Goal: Task Accomplishment & Management: Manage account settings

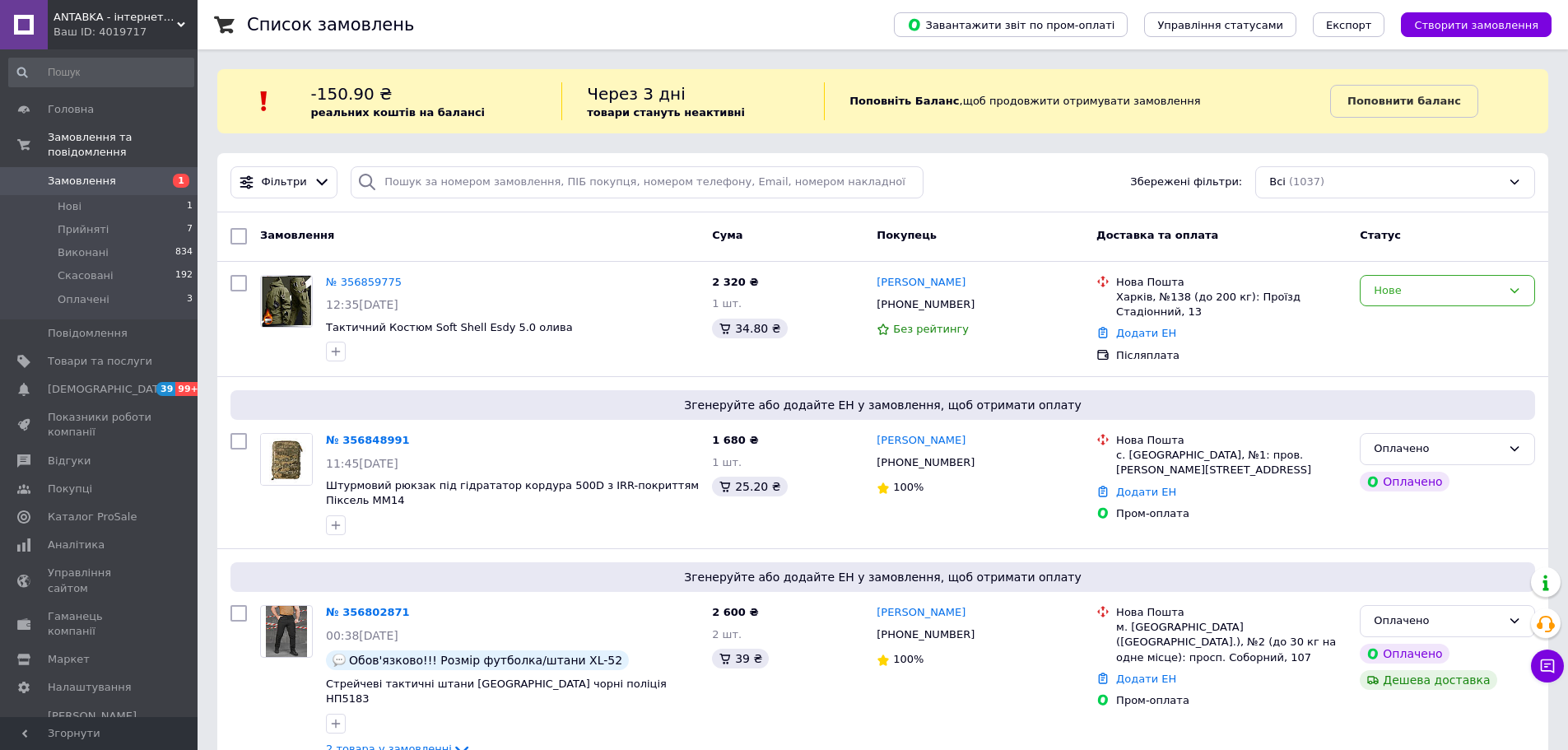
click at [84, 167] on link "Замовлення 1" at bounding box center [101, 181] width 202 height 28
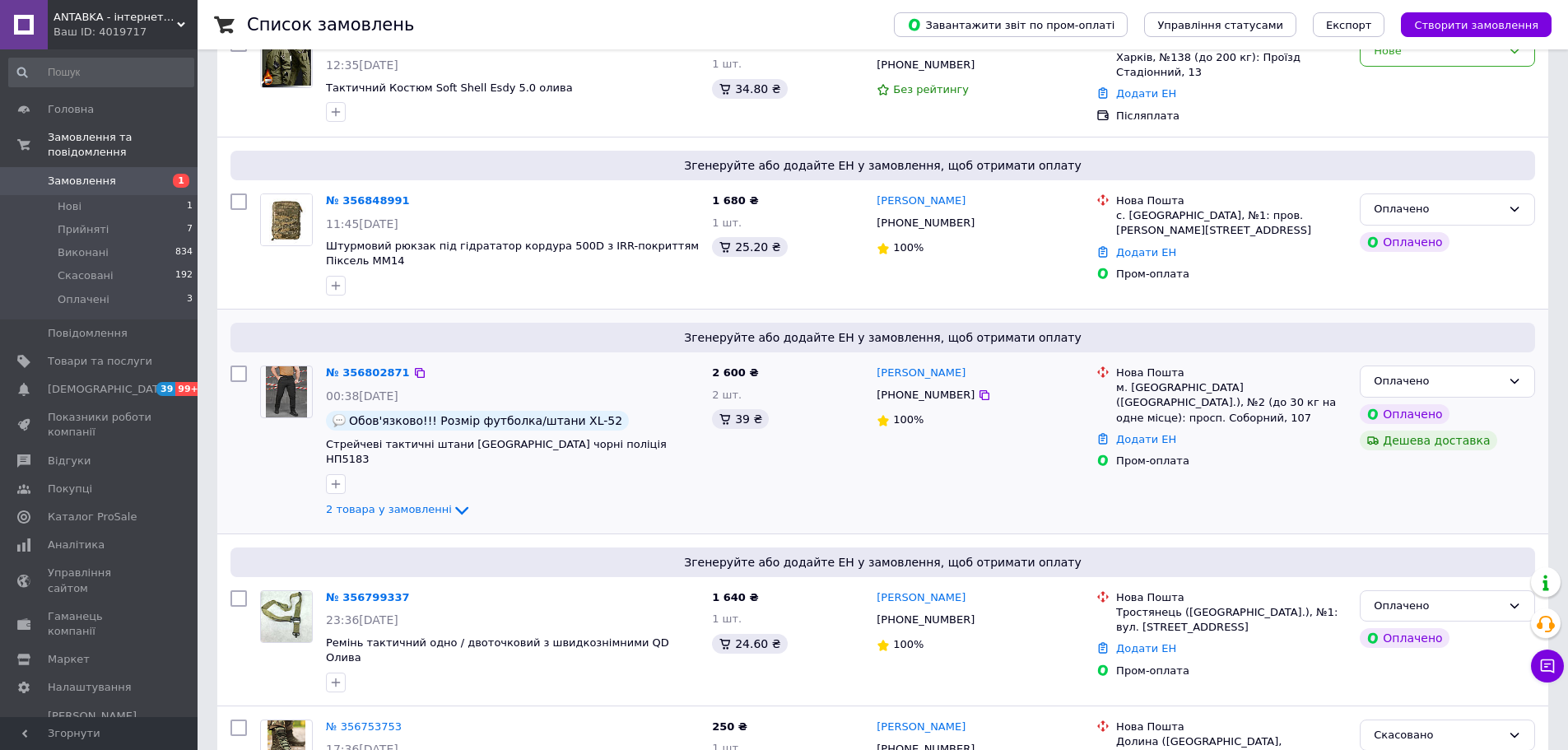
scroll to position [329, 0]
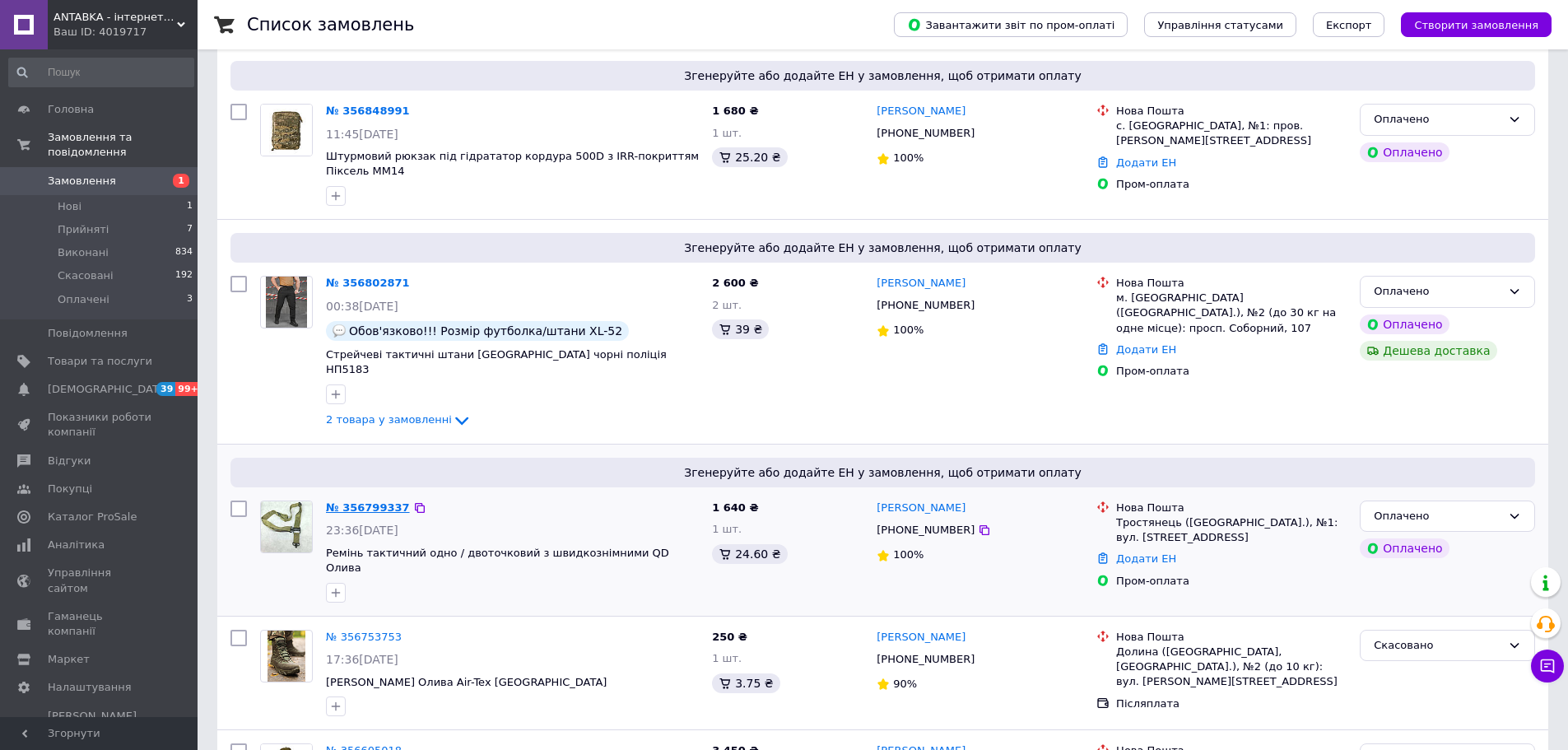
click at [382, 502] on link "№ 356799337" at bounding box center [368, 507] width 84 height 12
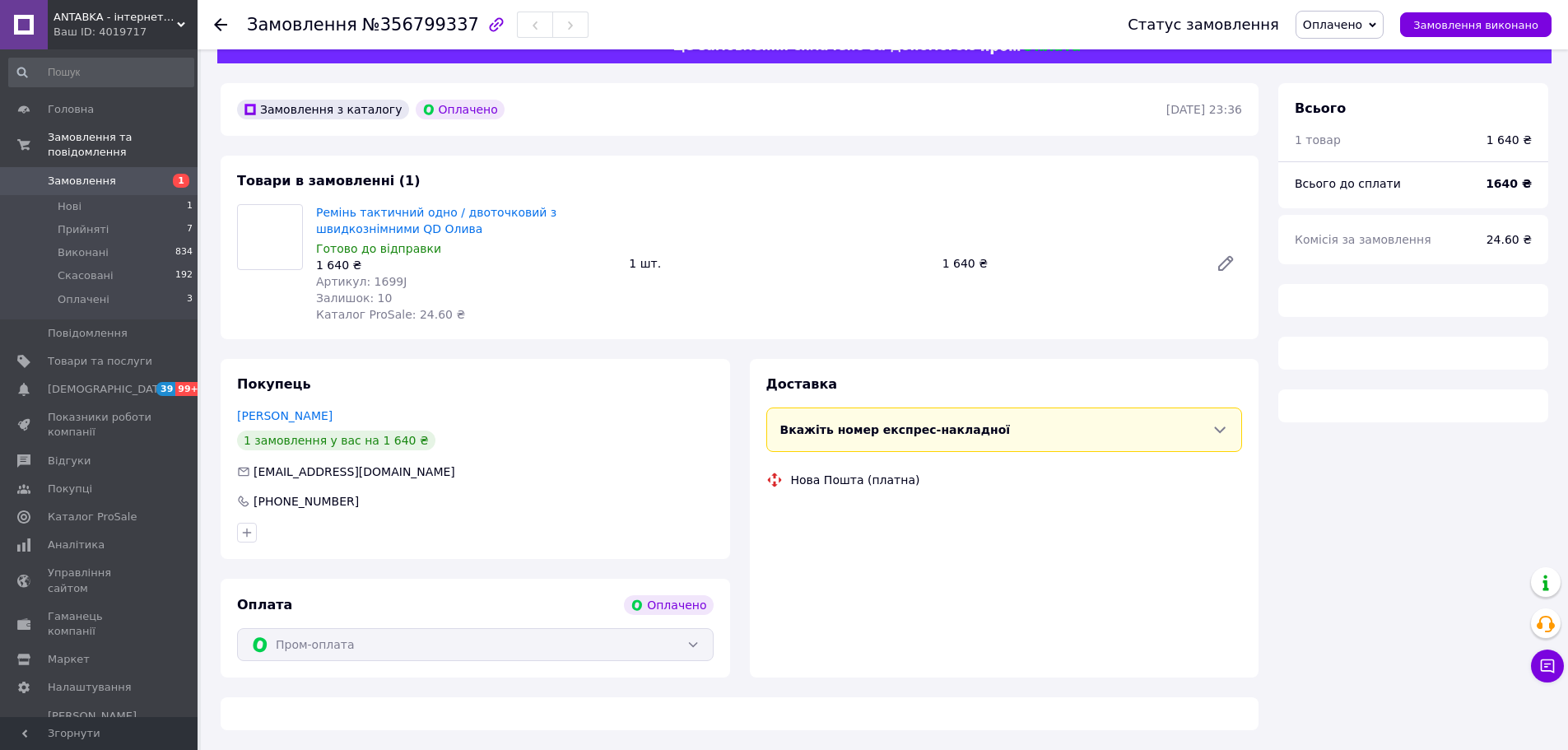
scroll to position [329, 0]
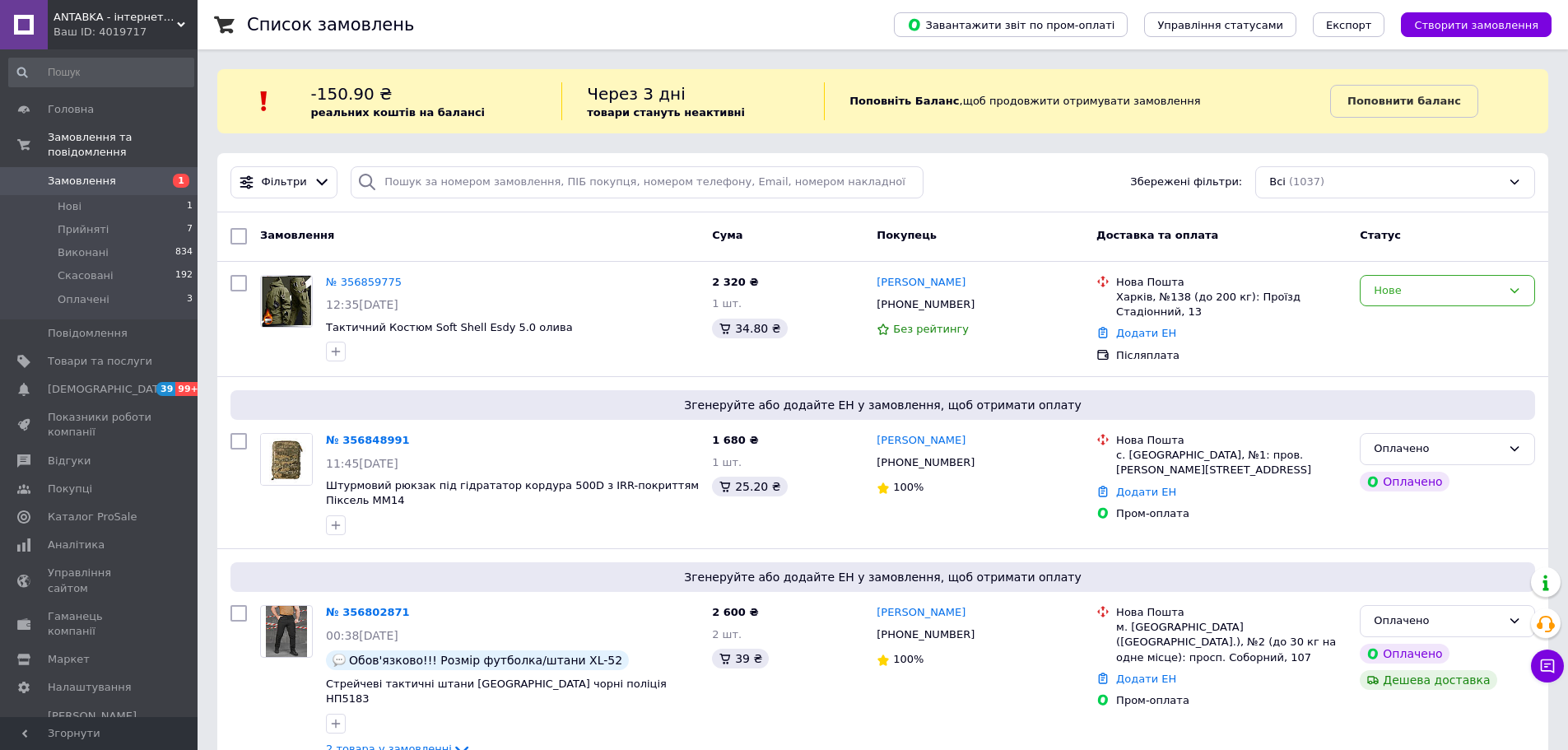
scroll to position [494, 0]
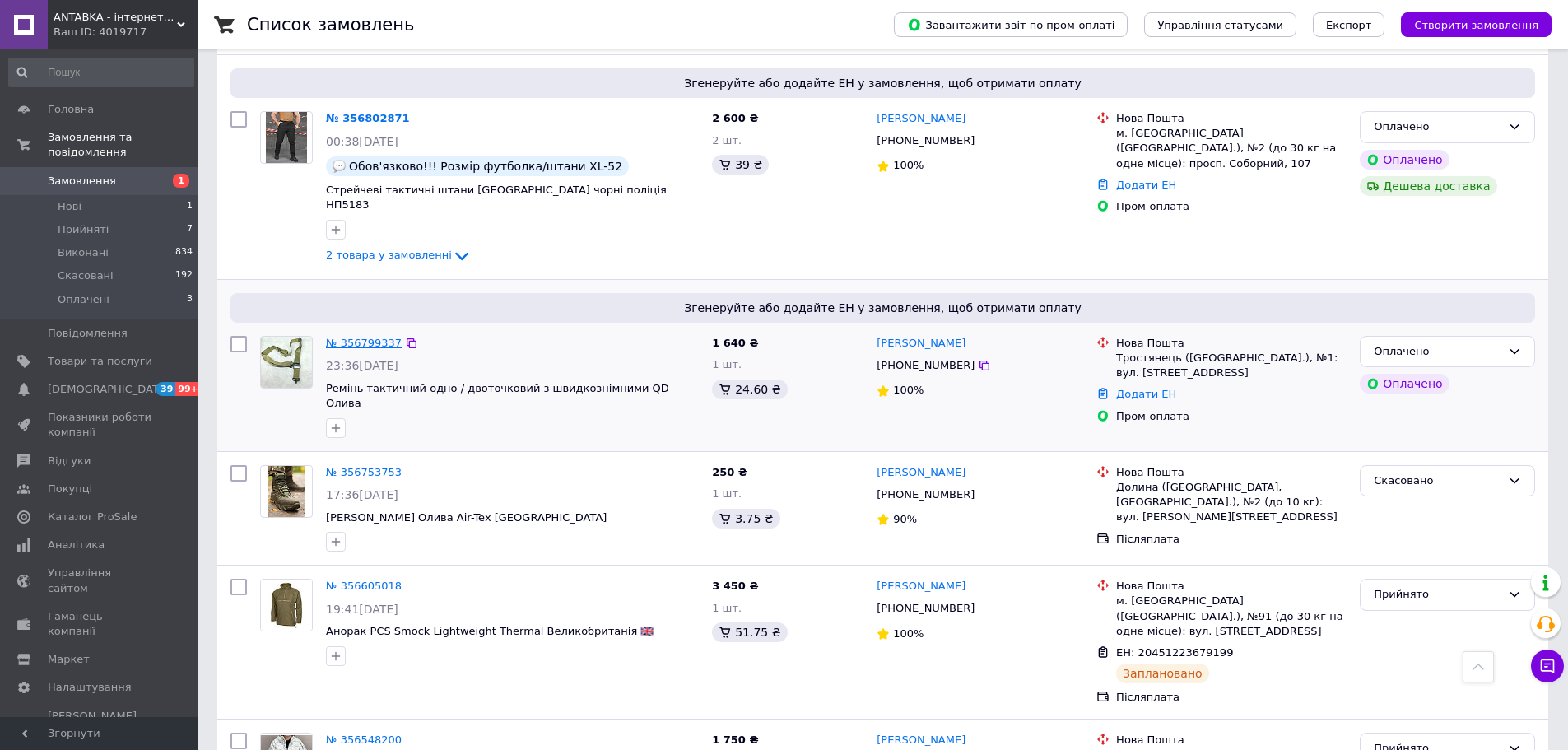
click at [346, 336] on link "№ 356799337" at bounding box center [364, 342] width 76 height 12
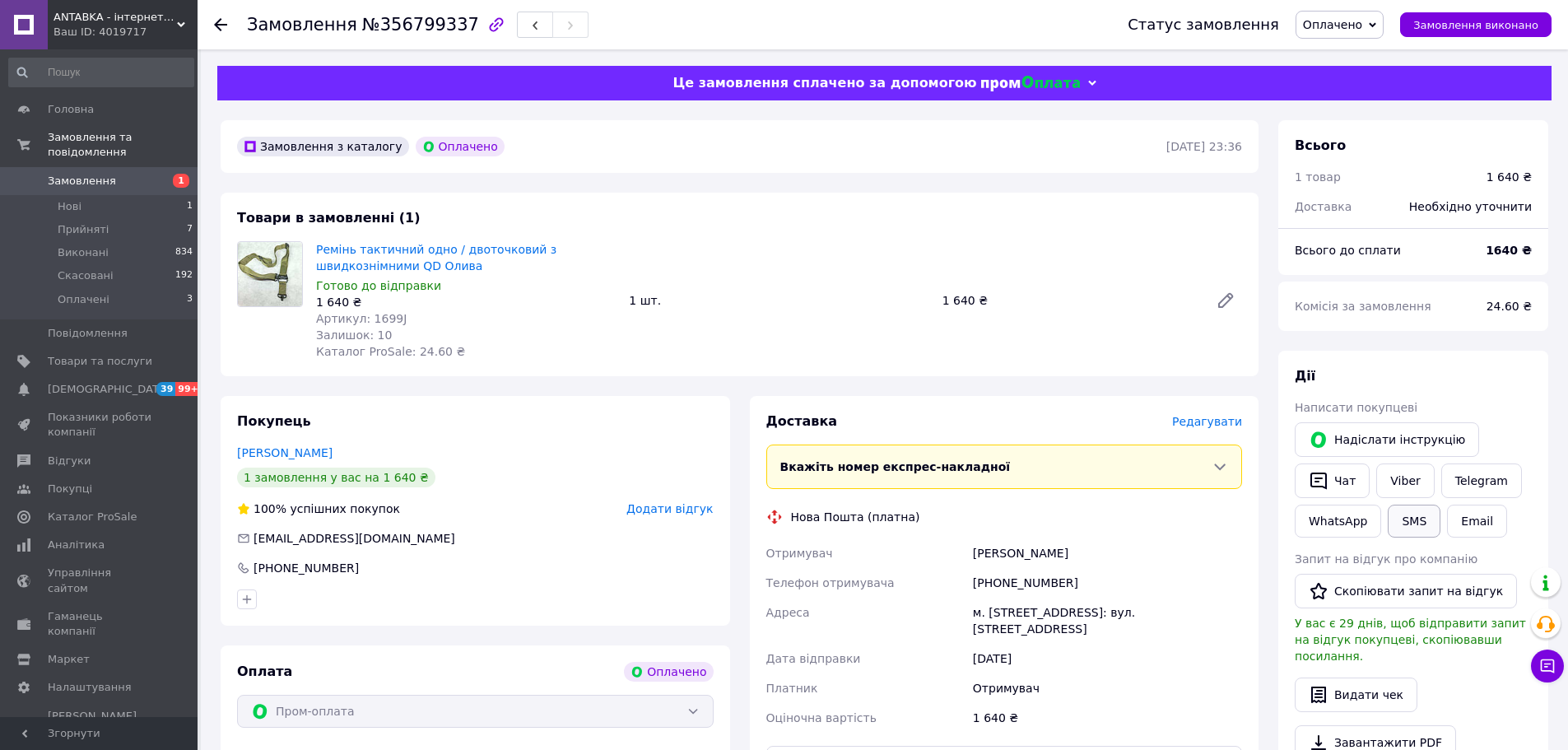
click at [1404, 519] on button "SMS" at bounding box center [1414, 521] width 53 height 33
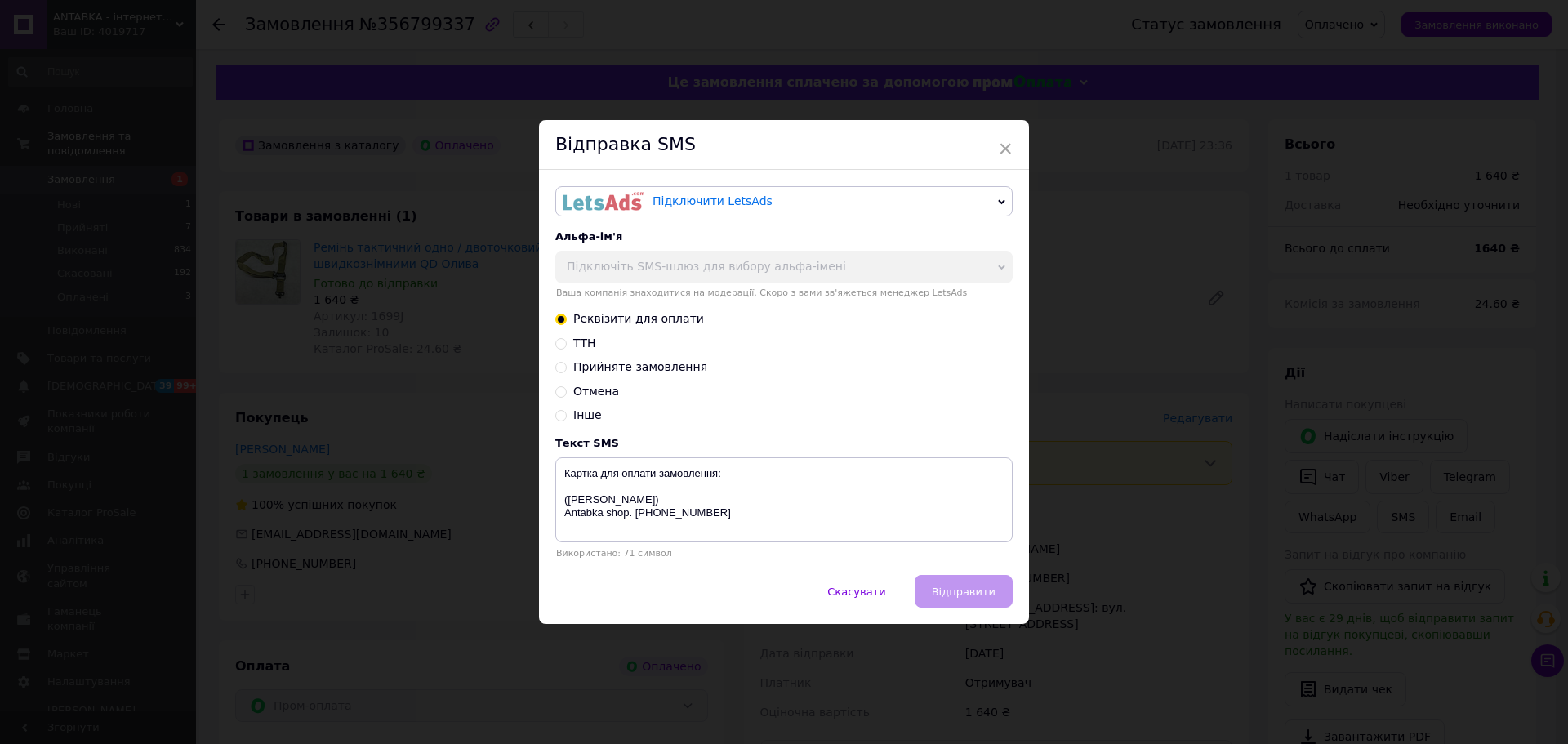
click at [620, 364] on span "Прийняте замовлення" at bounding box center [641, 367] width 134 height 13
click at [566, 364] on input "Прийняте замовлення" at bounding box center [561, 366] width 11 height 11
radio input "true"
radio input "false"
type textarea "Доброго дня! Дякуємо за замовлення. Скоро ми передамо його у службу доставки. A…"
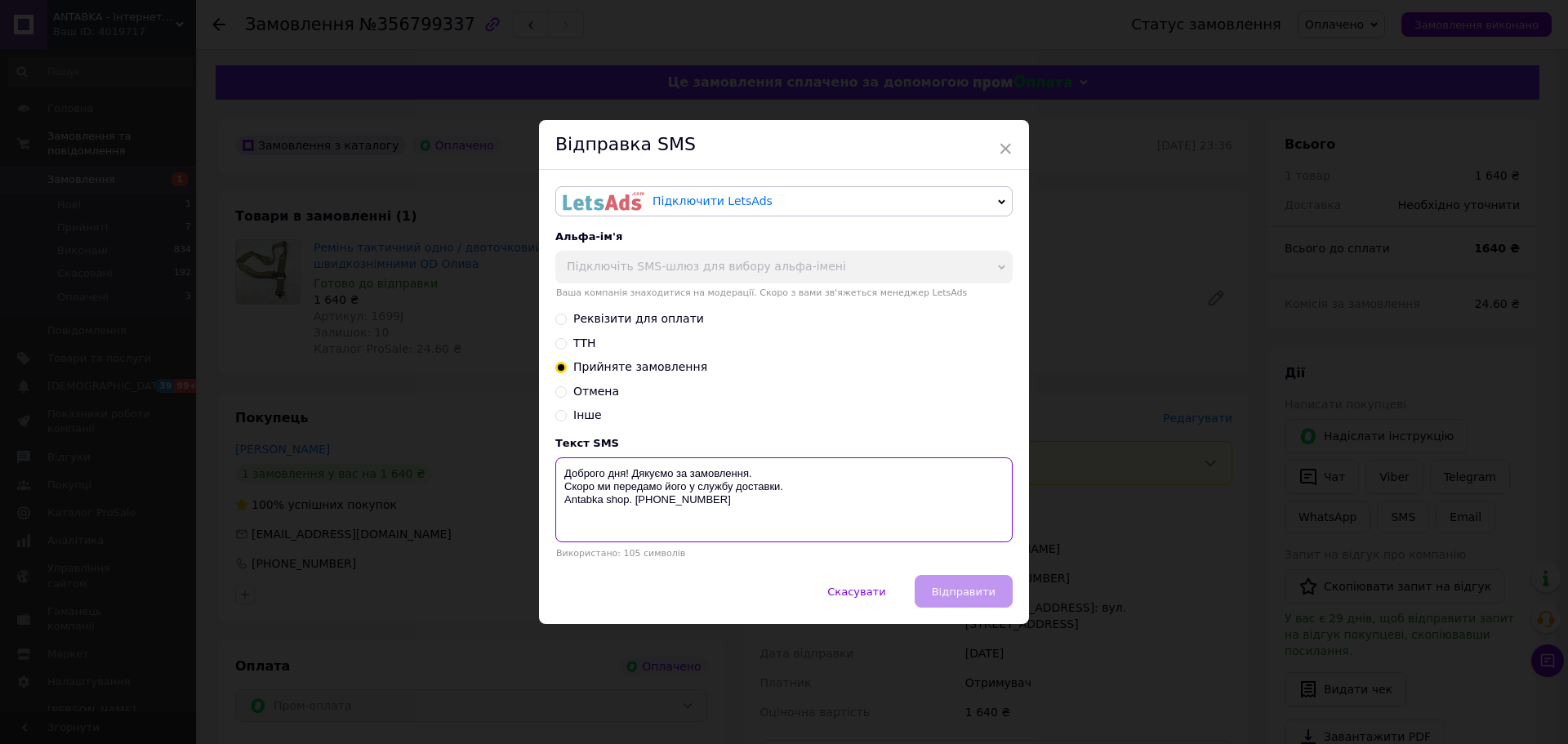
drag, startPoint x: 718, startPoint y: 507, endPoint x: 563, endPoint y: 453, distance: 164.1
click at [561, 455] on div "Текст SMS Доброго дня! Дякуємо за замовлення. Скоро ми передамо його у службу д…" at bounding box center [784, 498] width 457 height 122
click at [1203, 553] on div "× Відправка SMS Підключити LetsAds Підключити SMSClub Альфа-ім'я Підключіть SMS…" at bounding box center [784, 372] width 1568 height 744
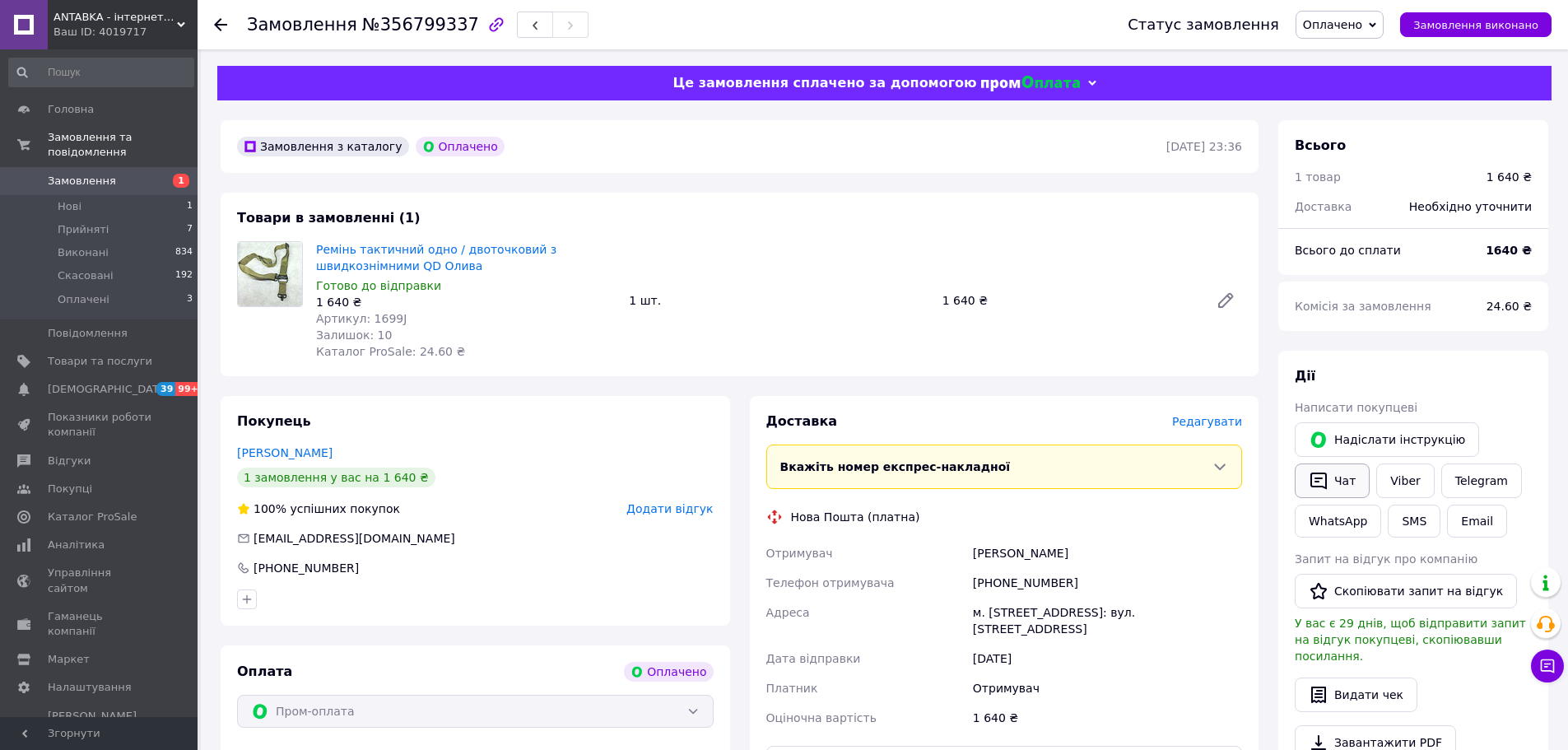
click at [1329, 472] on button "Чат" at bounding box center [1332, 480] width 75 height 34
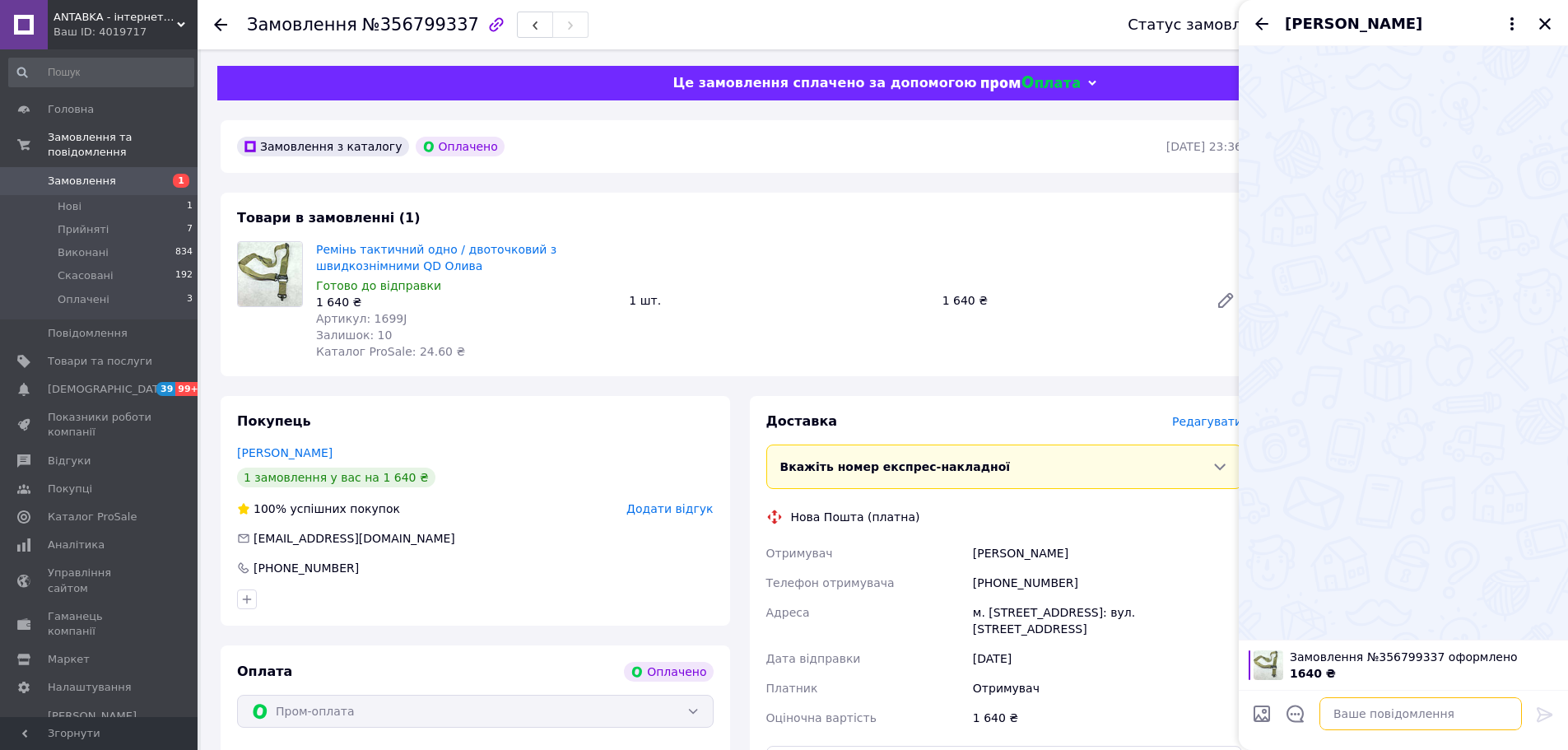
click at [1387, 712] on textarea at bounding box center [1420, 714] width 202 height 33
paste textarea "Доброго дня! Дякуємо за замовлення. Скоро ми передамо його у службу доставки. A…"
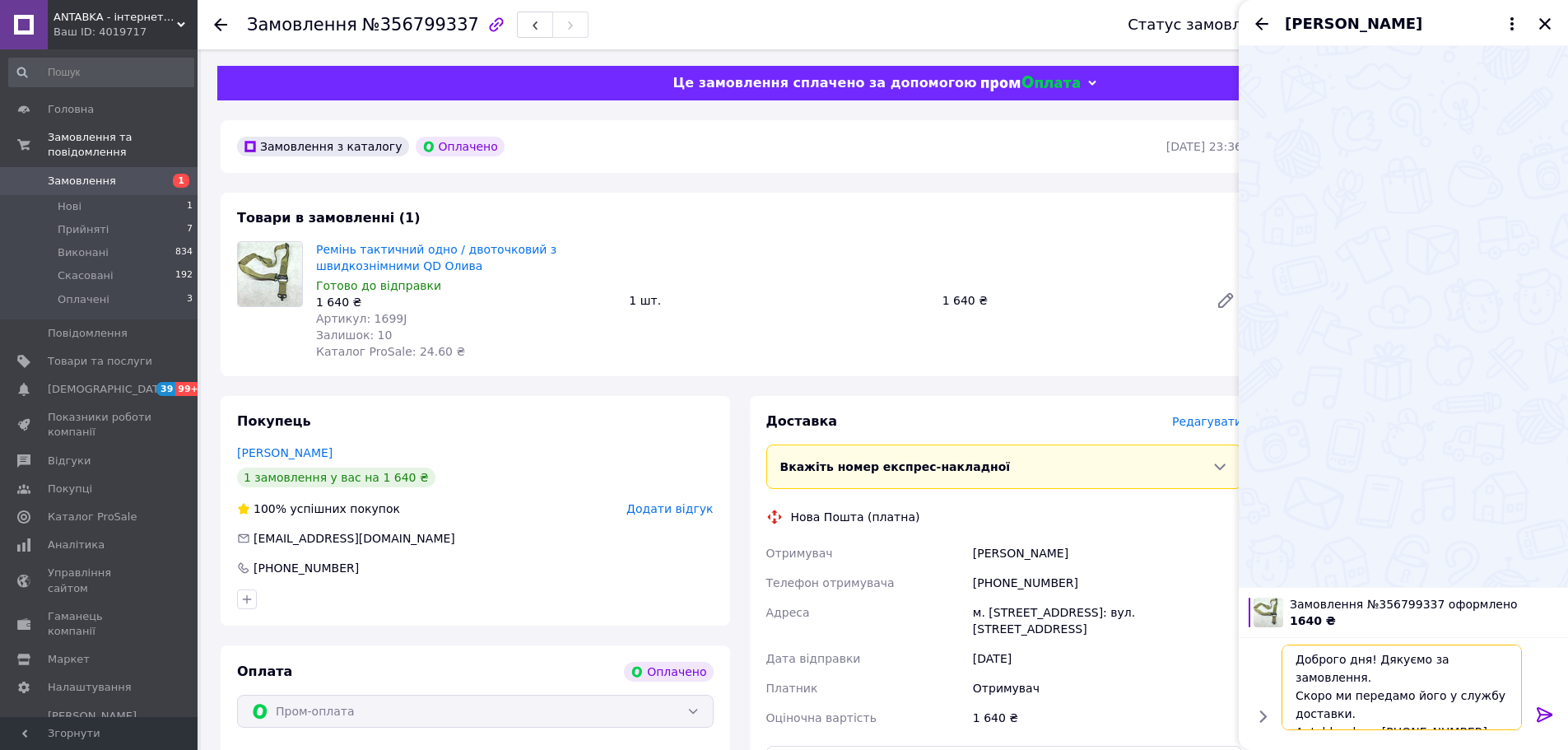
scroll to position [2, 0]
type textarea "Доброго дня! Дякуємо за замовлення. Скоро ми передамо його у службу доставки. A…"
click at [1548, 716] on icon at bounding box center [1545, 714] width 16 height 15
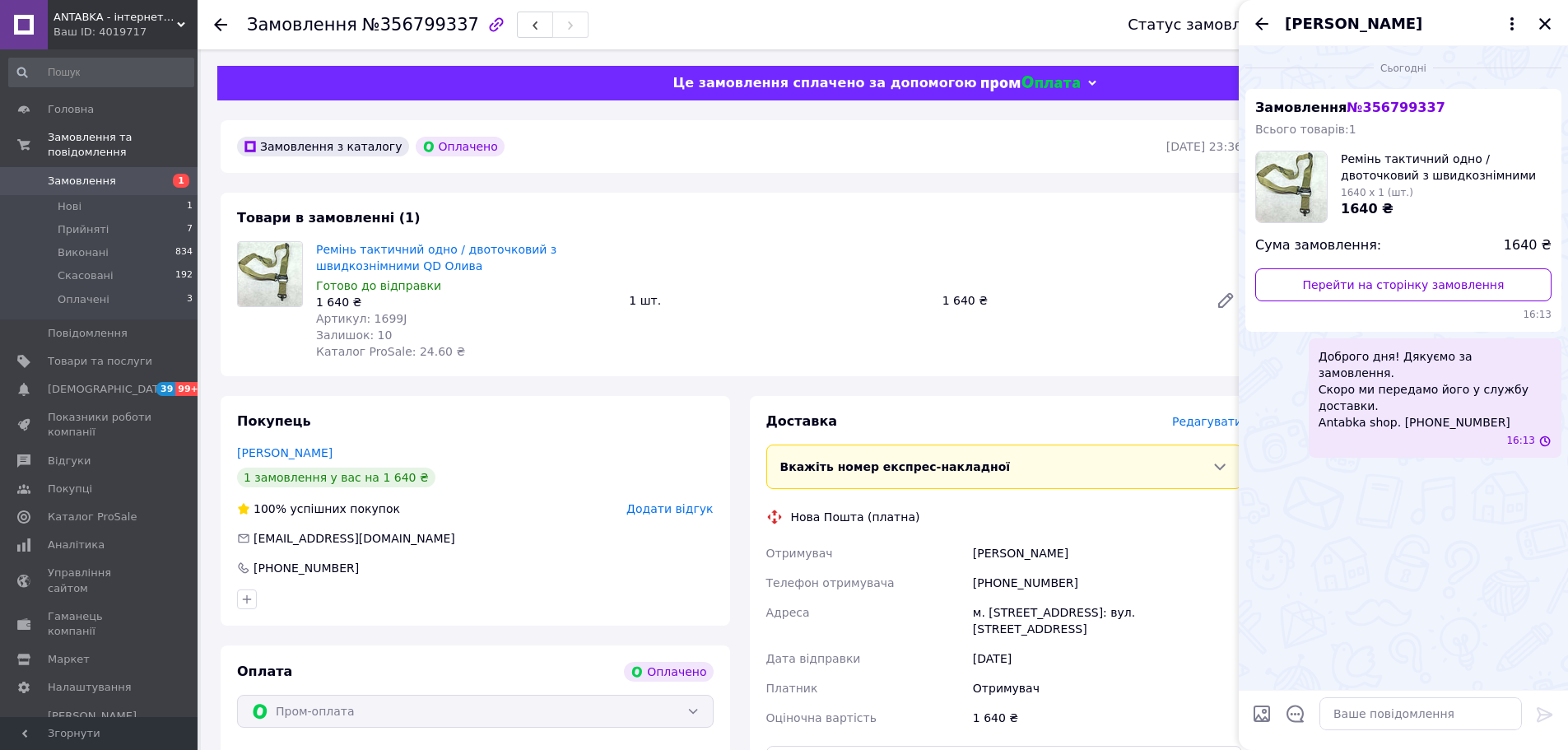
scroll to position [0, 0]
click at [1549, 18] on icon "Закрити" at bounding box center [1545, 24] width 15 height 15
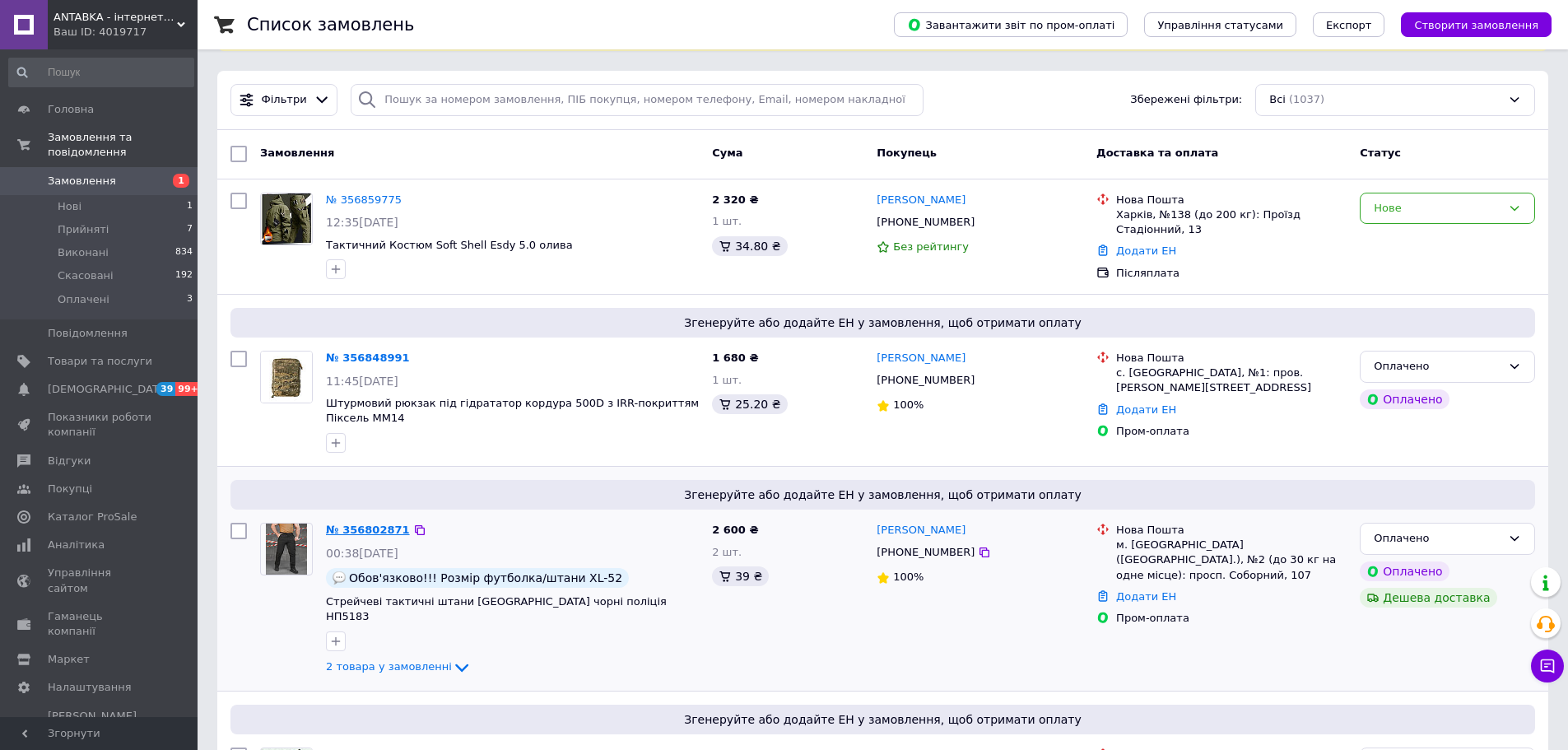
click at [367, 528] on link "№ 356802871" at bounding box center [368, 529] width 84 height 12
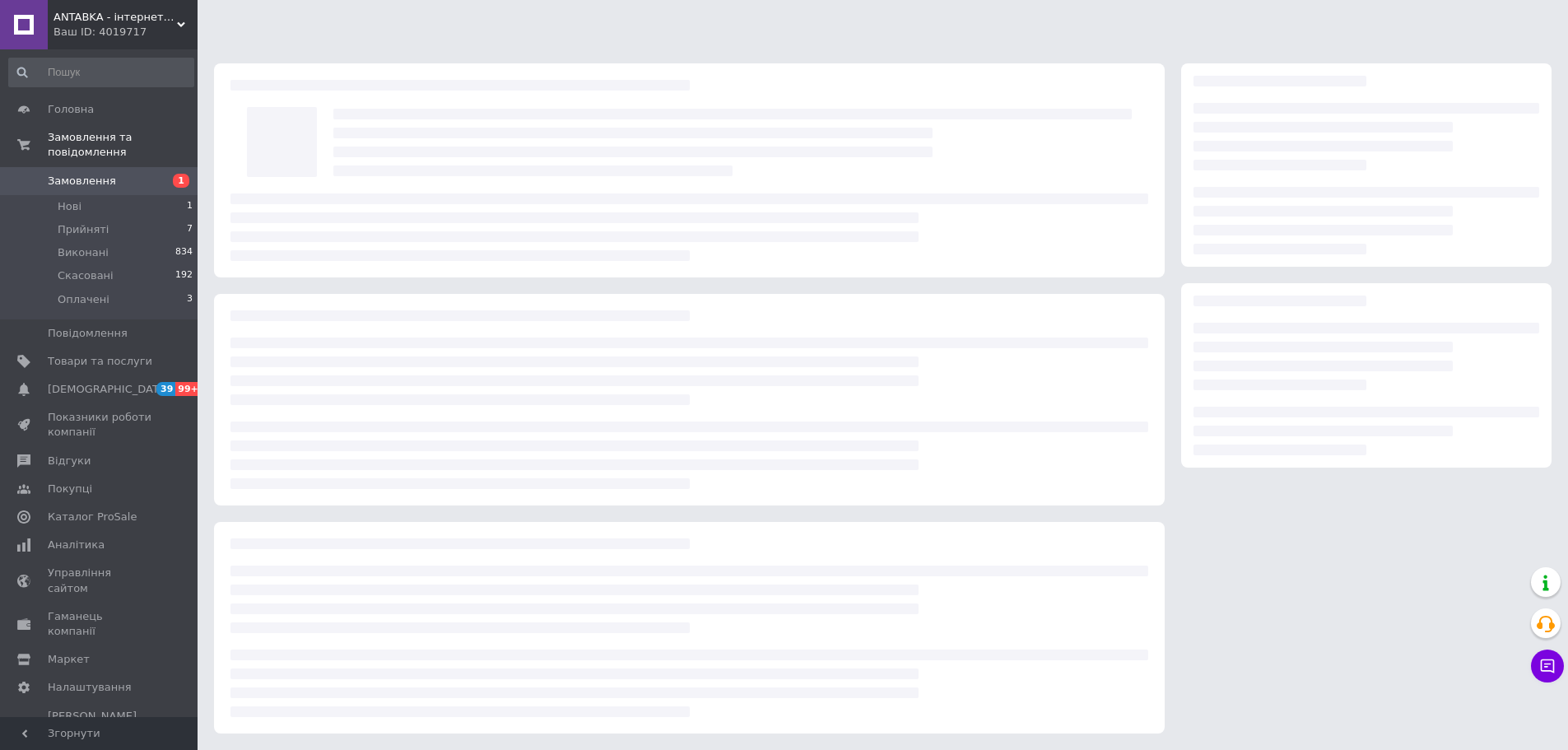
scroll to position [82, 0]
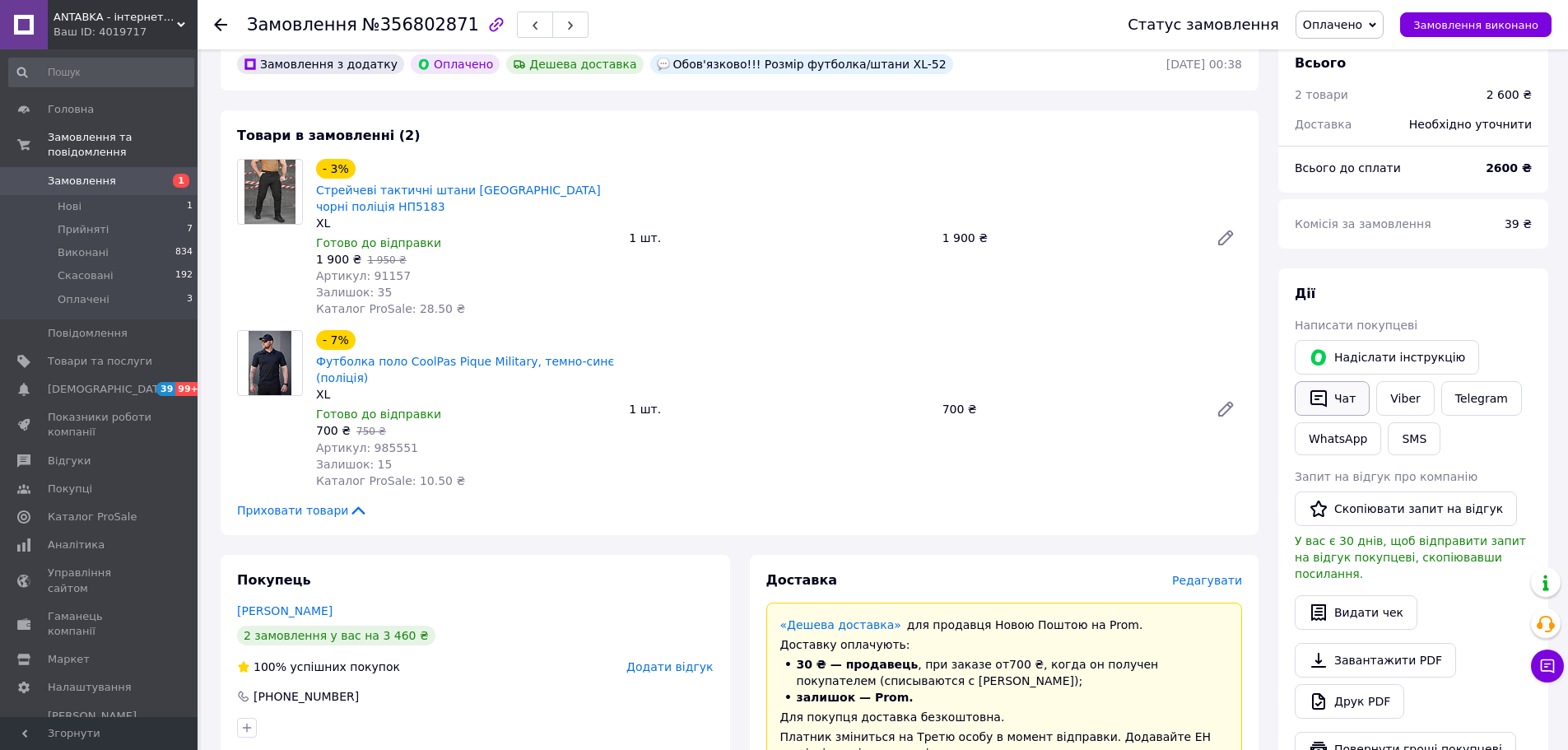
click at [1355, 405] on button "Чат" at bounding box center [1332, 398] width 75 height 34
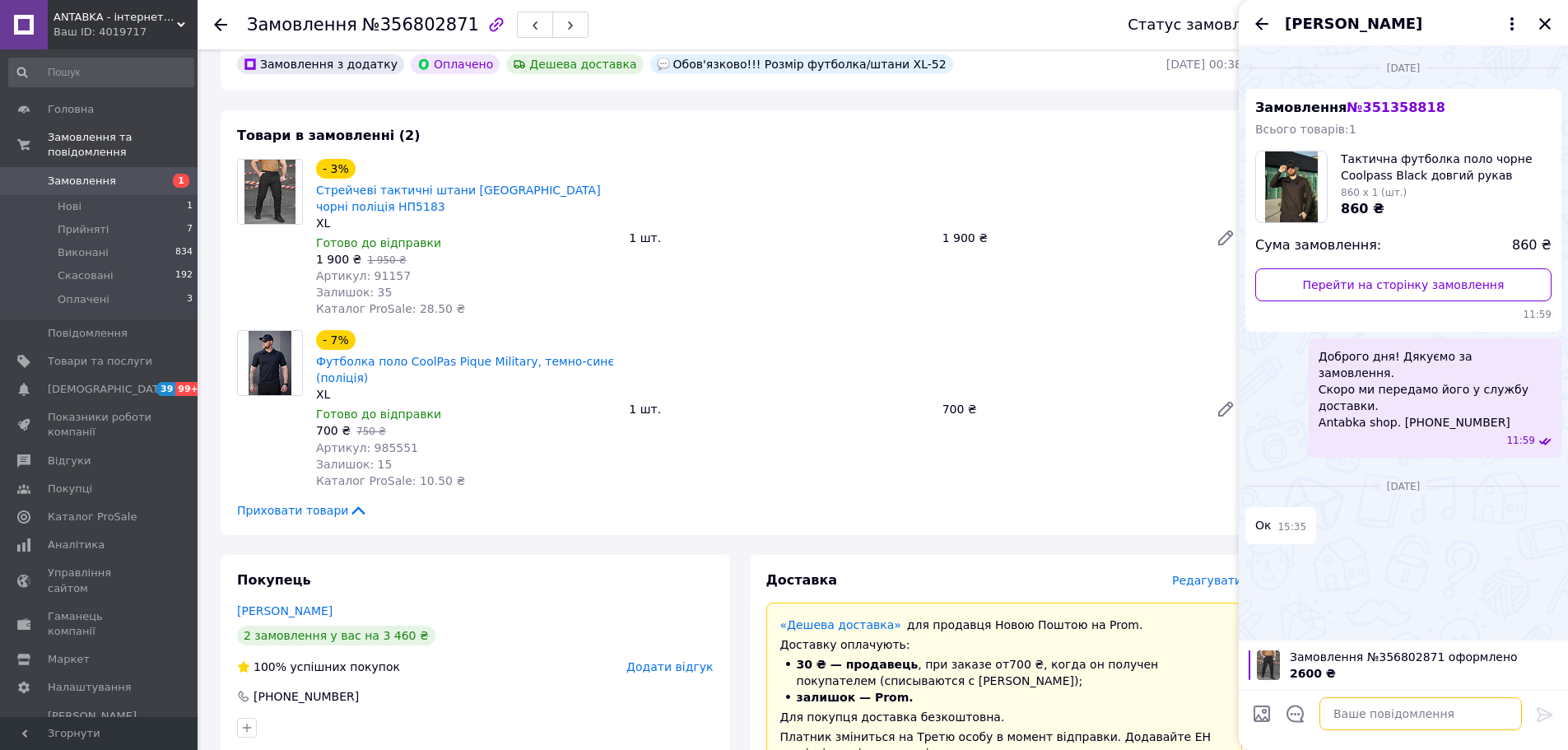
click at [1370, 716] on textarea at bounding box center [1420, 714] width 202 height 33
paste textarea "Доброго дня! Дякуємо за замовлення. Скоро ми передамо його у службу доставки. A…"
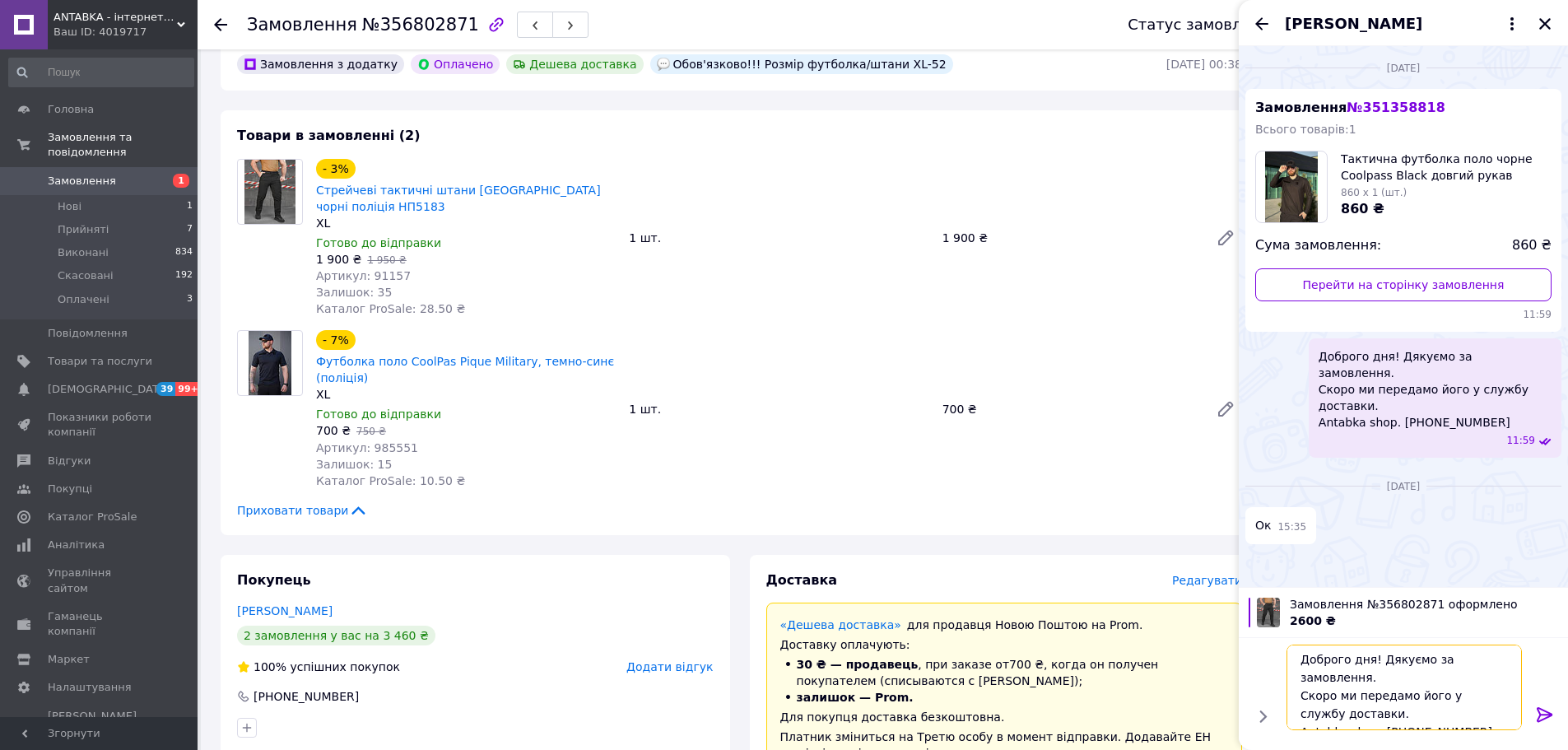
type textarea "Доброго дня! Дякуємо за замовлення. Скоро ми передамо його у службу доставки. A…"
click at [1549, 714] on icon at bounding box center [1545, 714] width 16 height 15
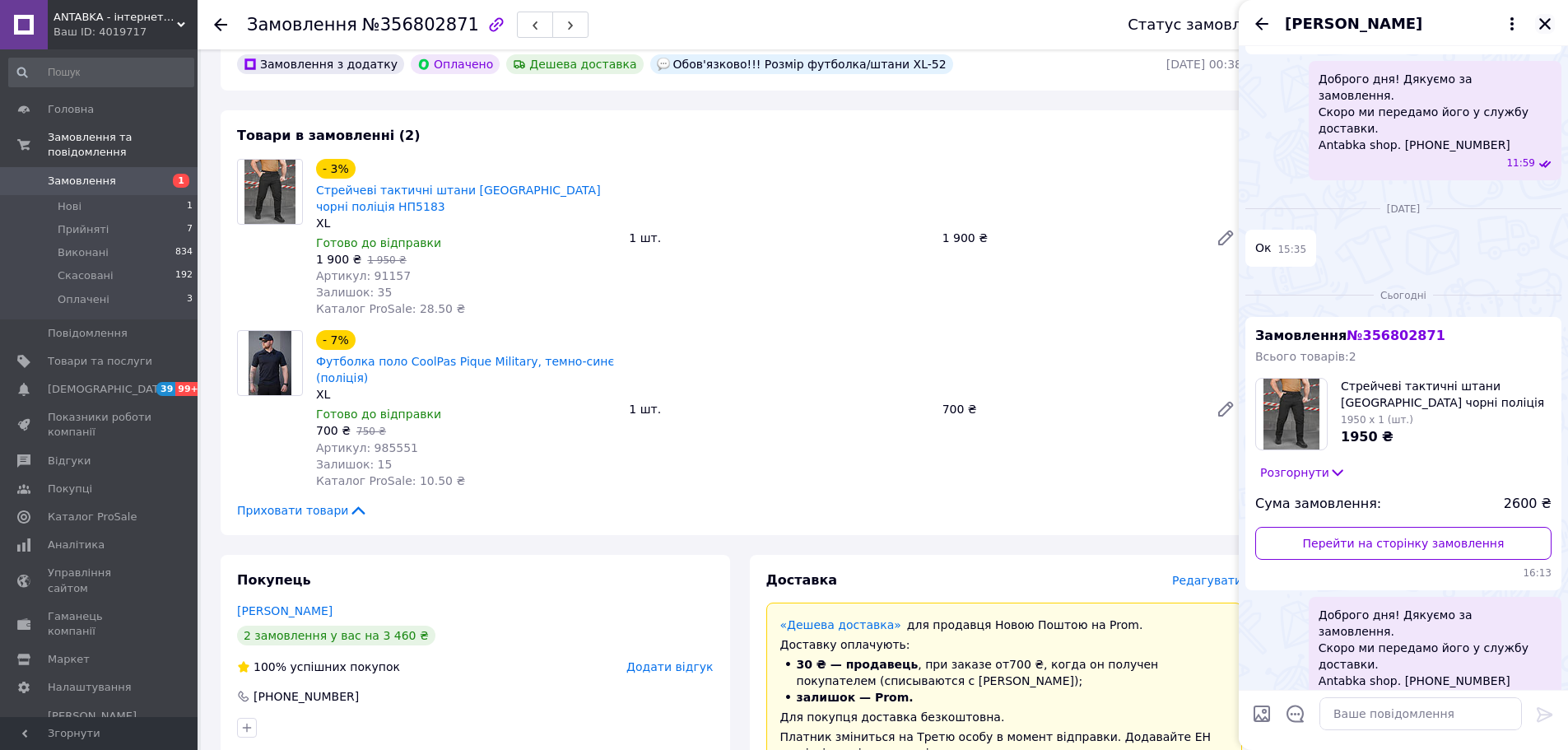
click at [1546, 20] on icon "Закрити" at bounding box center [1545, 24] width 15 height 15
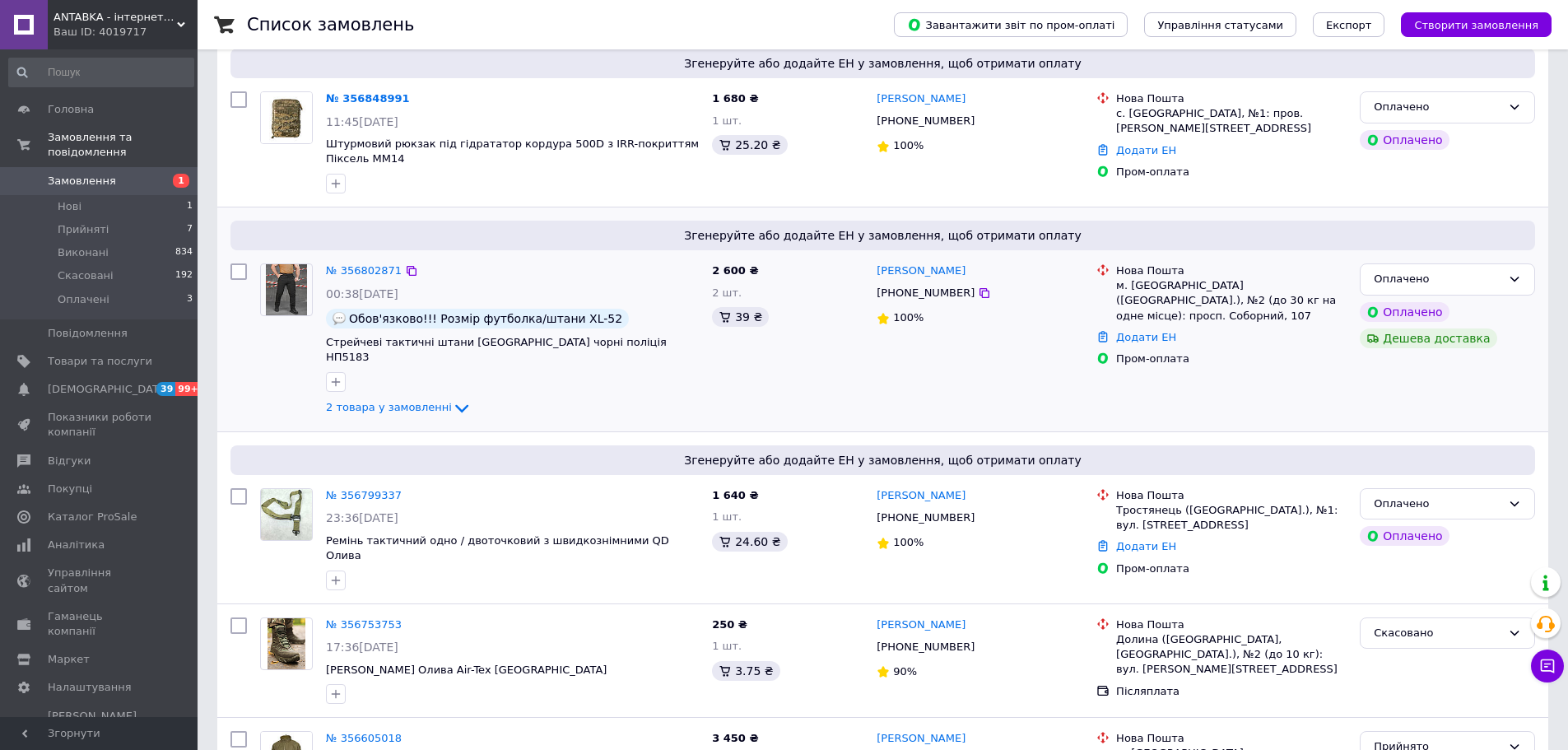
scroll to position [412, 0]
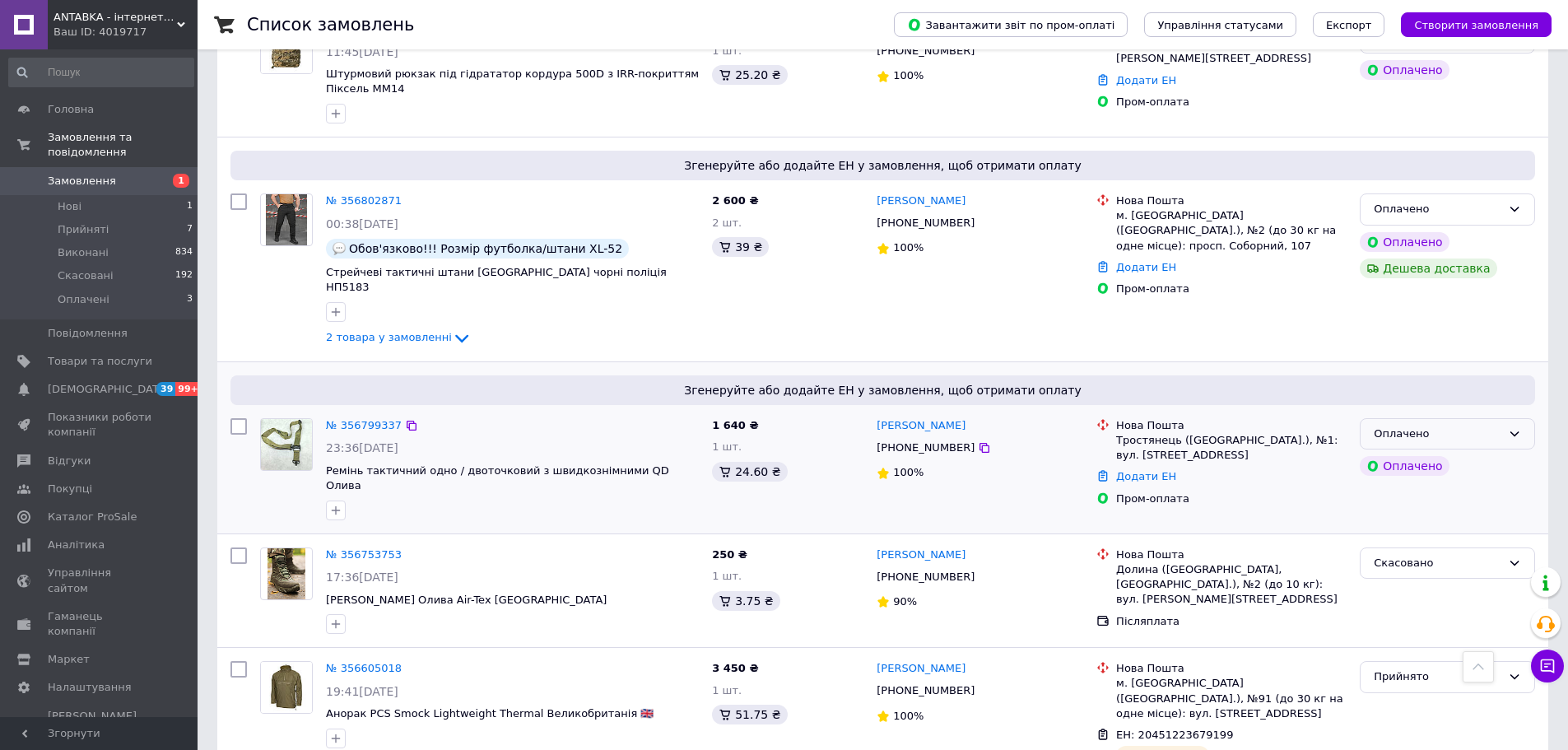
click at [1408, 426] on div "Оплачено" at bounding box center [1438, 434] width 128 height 18
click at [1407, 453] on li "Прийнято" at bounding box center [1448, 467] width 174 height 30
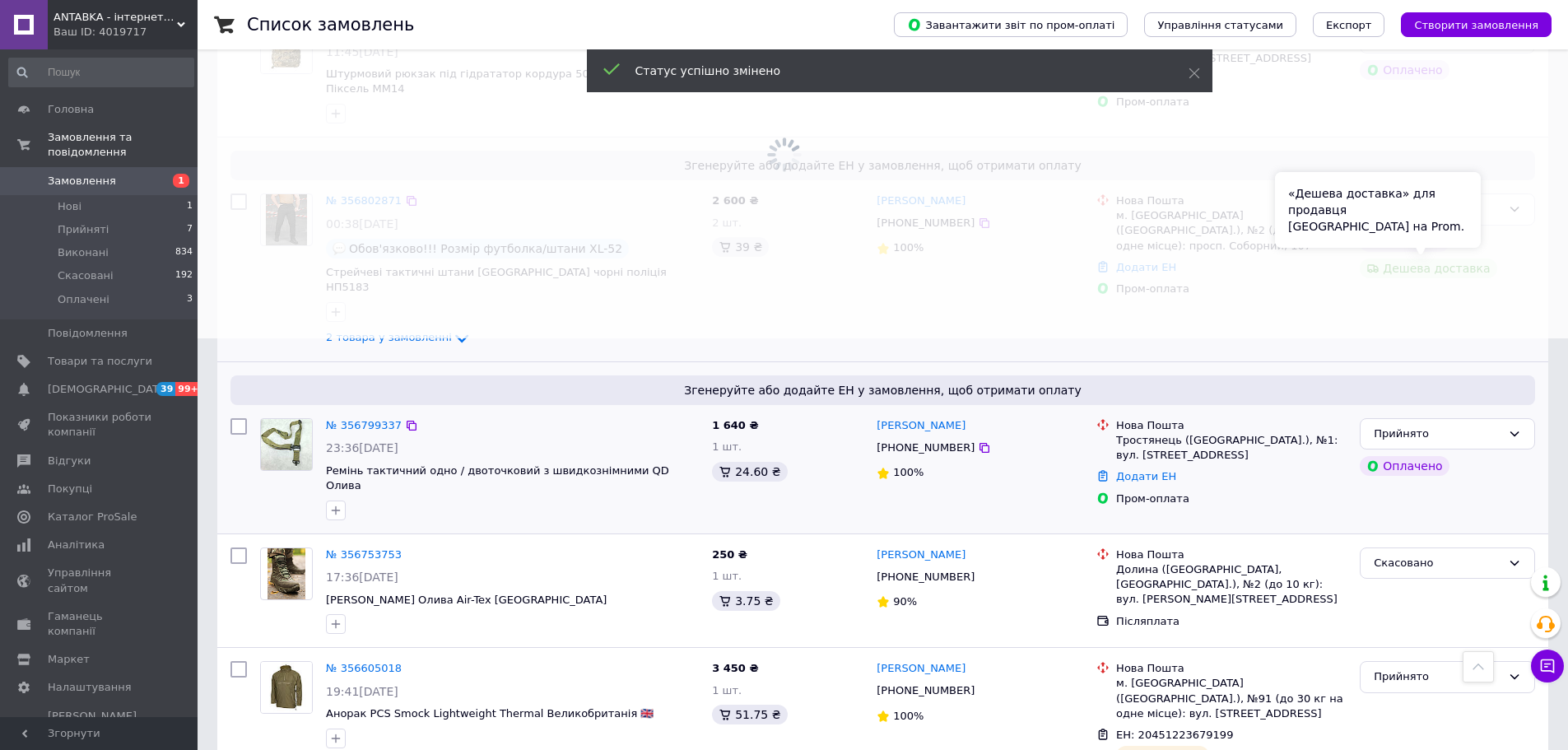
click at [1468, 205] on div "«Дешева доставка» для продавця [GEOGRAPHIC_DATA] на Prom." at bounding box center [1378, 210] width 206 height 76
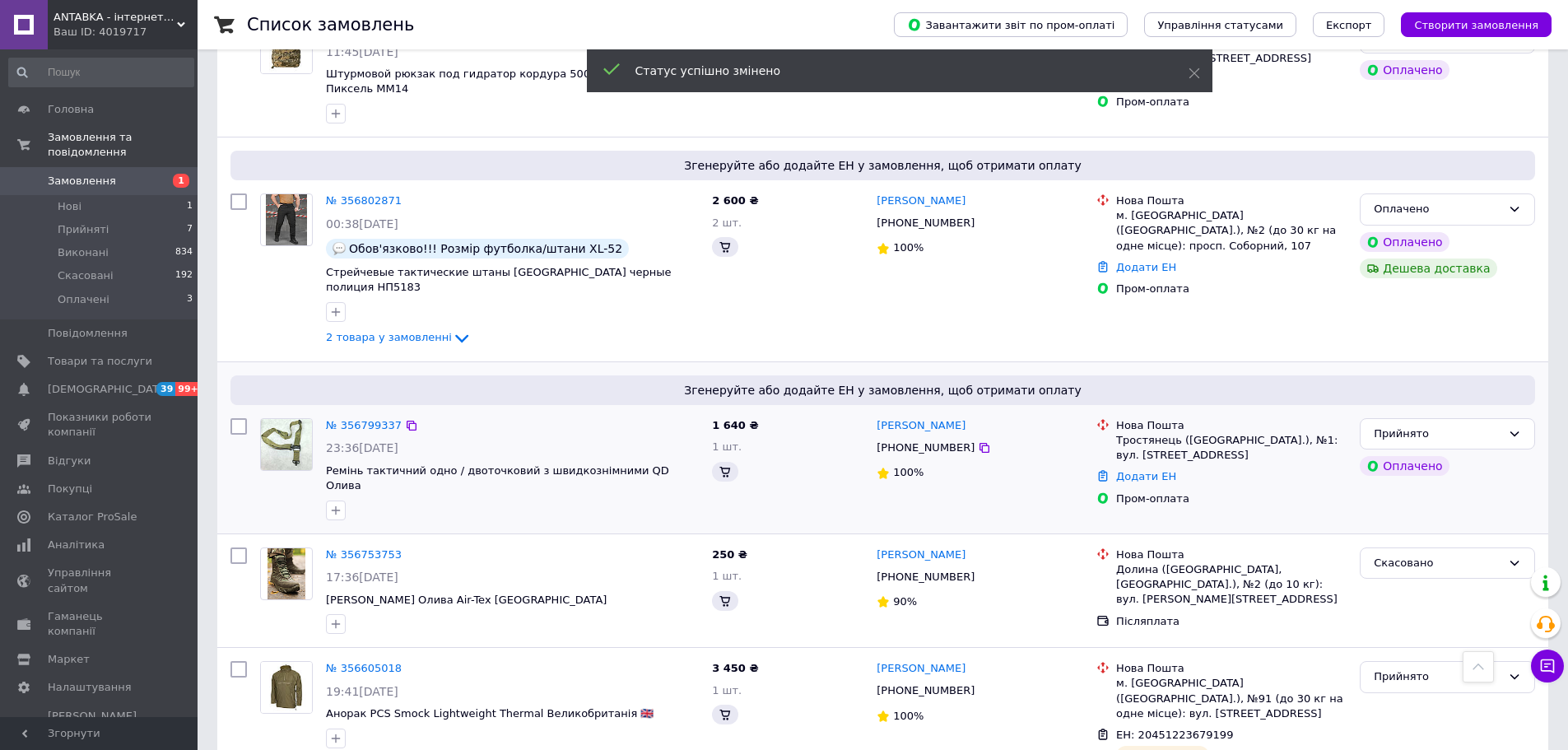
click at [1488, 211] on div "Оплачено" at bounding box center [1438, 209] width 128 height 18
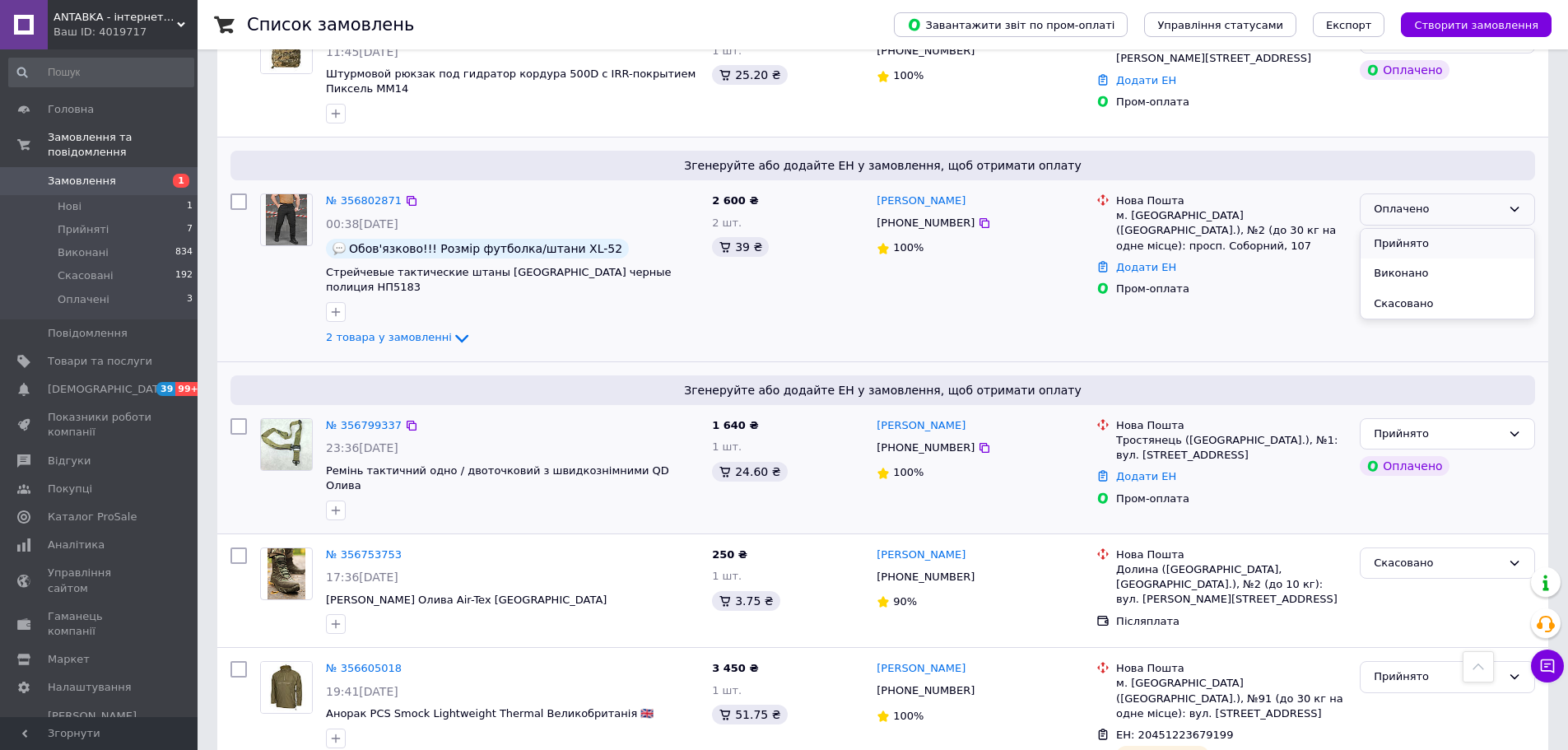
click at [1478, 240] on li "Прийнято" at bounding box center [1448, 244] width 174 height 30
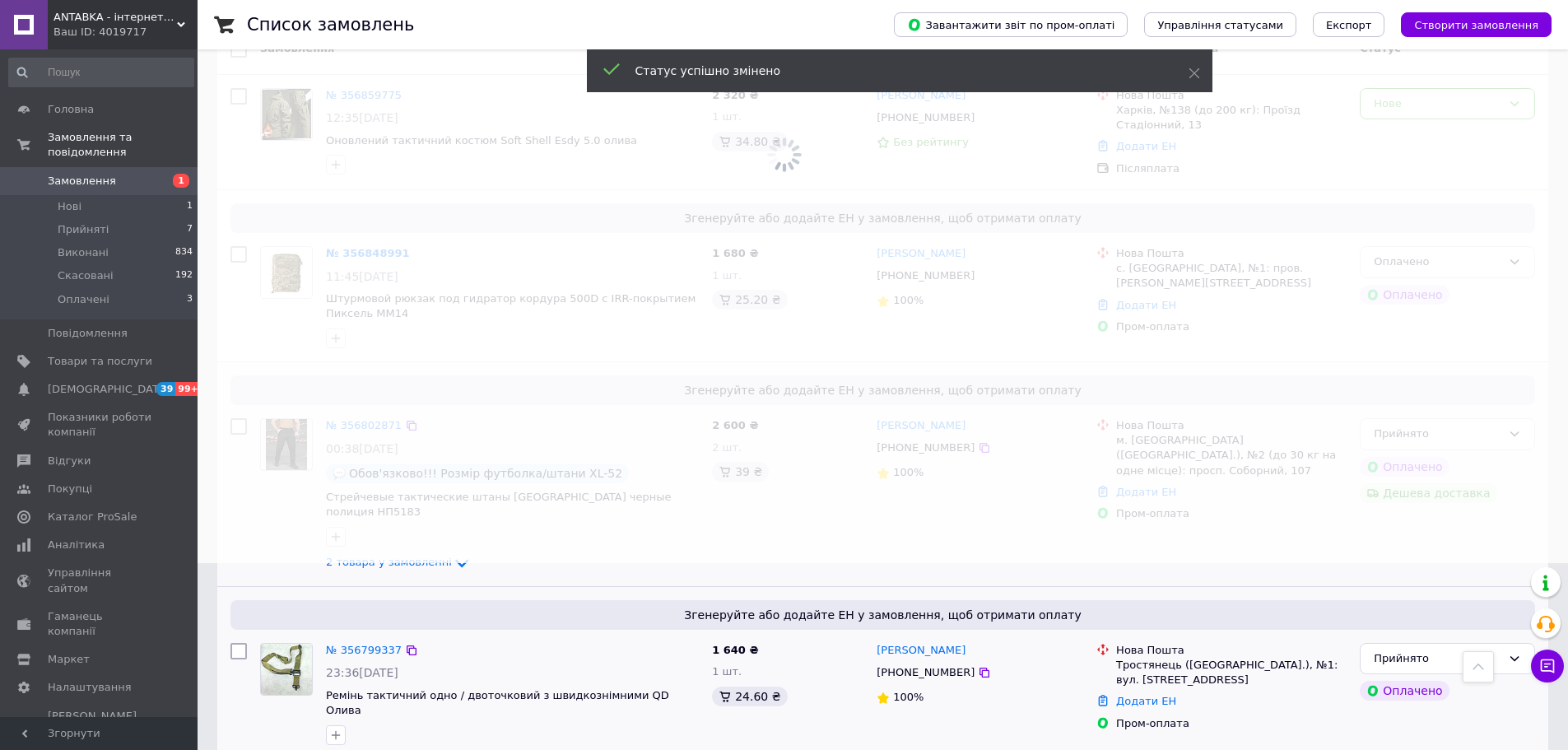
scroll to position [82, 0]
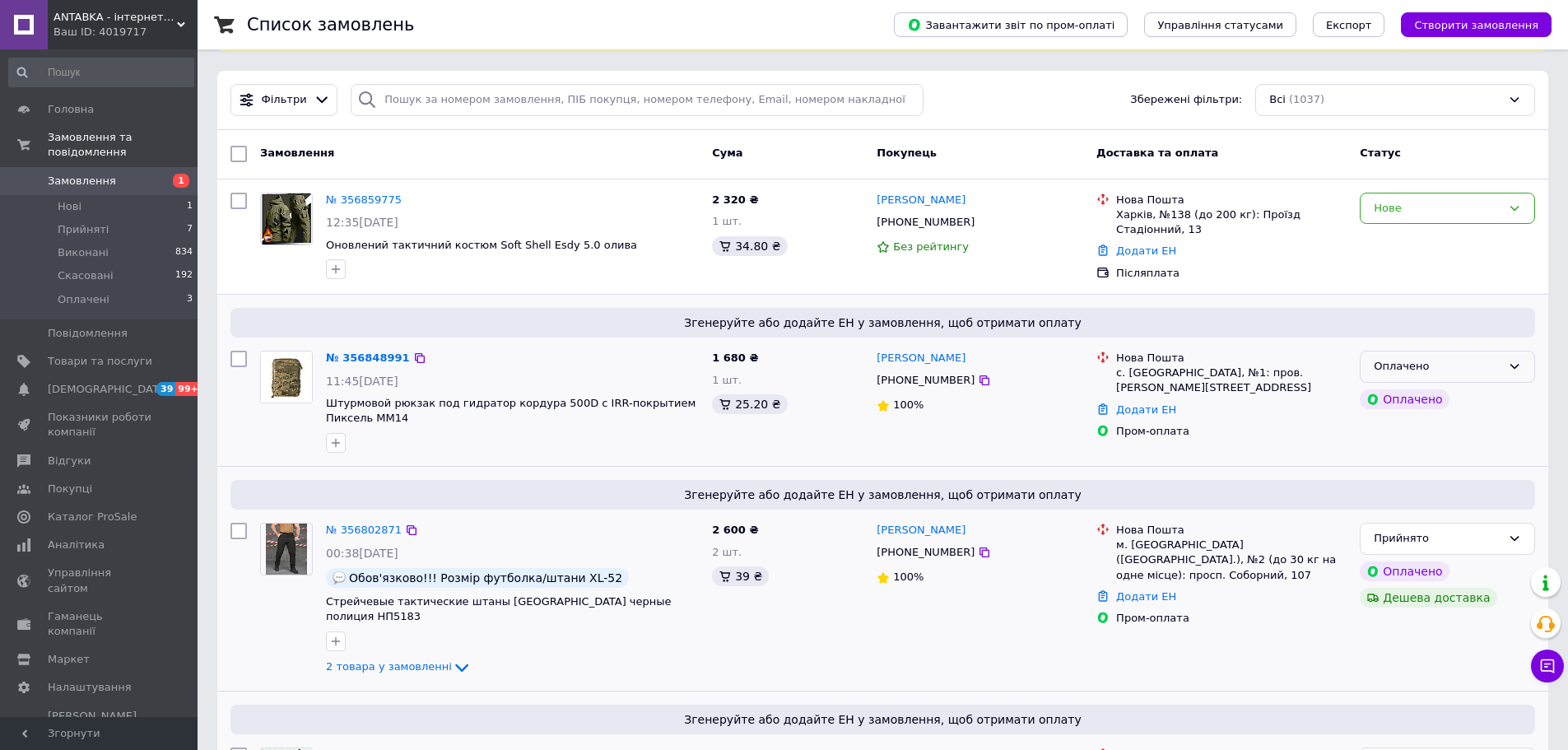
click at [1453, 372] on div "Оплачено" at bounding box center [1438, 367] width 128 height 18
click at [1458, 393] on li "Прийнято" at bounding box center [1448, 401] width 174 height 30
click at [1435, 214] on div "Нове" at bounding box center [1438, 209] width 128 height 18
click at [1439, 242] on li "Прийнято" at bounding box center [1448, 242] width 174 height 30
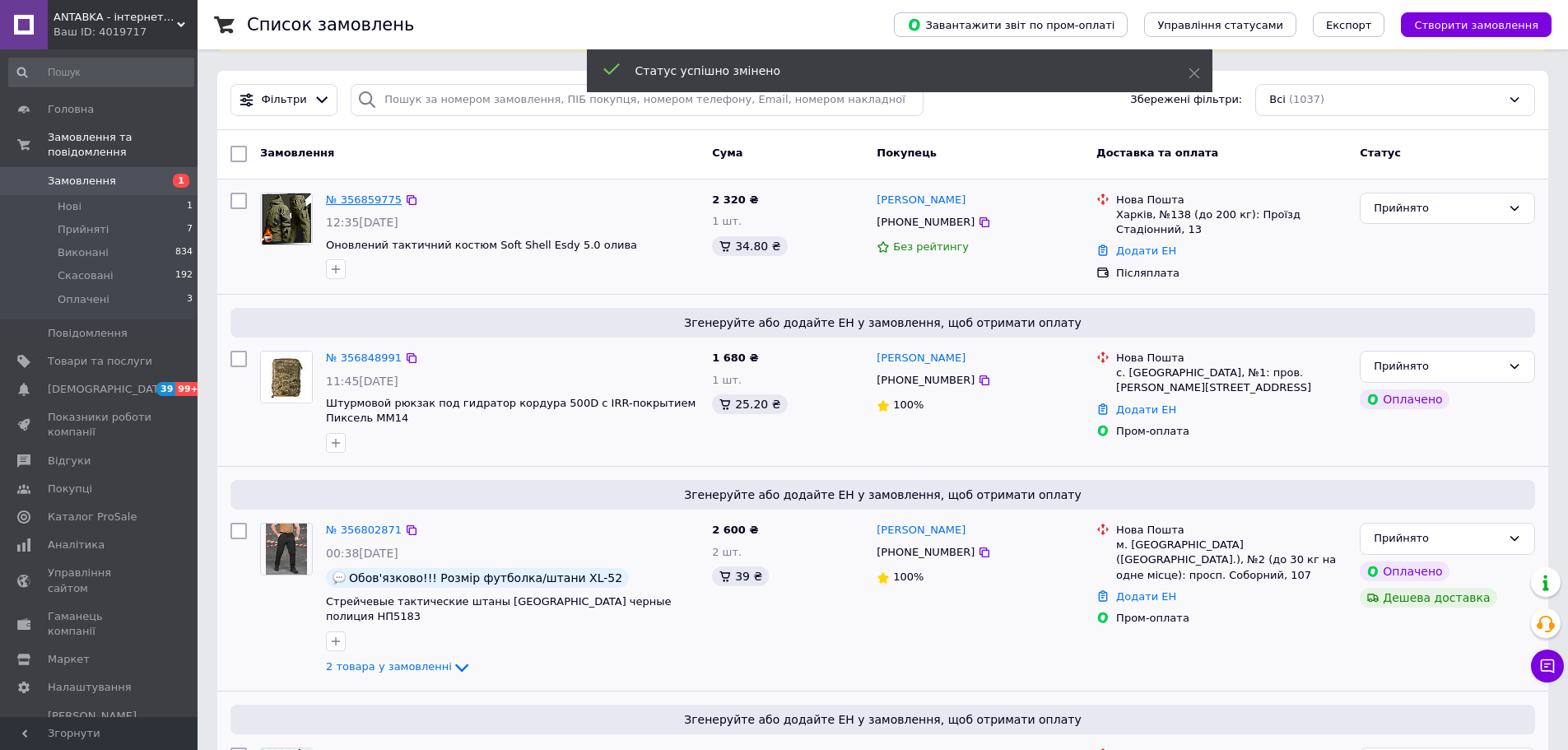
click at [349, 200] on link "№ 356859775" at bounding box center [364, 199] width 76 height 12
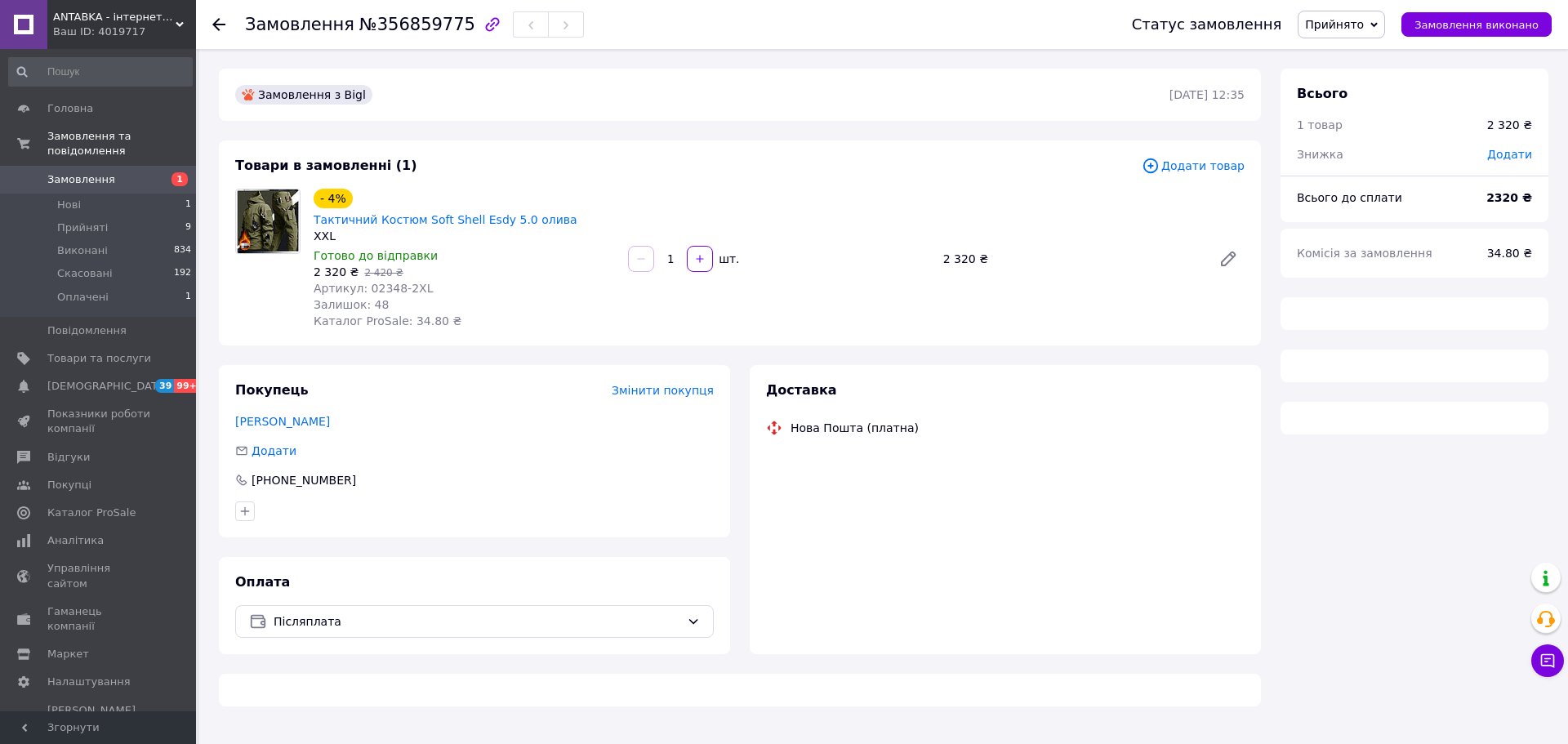
click at [378, 281] on span "Артикул: 02348-2XL" at bounding box center [373, 288] width 119 height 13
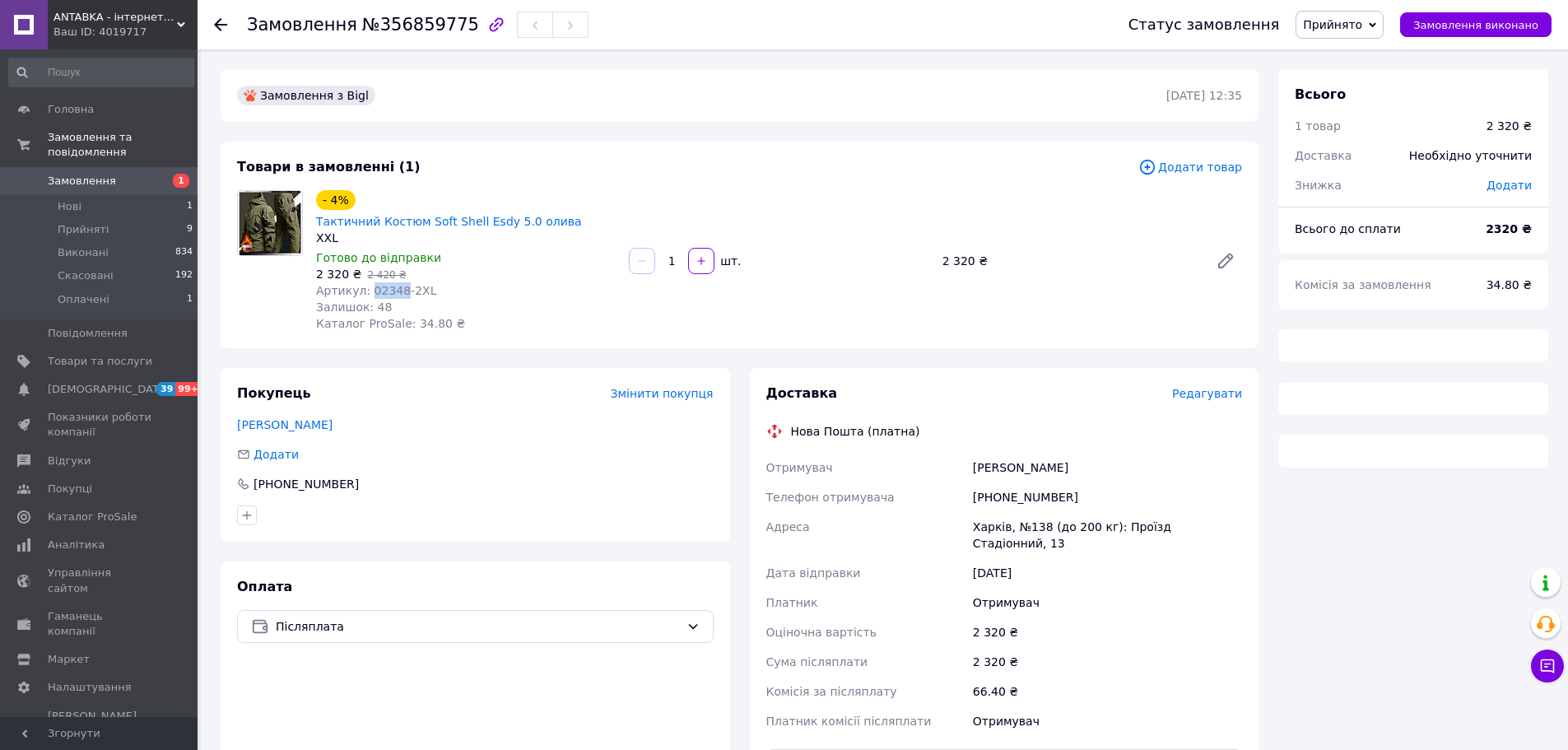
click at [382, 284] on span "Артикул: 02348-2XL" at bounding box center [376, 290] width 120 height 13
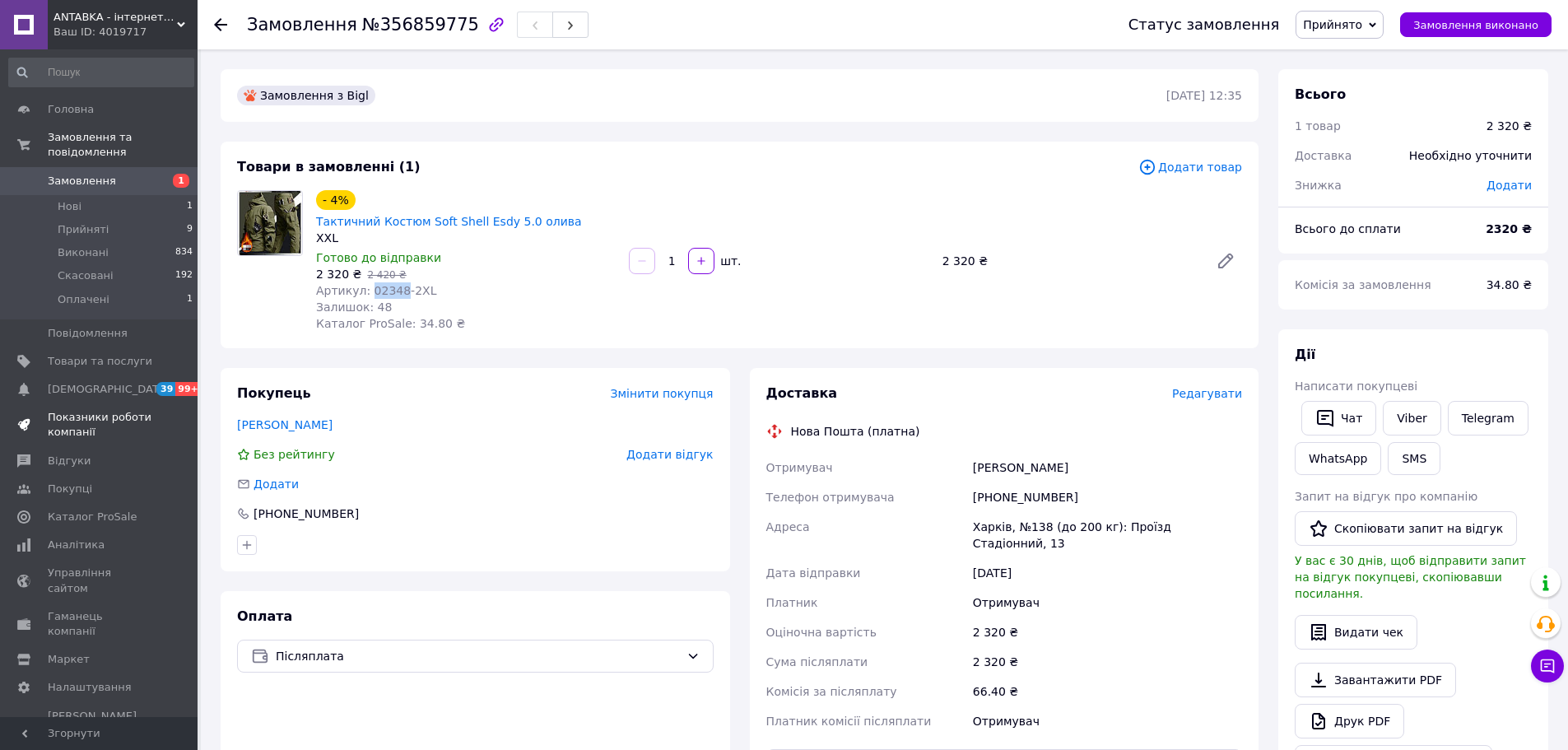
copy span "02348"
click at [996, 453] on div "[PERSON_NAME]" at bounding box center [1108, 467] width 276 height 30
copy div "[PERSON_NAME]"
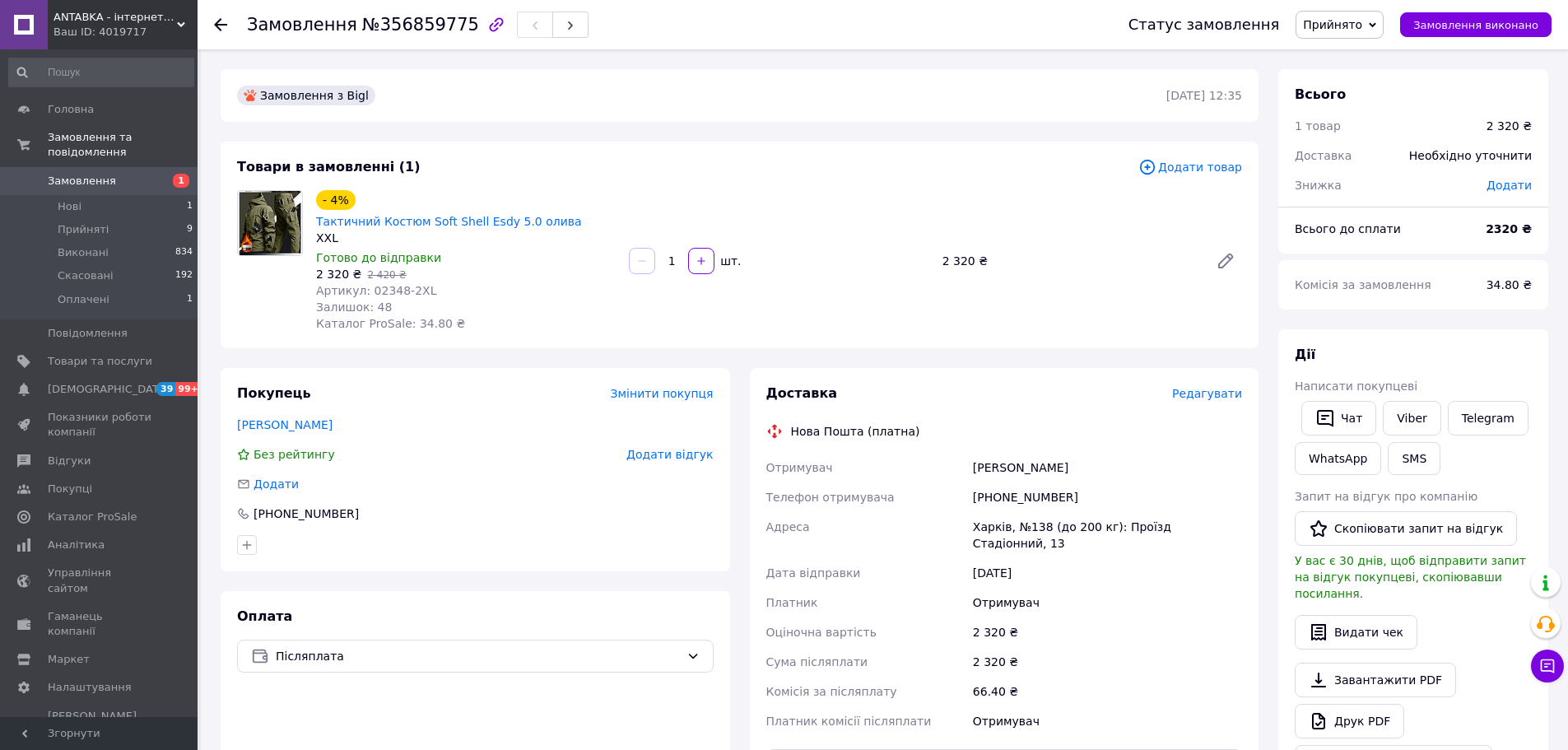
click at [997, 482] on div "[PHONE_NUMBER]" at bounding box center [1108, 497] width 276 height 30
click at [996, 482] on div "[PHONE_NUMBER]" at bounding box center [1108, 497] width 276 height 30
copy div "[PHONE_NUMBER]"
click at [987, 512] on div "Харків, №138 (до 200 кг): Проїзд Стадіонний, 13" at bounding box center [1108, 535] width 276 height 46
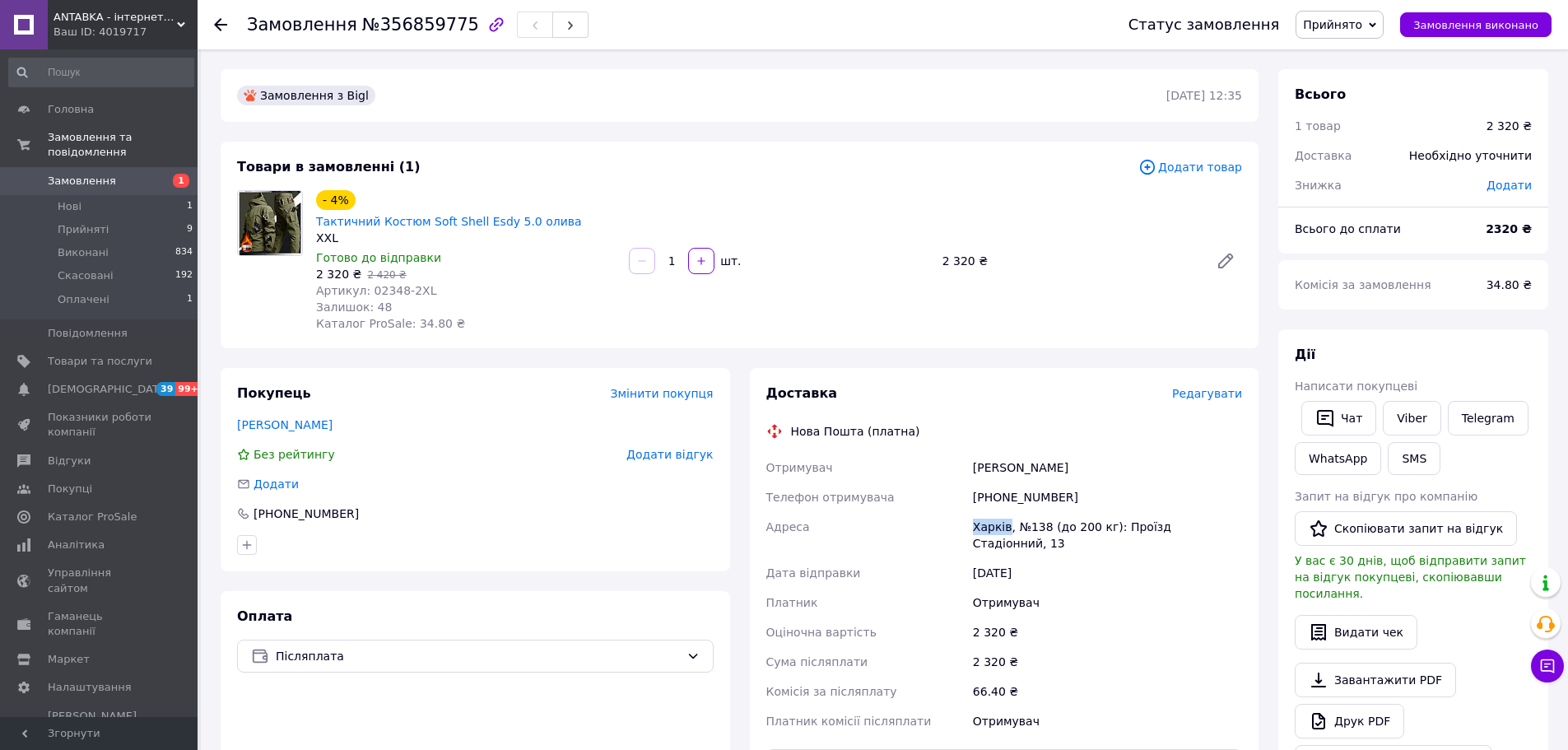
click at [987, 512] on div "Харків, №138 (до 200 кг): Проїзд Стадіонний, 13" at bounding box center [1108, 535] width 276 height 46
copy div "Харків"
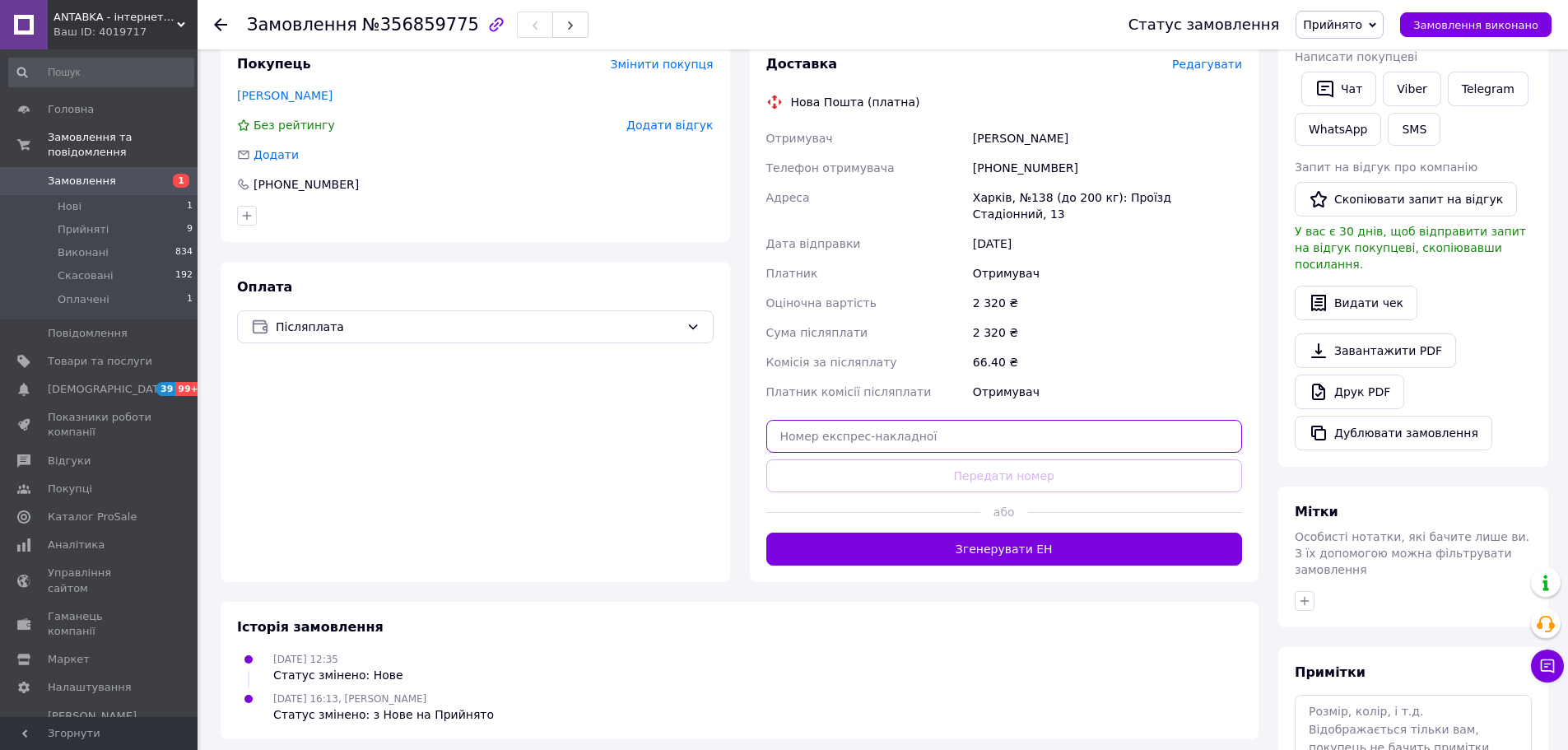
click at [1027, 419] on input "text" at bounding box center [1005, 436] width 477 height 33
paste input "20451225228032"
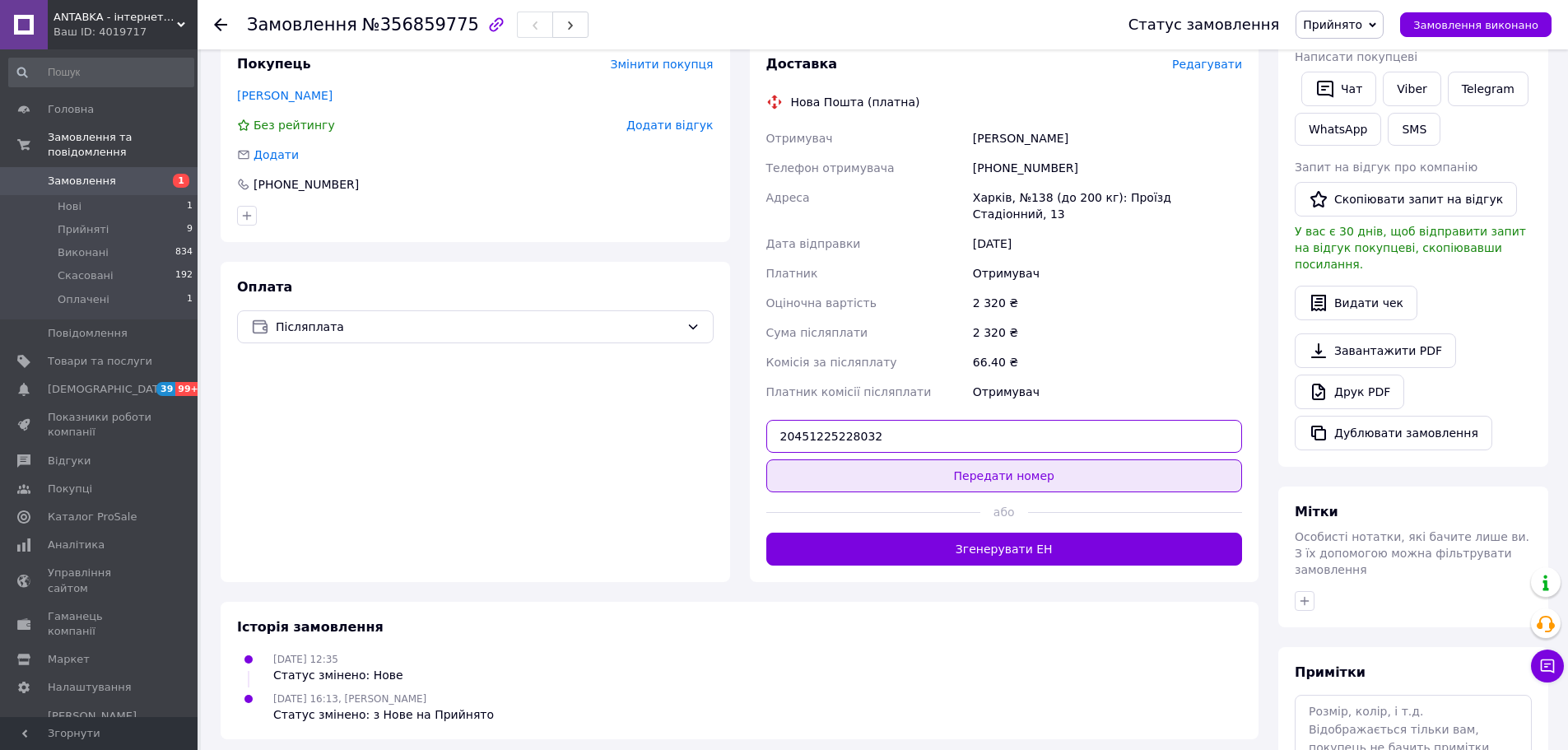
type input "20451225228032"
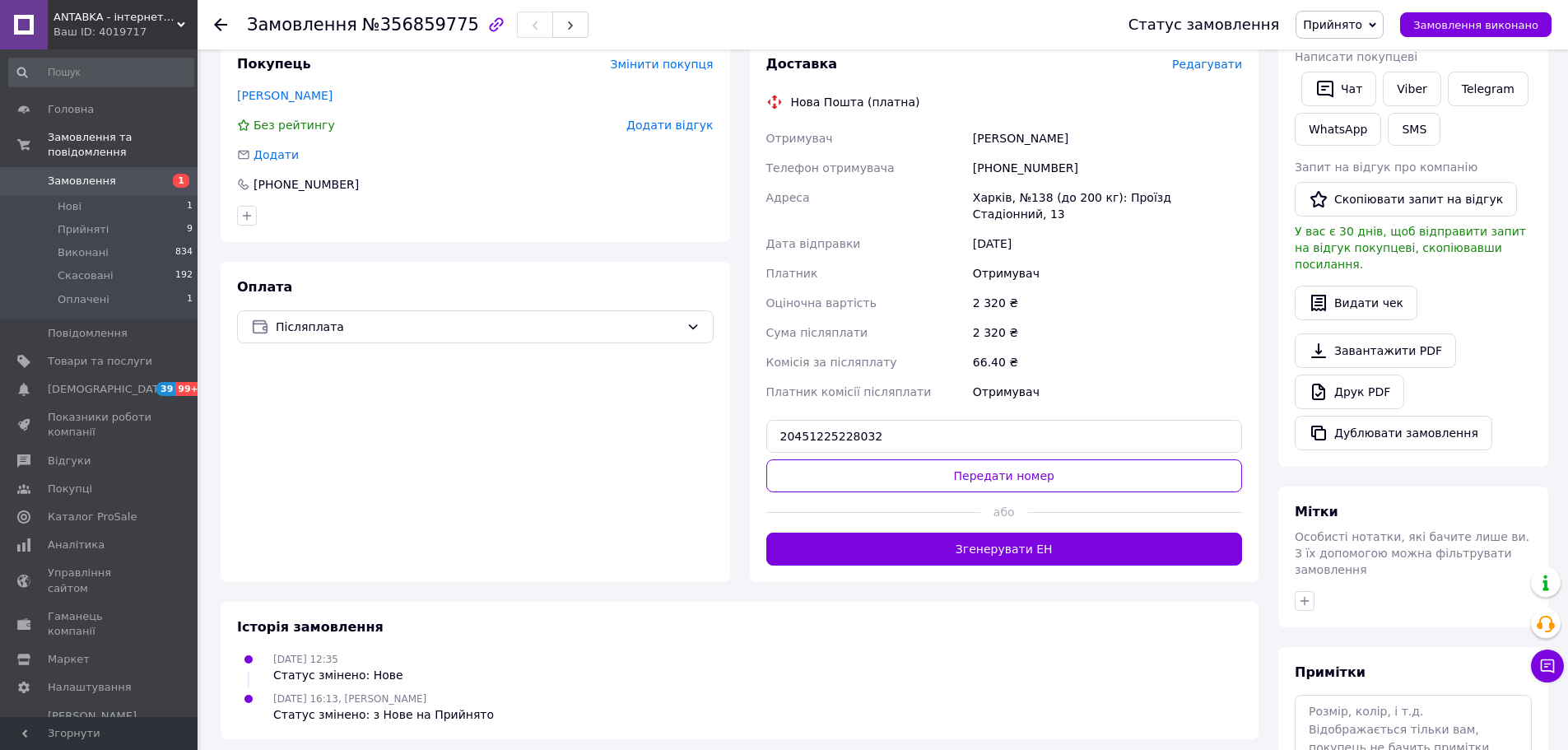
click at [1040, 459] on button "Передати номер" at bounding box center [1005, 476] width 477 height 33
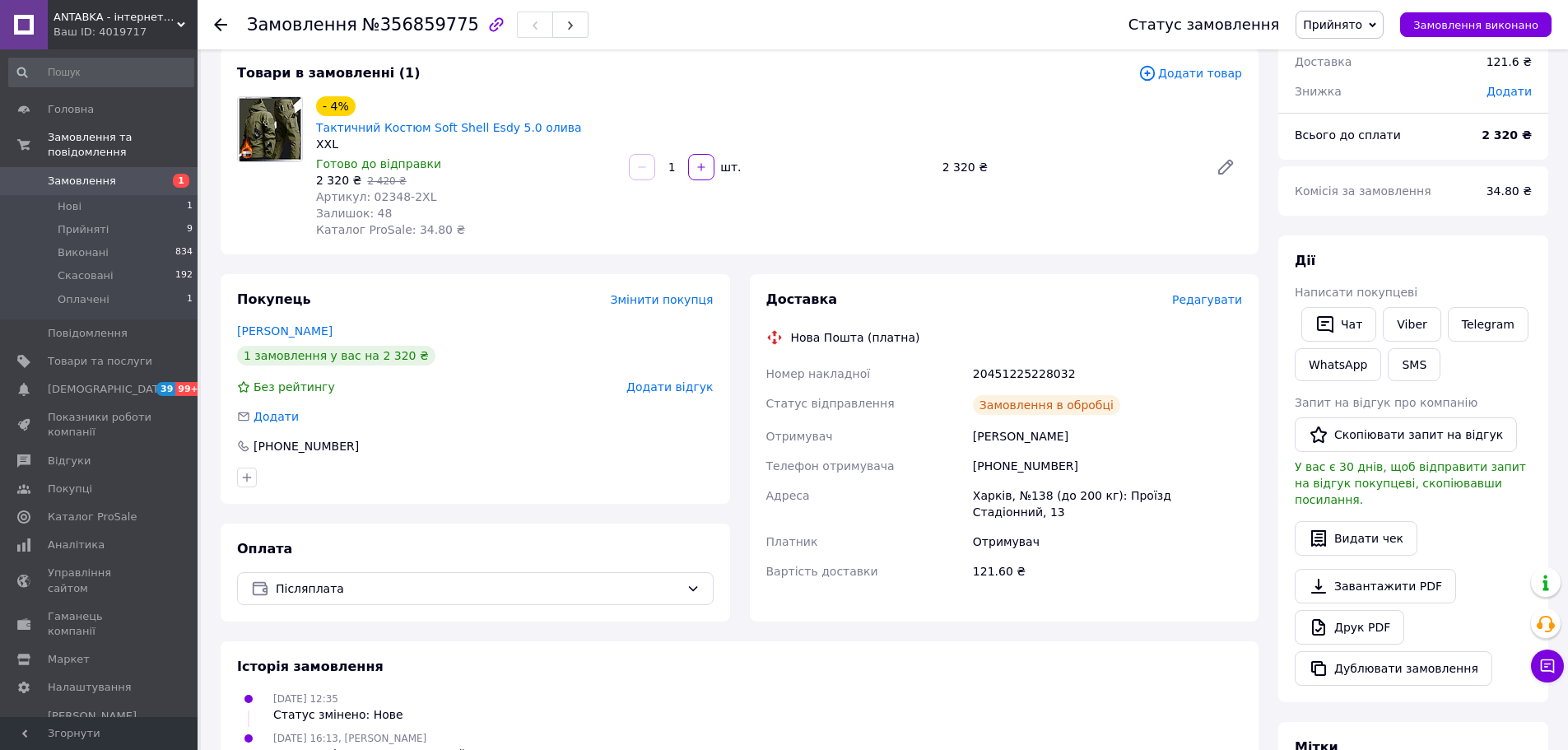
scroll to position [0, 0]
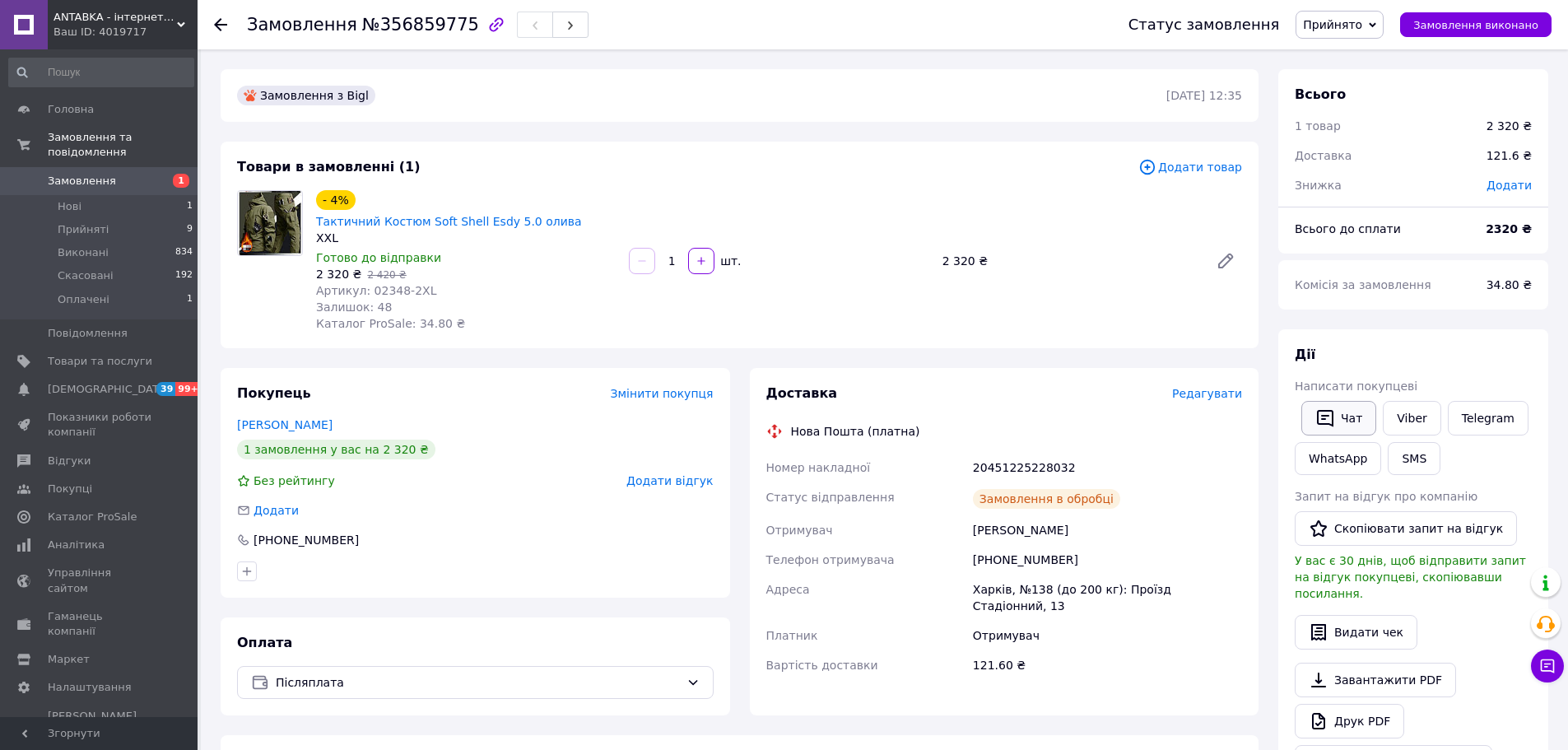
click at [1331, 418] on icon "button" at bounding box center [1325, 417] width 19 height 19
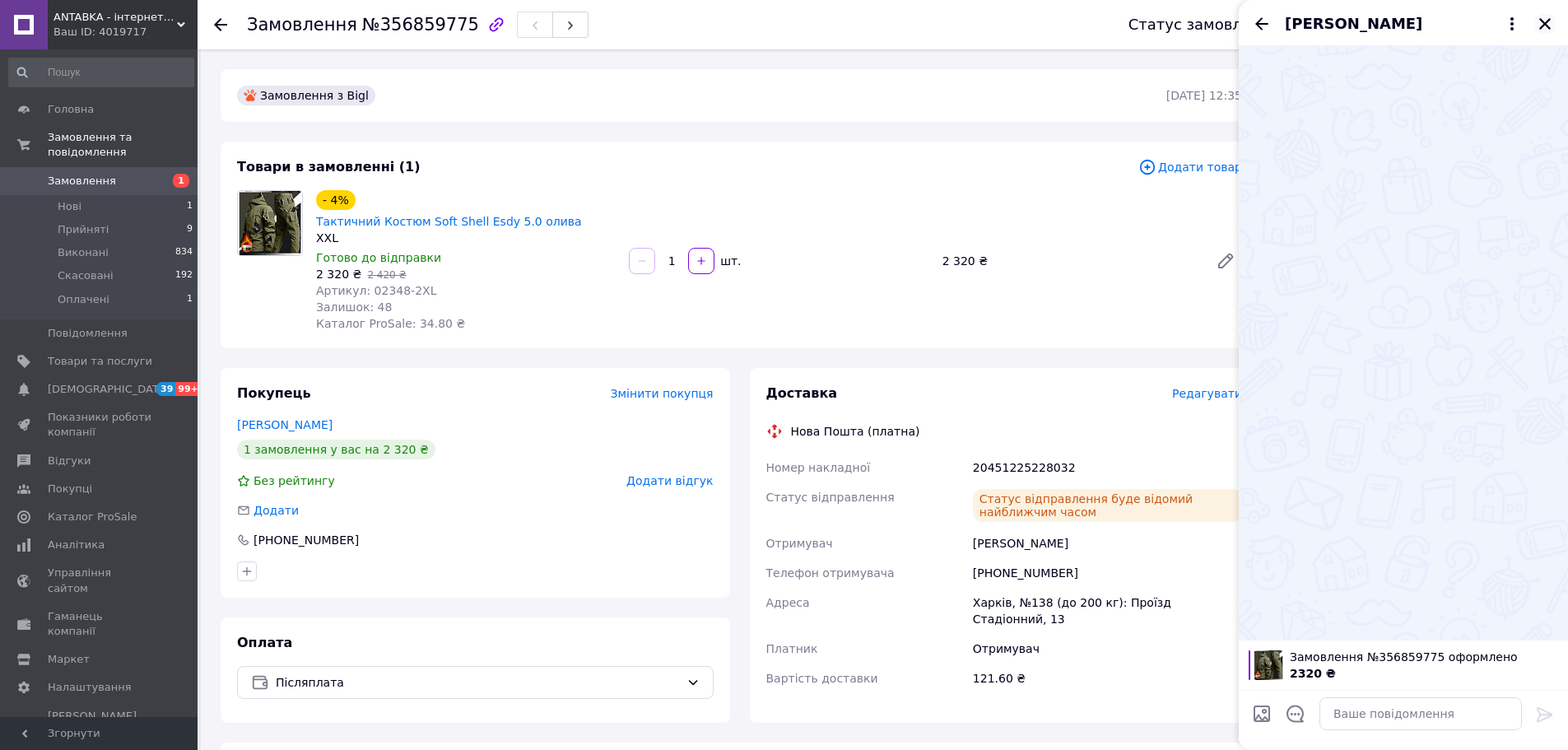
click at [1543, 27] on icon "Закрити" at bounding box center [1545, 24] width 15 height 15
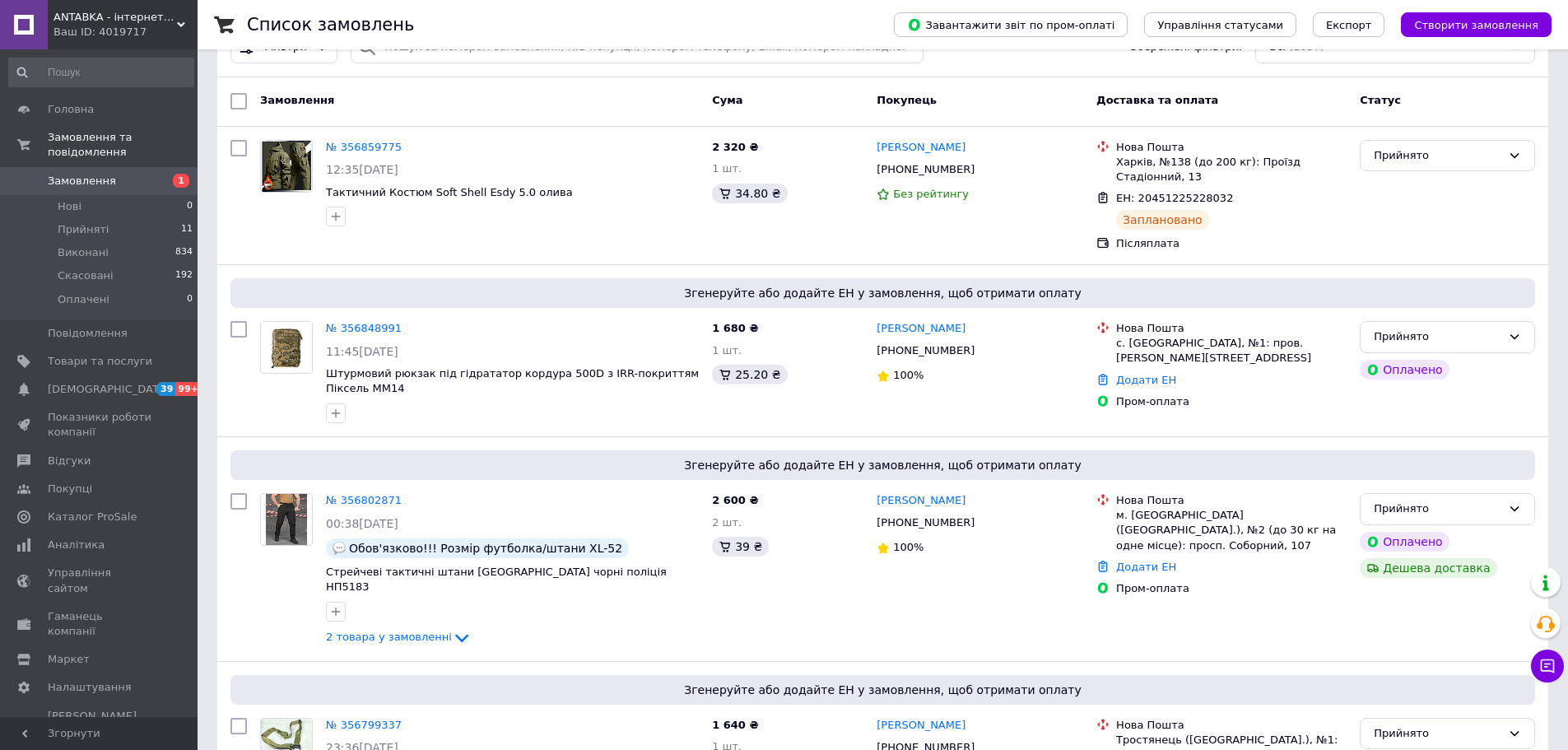
scroll to position [412, 0]
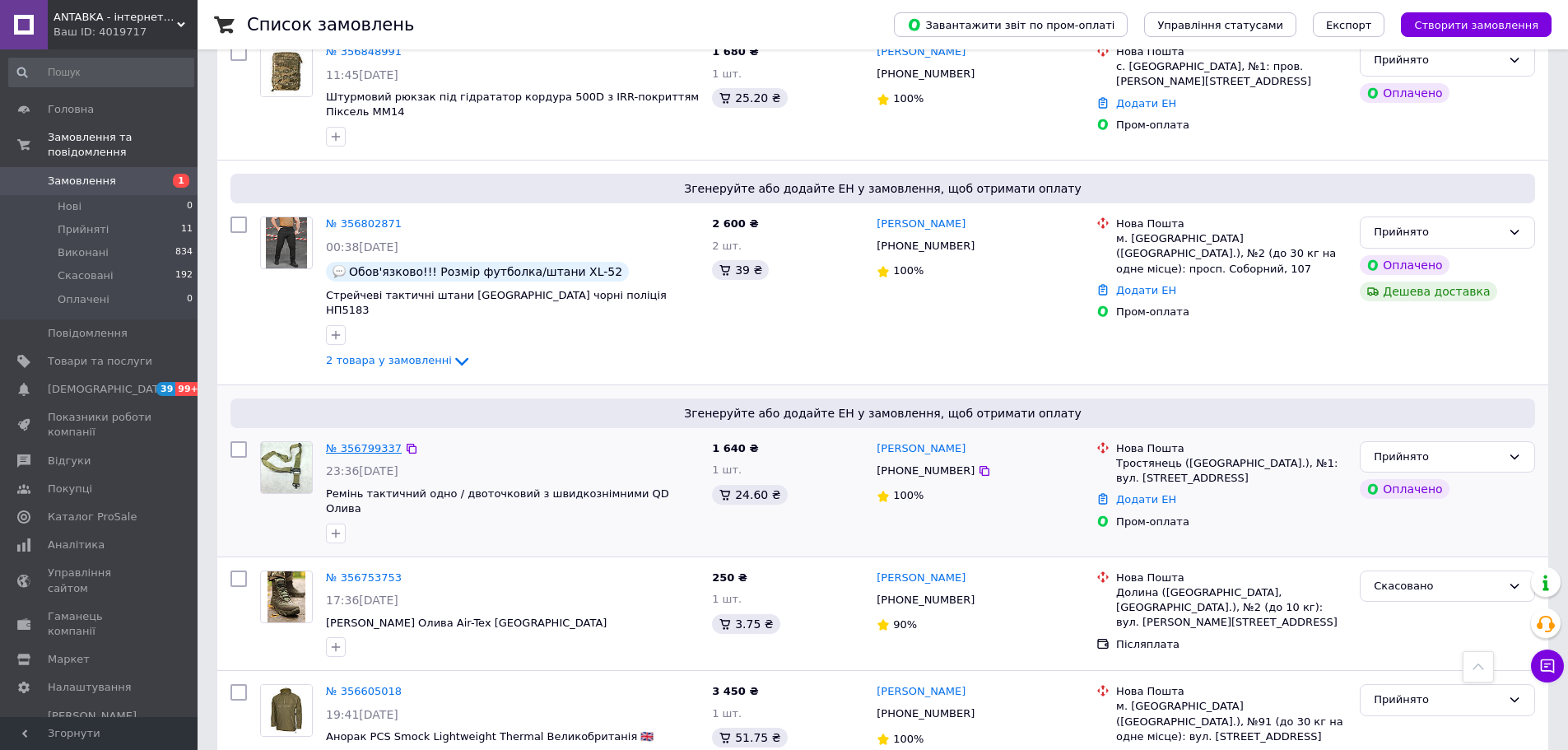
click at [361, 442] on link "№ 356799337" at bounding box center [364, 447] width 76 height 12
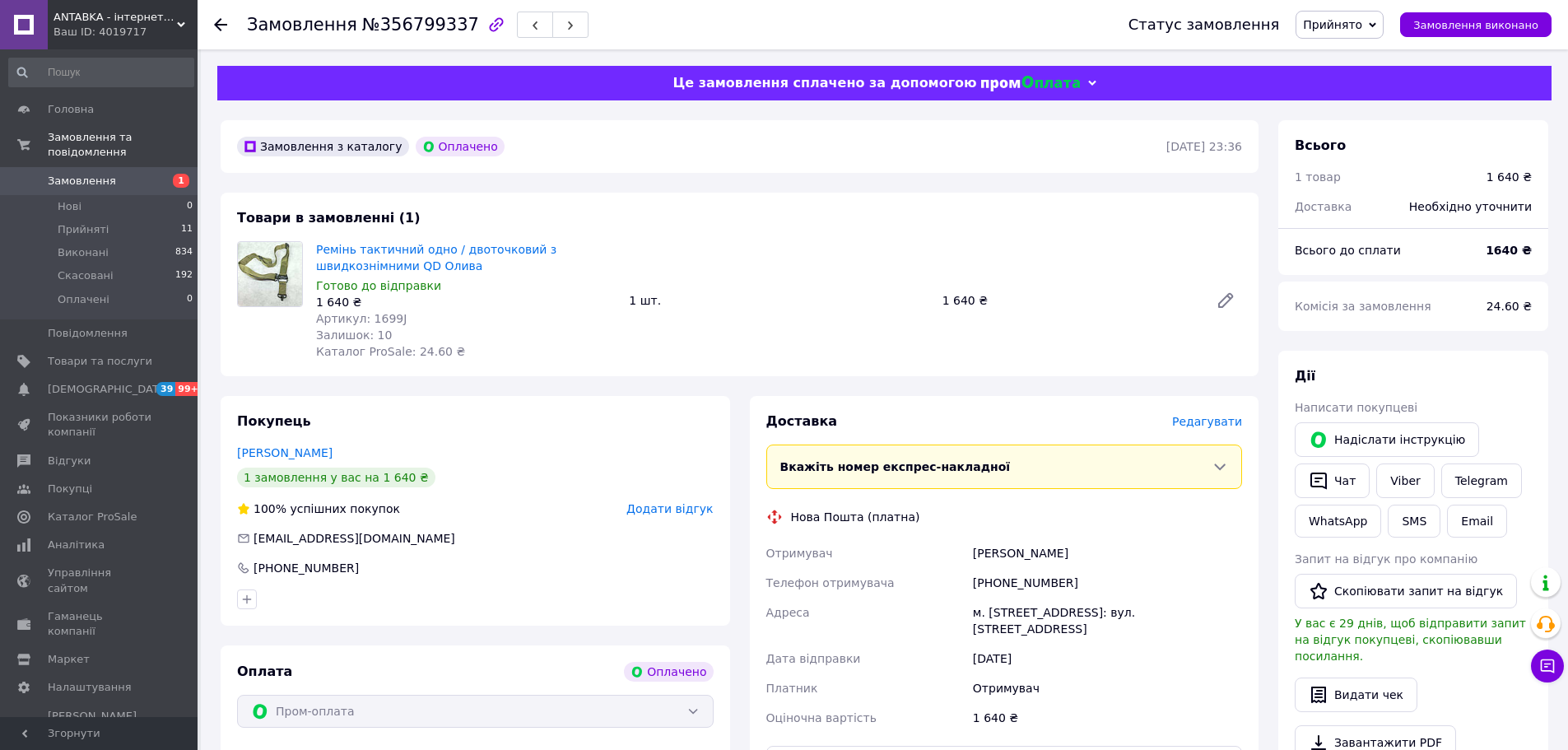
click at [88, 174] on span "Замовлення" at bounding box center [82, 181] width 68 height 15
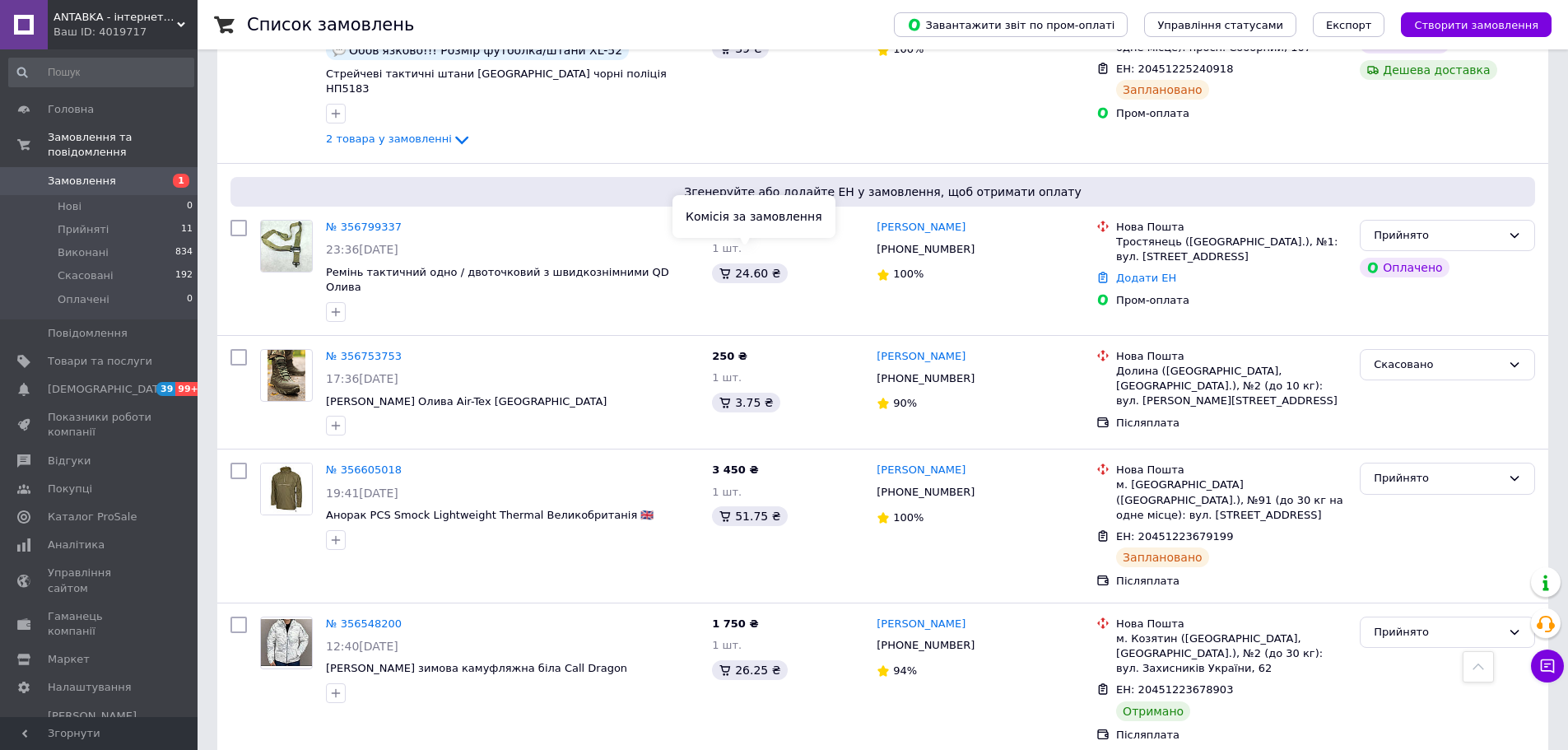
scroll to position [659, 0]
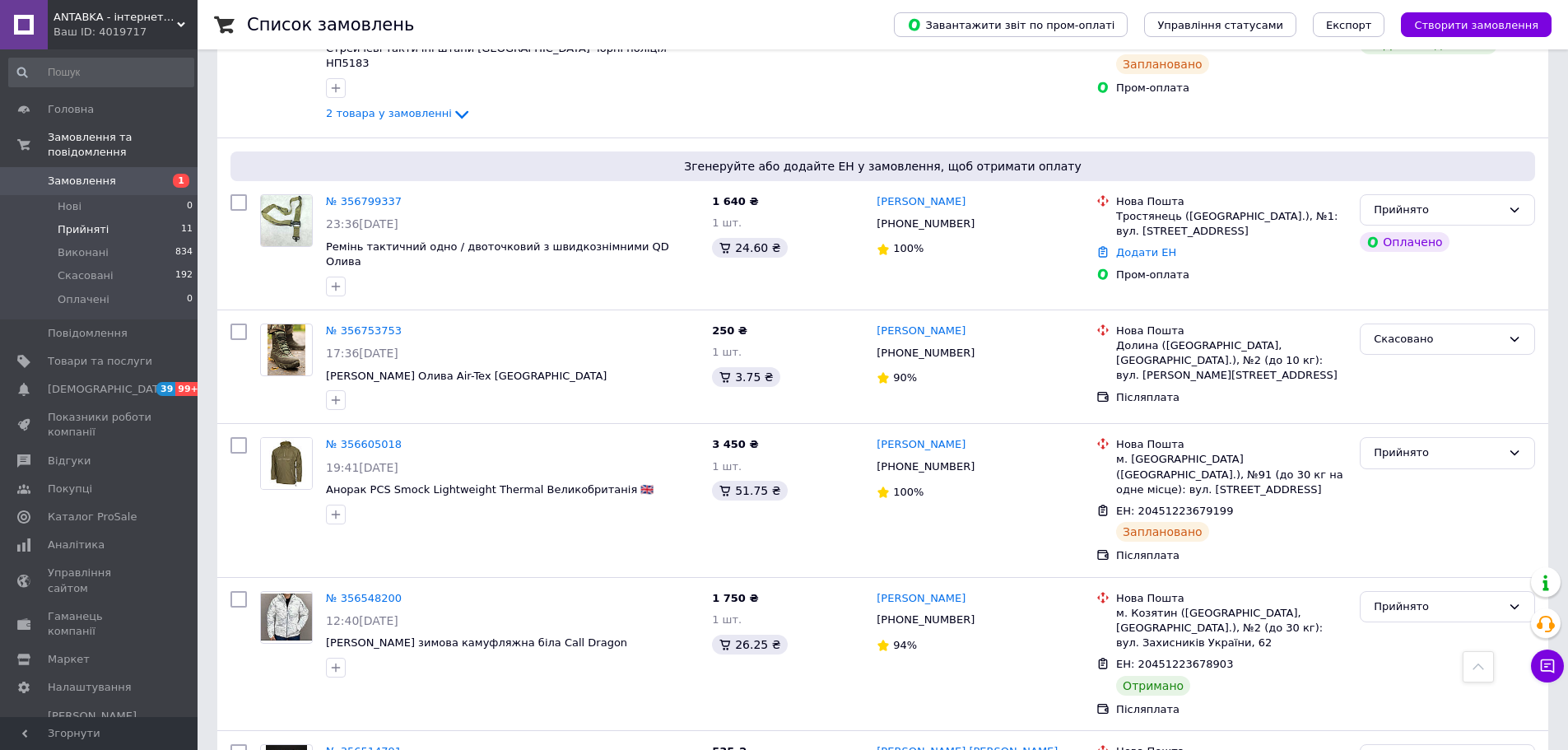
click at [79, 223] on span "Прийняті" at bounding box center [82, 230] width 51 height 15
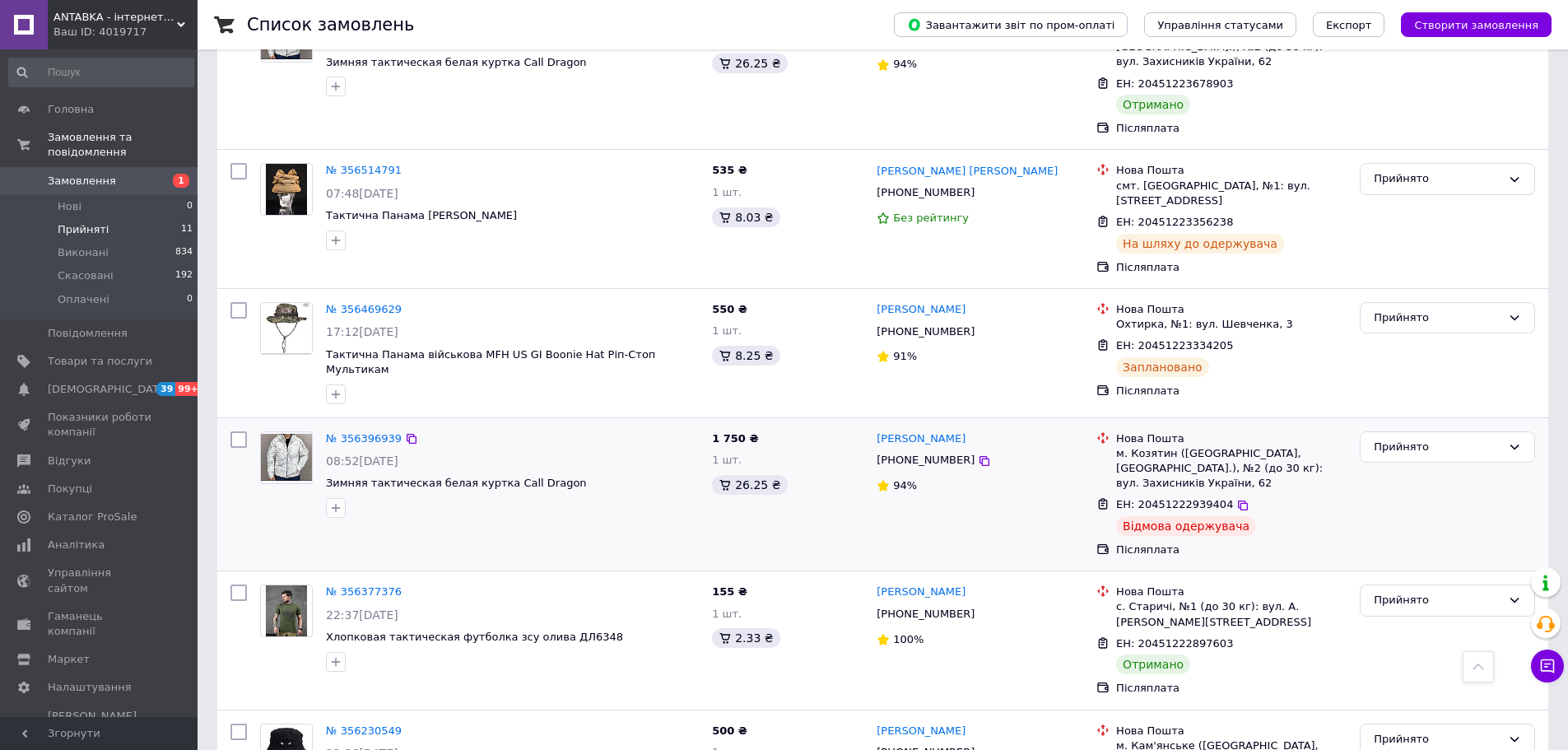
scroll to position [1222, 0]
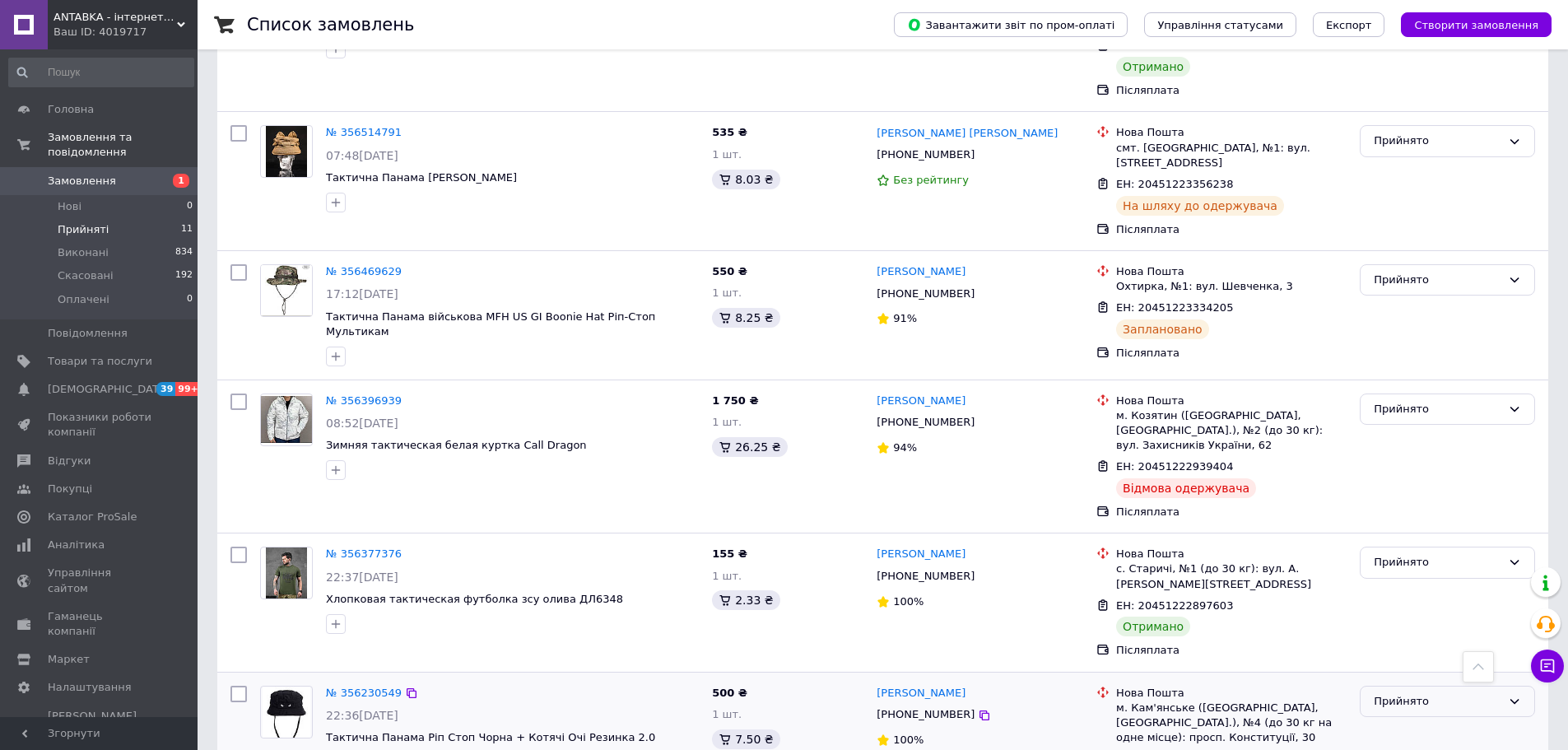
click at [1409, 693] on div "Прийнято" at bounding box center [1438, 701] width 128 height 18
click at [1416, 401] on div "Прийнято" at bounding box center [1438, 409] width 128 height 18
click at [1409, 428] on li "Виконано" at bounding box center [1448, 442] width 174 height 30
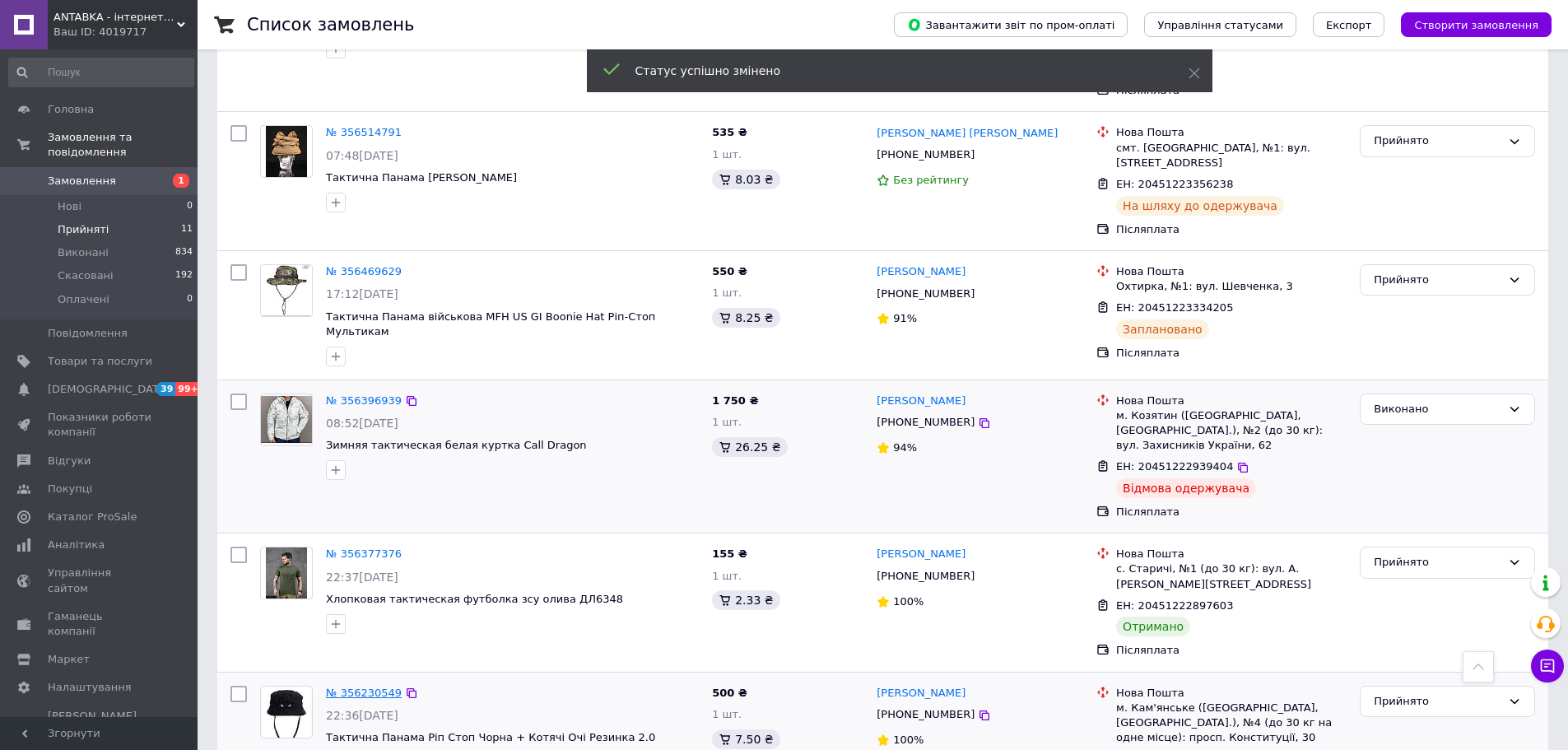
click at [363, 686] on link "№ 356230549" at bounding box center [364, 692] width 76 height 12
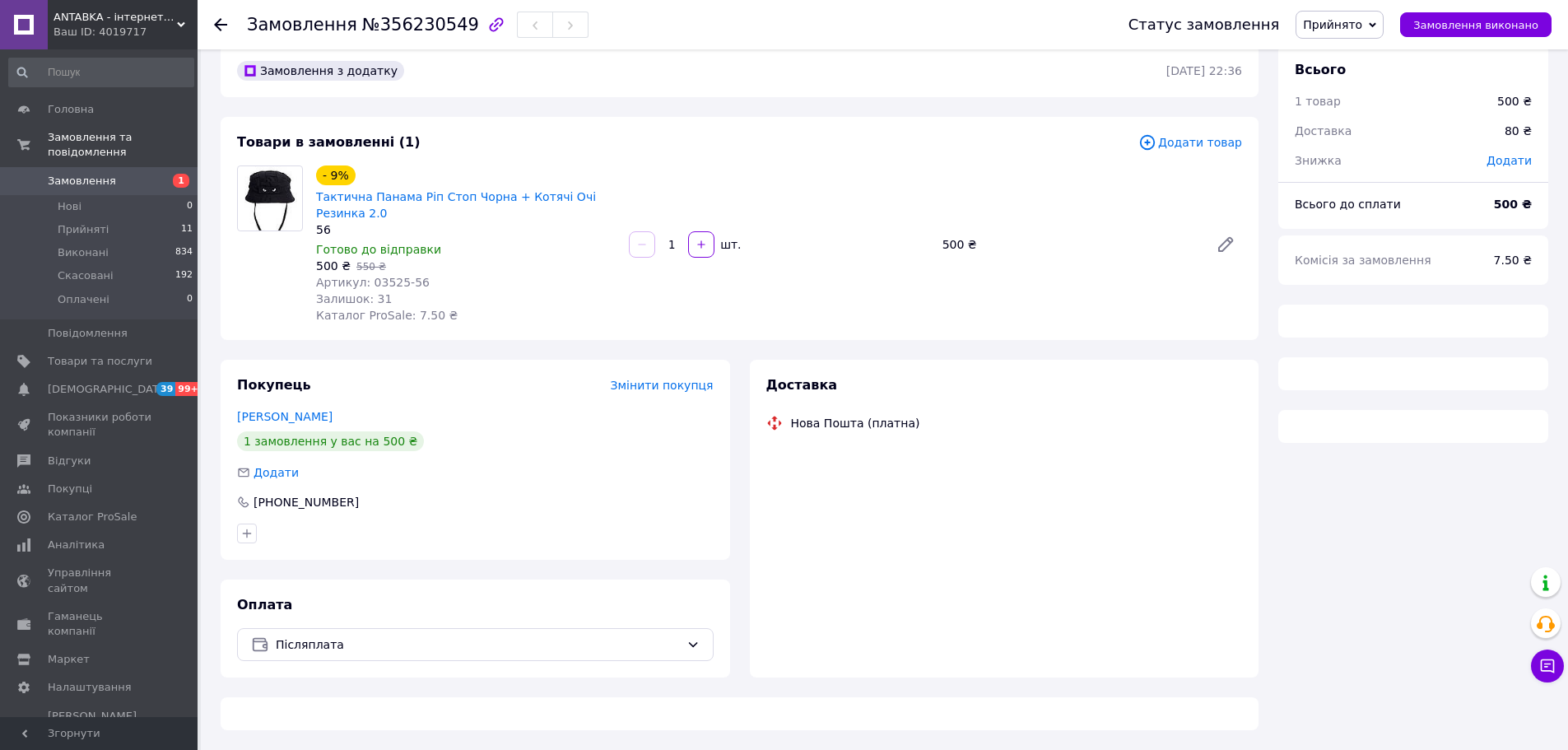
scroll to position [431, 0]
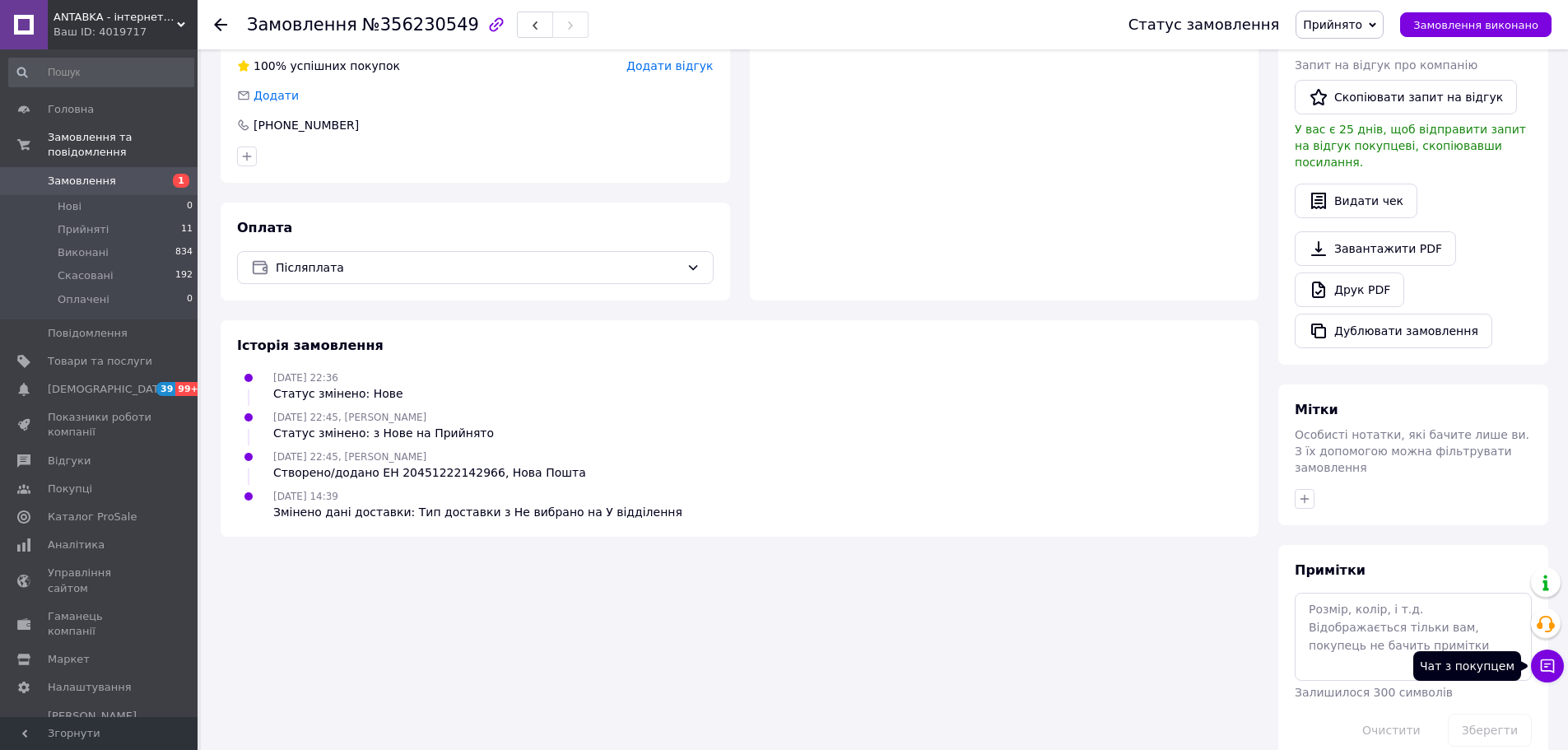
click at [1543, 660] on icon at bounding box center [1548, 666] width 14 height 14
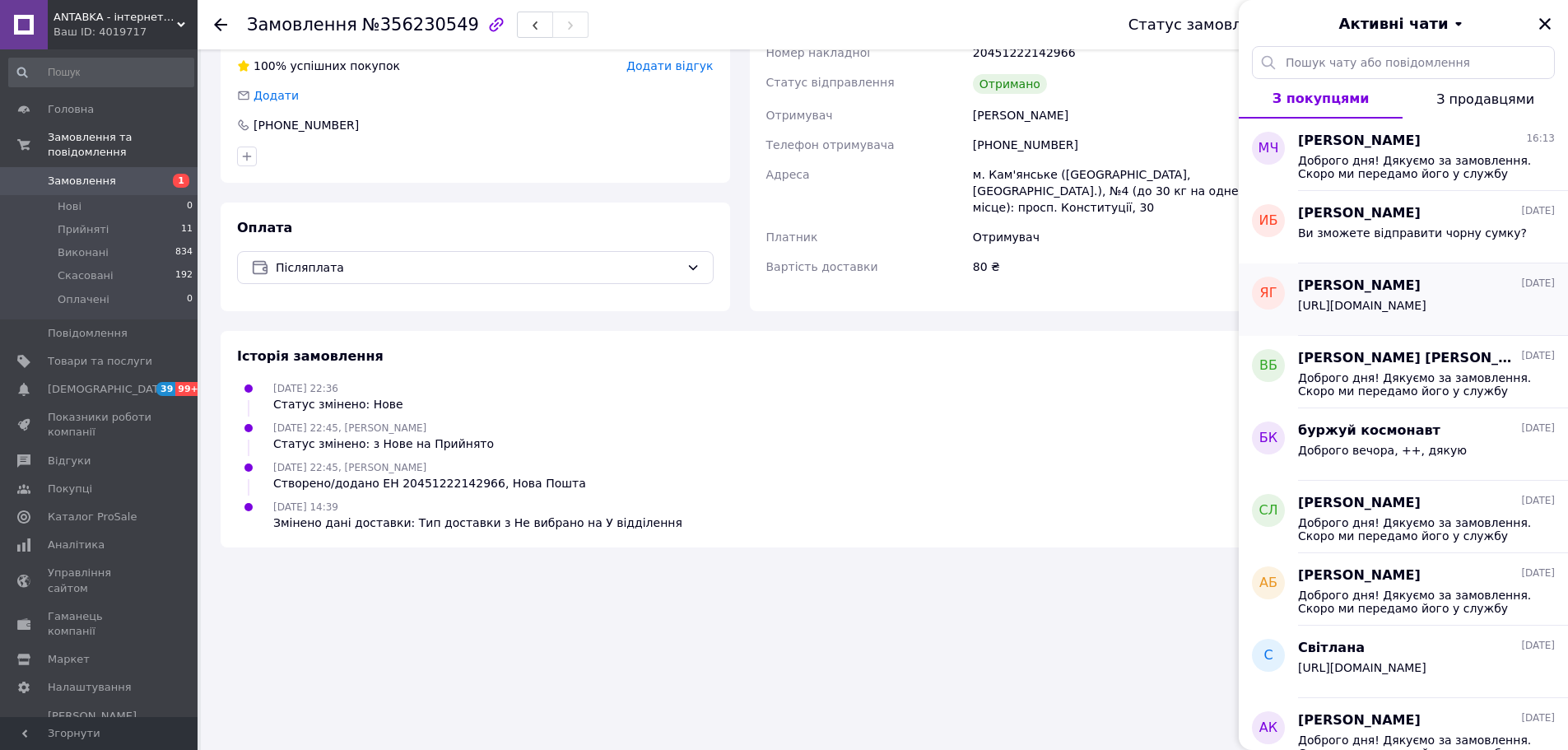
click at [1361, 313] on div "[URL][DOMAIN_NAME]" at bounding box center [1362, 309] width 128 height 23
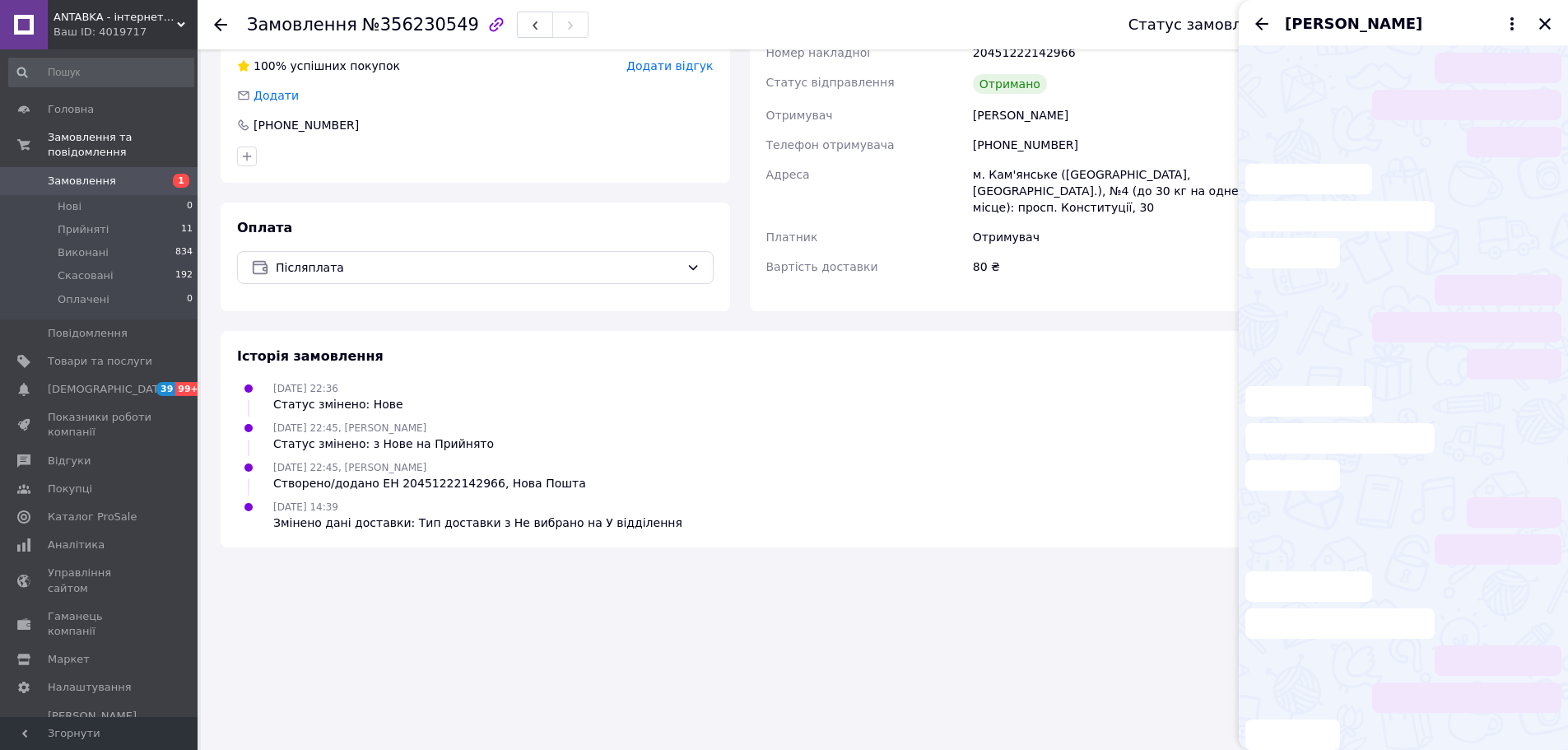
scroll to position [224, 0]
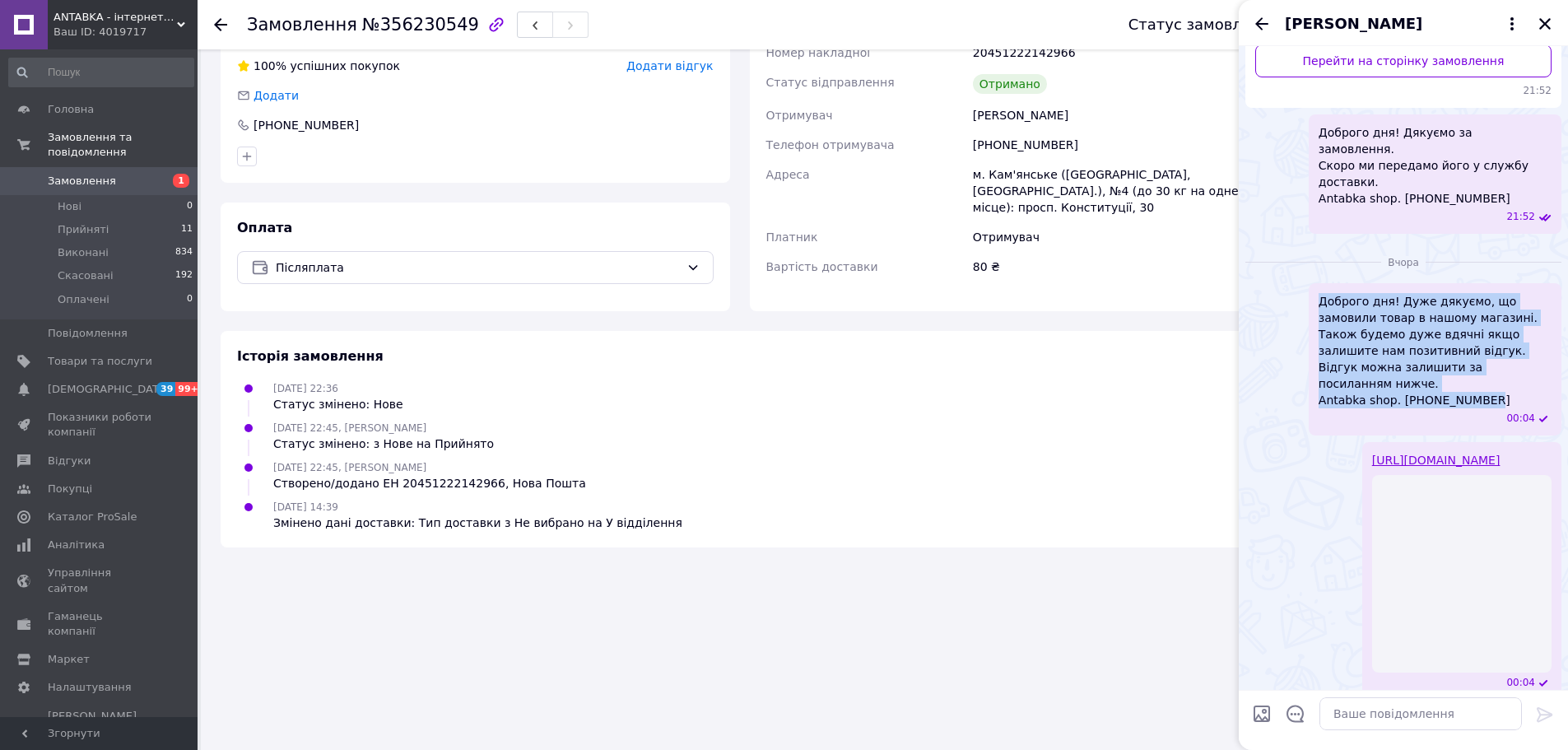
drag, startPoint x: 1319, startPoint y: 283, endPoint x: 1499, endPoint y: 380, distance: 204.5
click at [1499, 380] on span "Доброго дня! Дуже дякуємо, що замовили товар в нашому магазині. Також будемо ду…" at bounding box center [1435, 350] width 233 height 115
copy span "Доброго дня! Дуже дякуємо, що замовили товар в нашому магазині. Також будемо ду…"
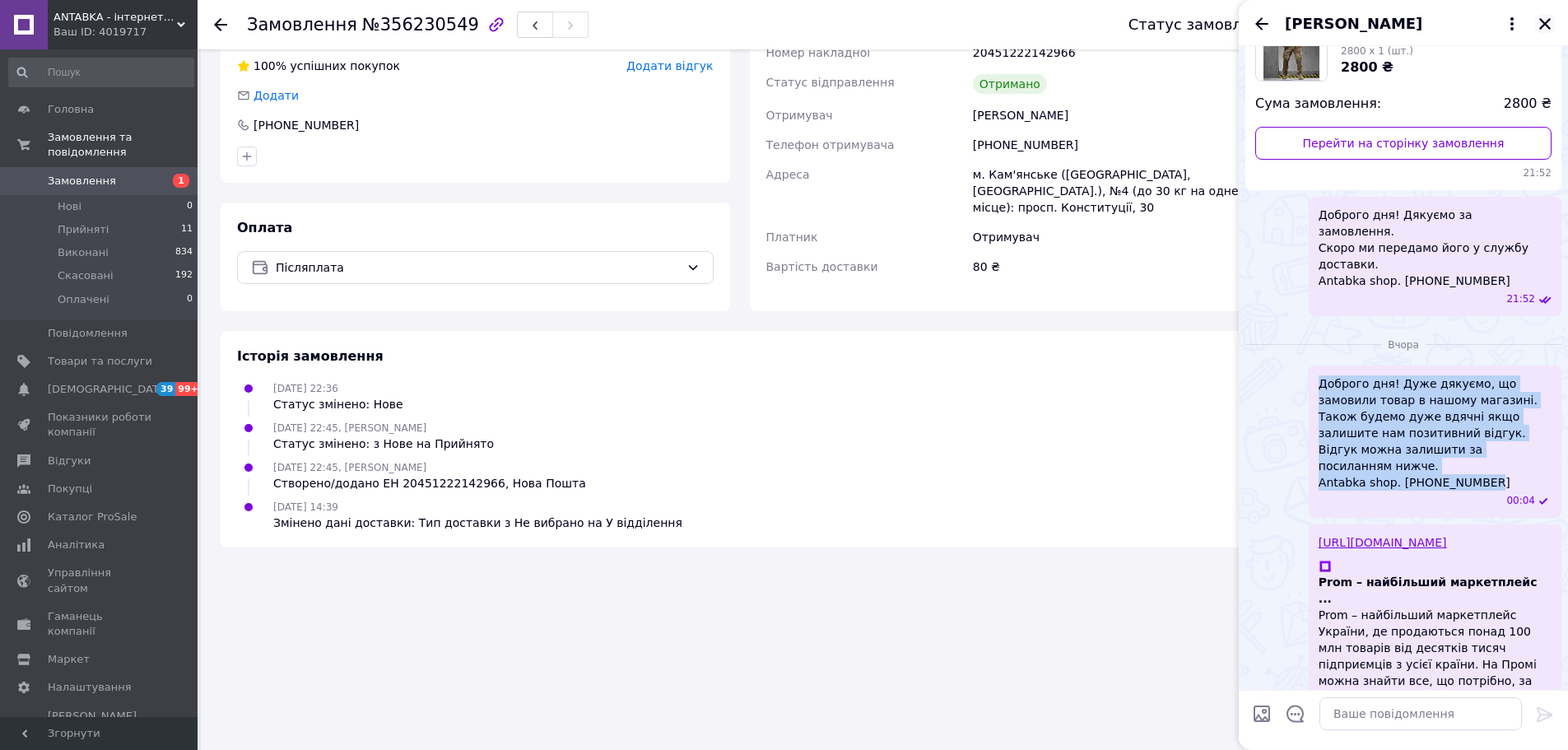
click at [1539, 32] on button "Закрити" at bounding box center [1545, 23] width 19 height 19
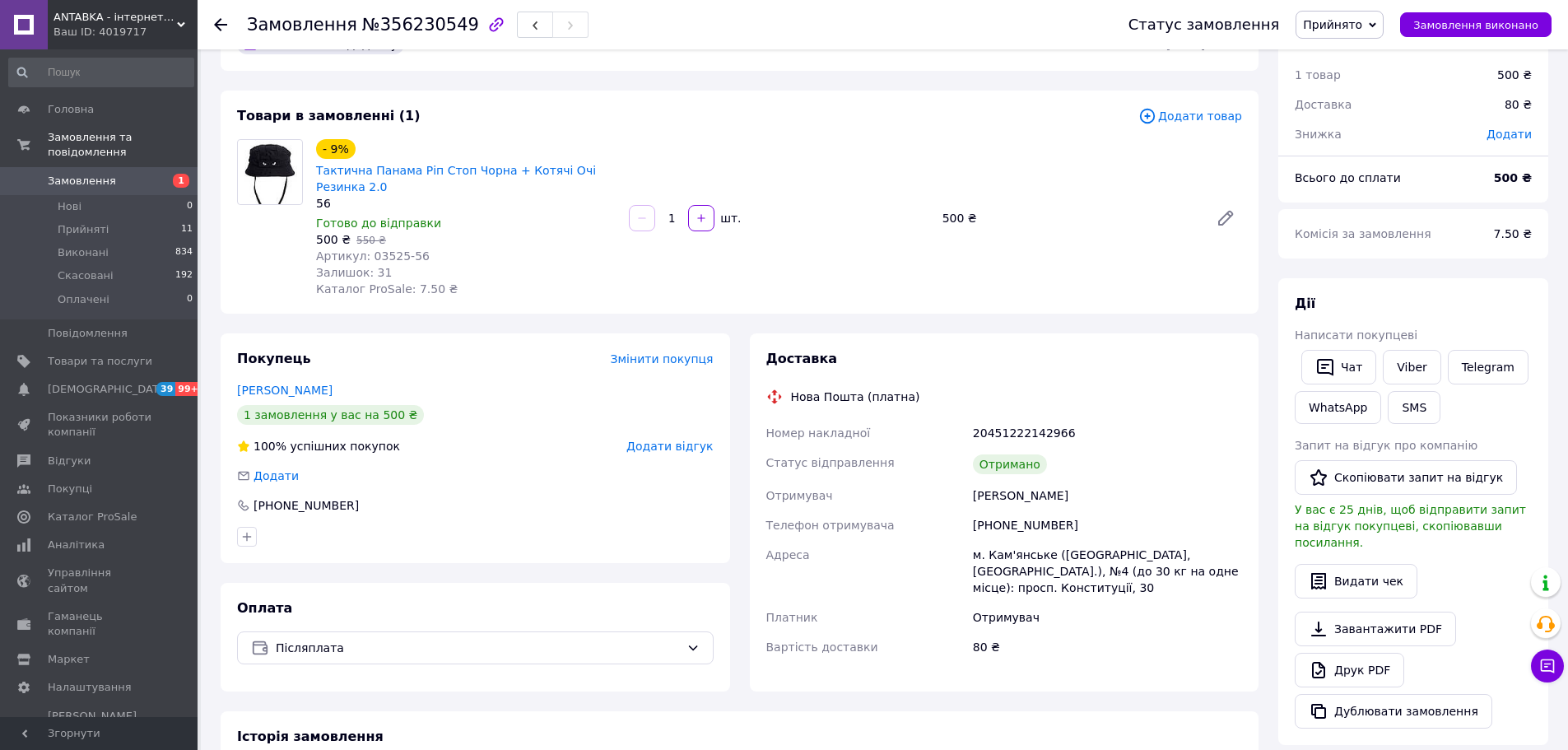
scroll to position [19, 0]
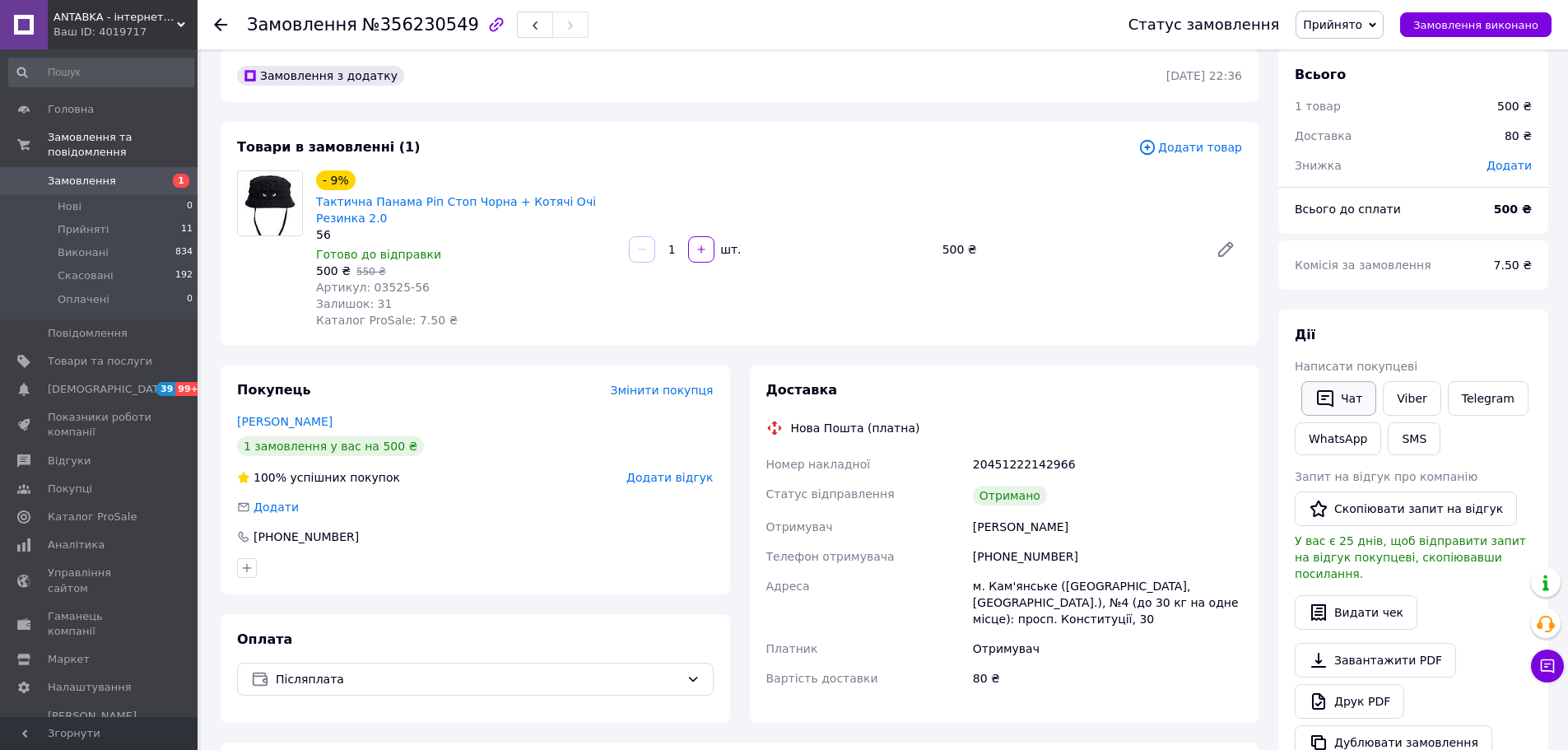
click at [1345, 403] on button "Чат" at bounding box center [1339, 398] width 75 height 34
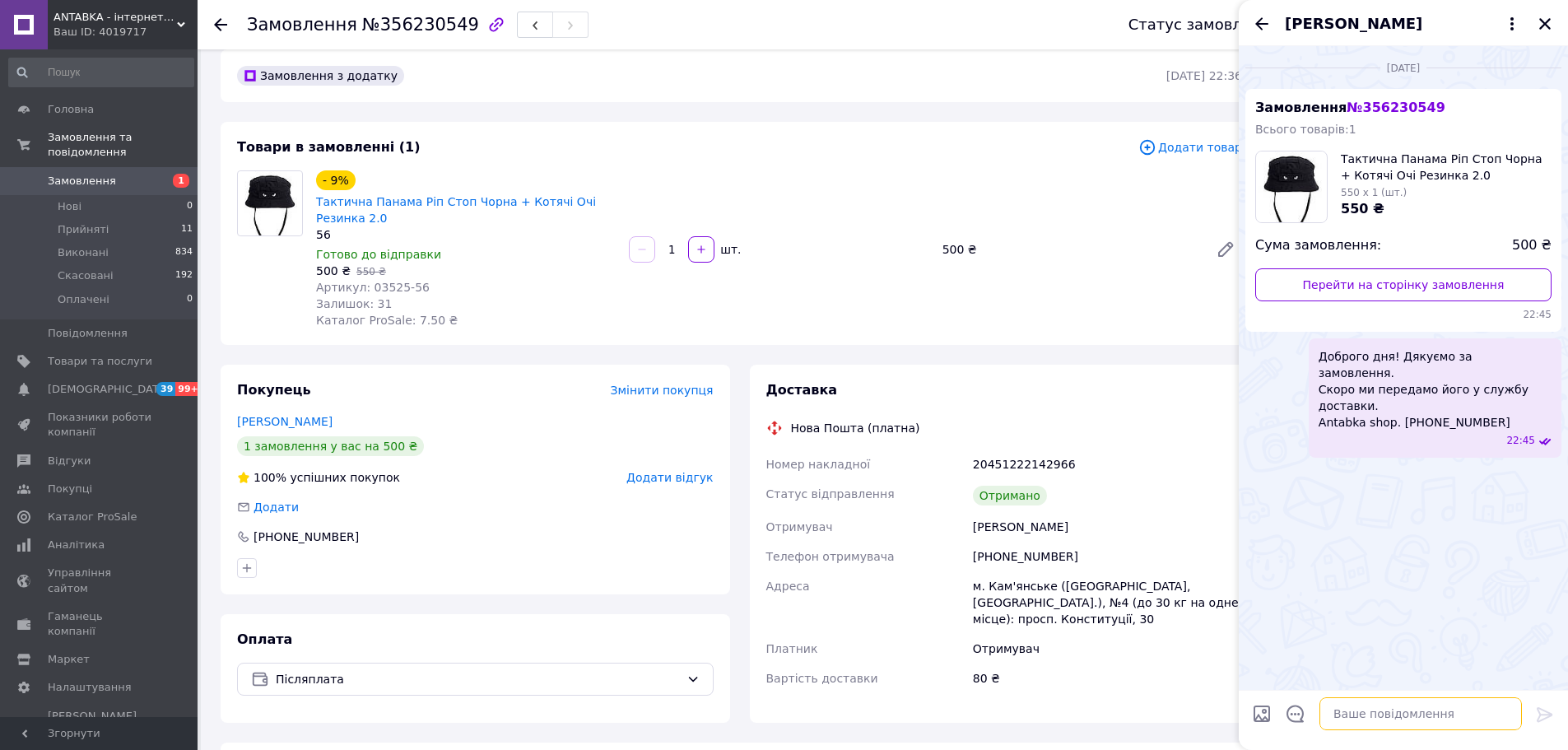
click at [1399, 709] on textarea at bounding box center [1420, 714] width 202 height 33
paste textarea "Доброго дня! Дуже дякуємо, що замовили товар в нашому магазині. Також будемо ду…"
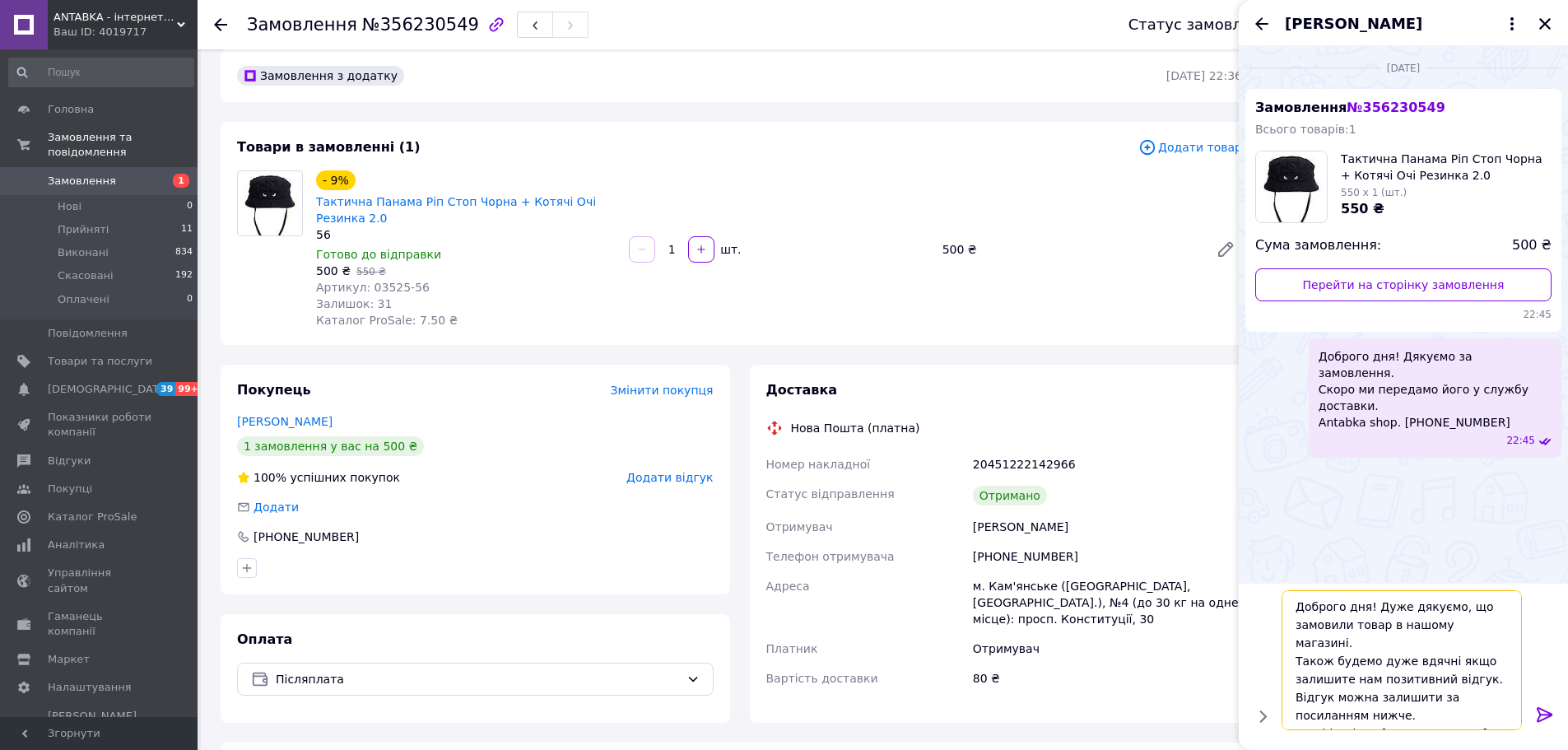
scroll to position [2, 0]
type textarea "Доброго дня! Дуже дякуємо, що замовили товар в нашому магазині. Також будемо ду…"
click at [1551, 714] on icon at bounding box center [1545, 714] width 16 height 15
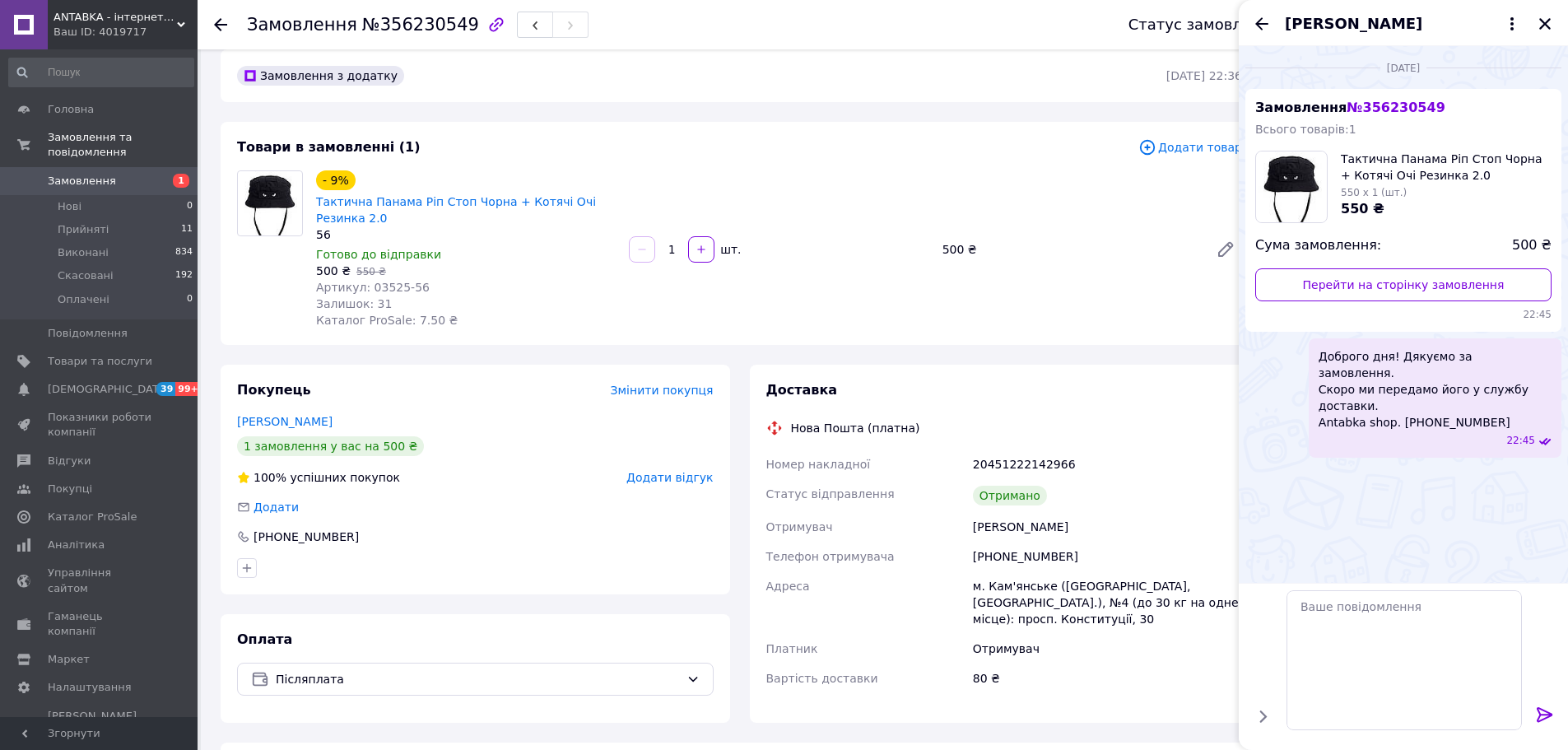
scroll to position [0, 0]
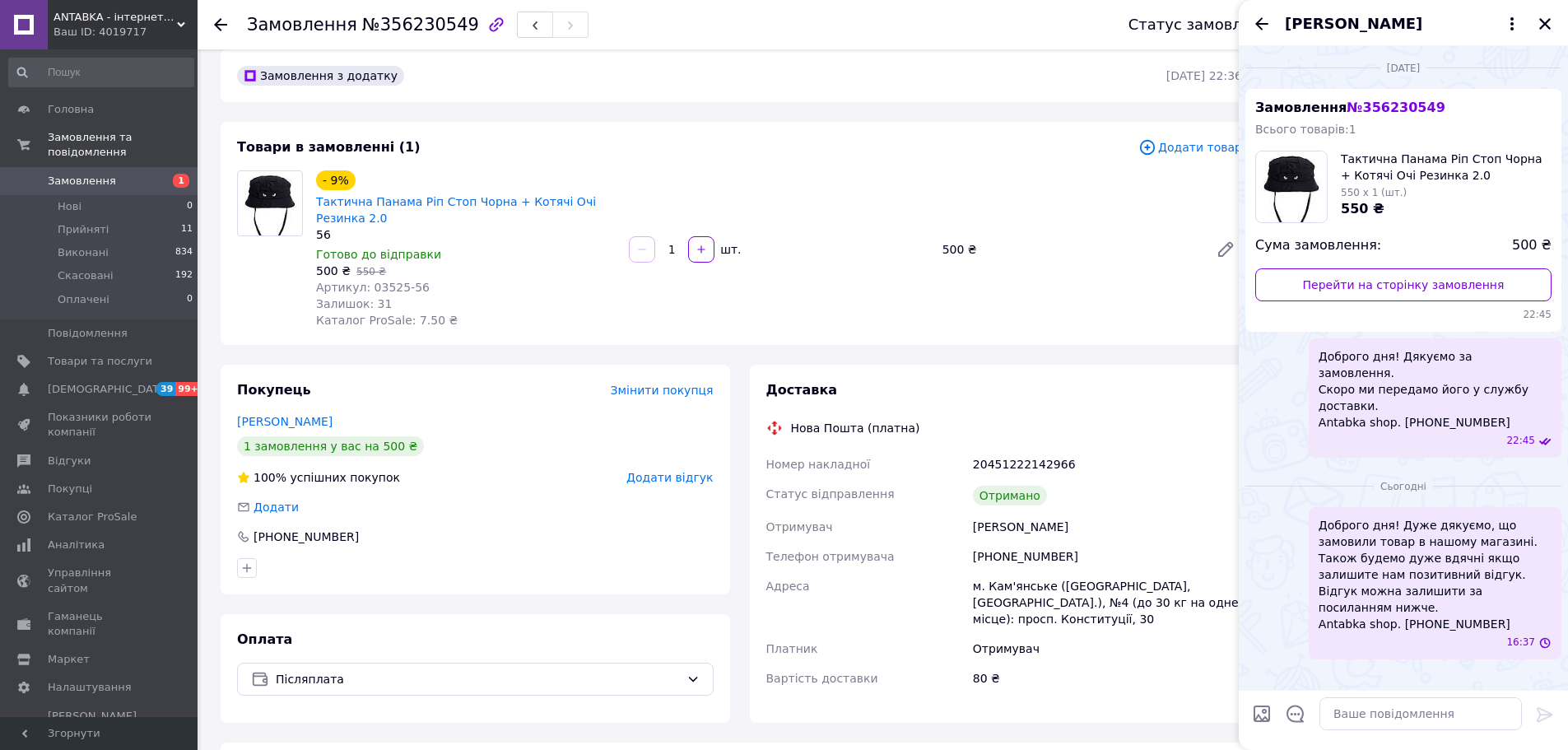
drag, startPoint x: 1543, startPoint y: 21, endPoint x: 1494, endPoint y: 105, distance: 97.2
click at [1542, 21] on icon "Закрити" at bounding box center [1545, 24] width 11 height 11
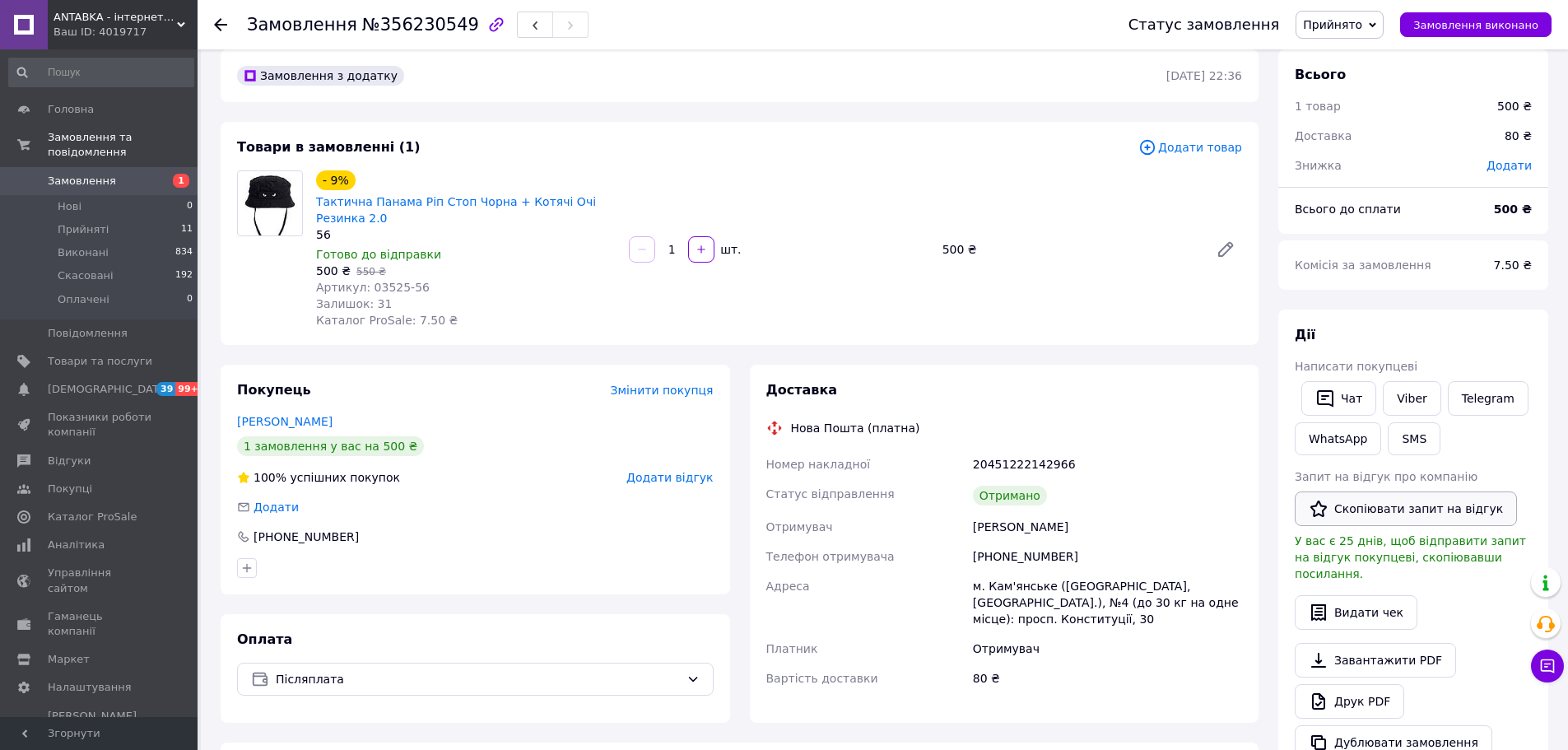
click at [1362, 510] on button "Скопіювати запит на відгук" at bounding box center [1406, 508] width 223 height 34
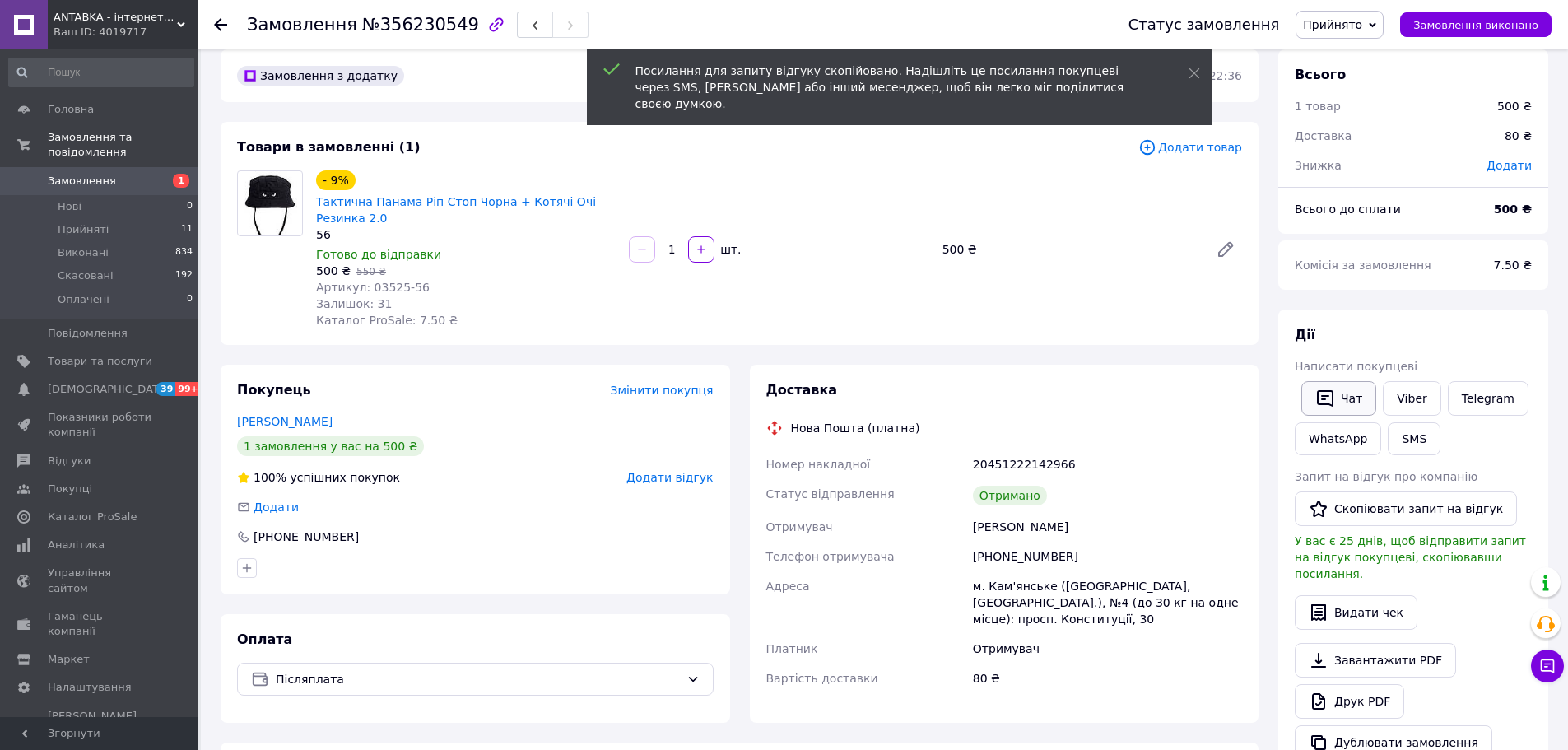
click at [1336, 396] on button "Чат" at bounding box center [1339, 398] width 75 height 34
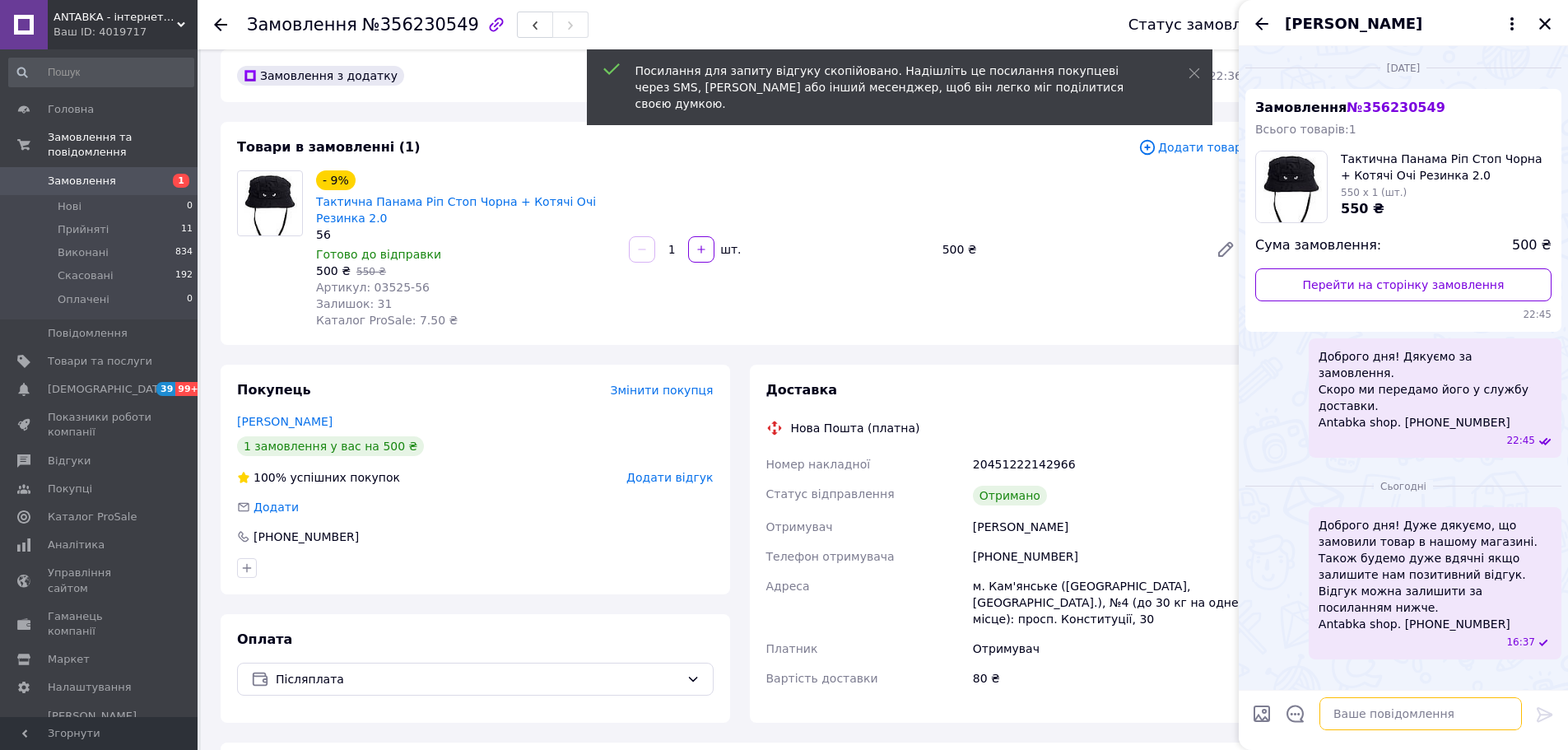
click at [1356, 707] on textarea at bounding box center [1420, 714] width 202 height 33
paste textarea "[URL][DOMAIN_NAME]"
type textarea "[URL][DOMAIN_NAME]"
click at [1542, 711] on icon at bounding box center [1545, 714] width 19 height 19
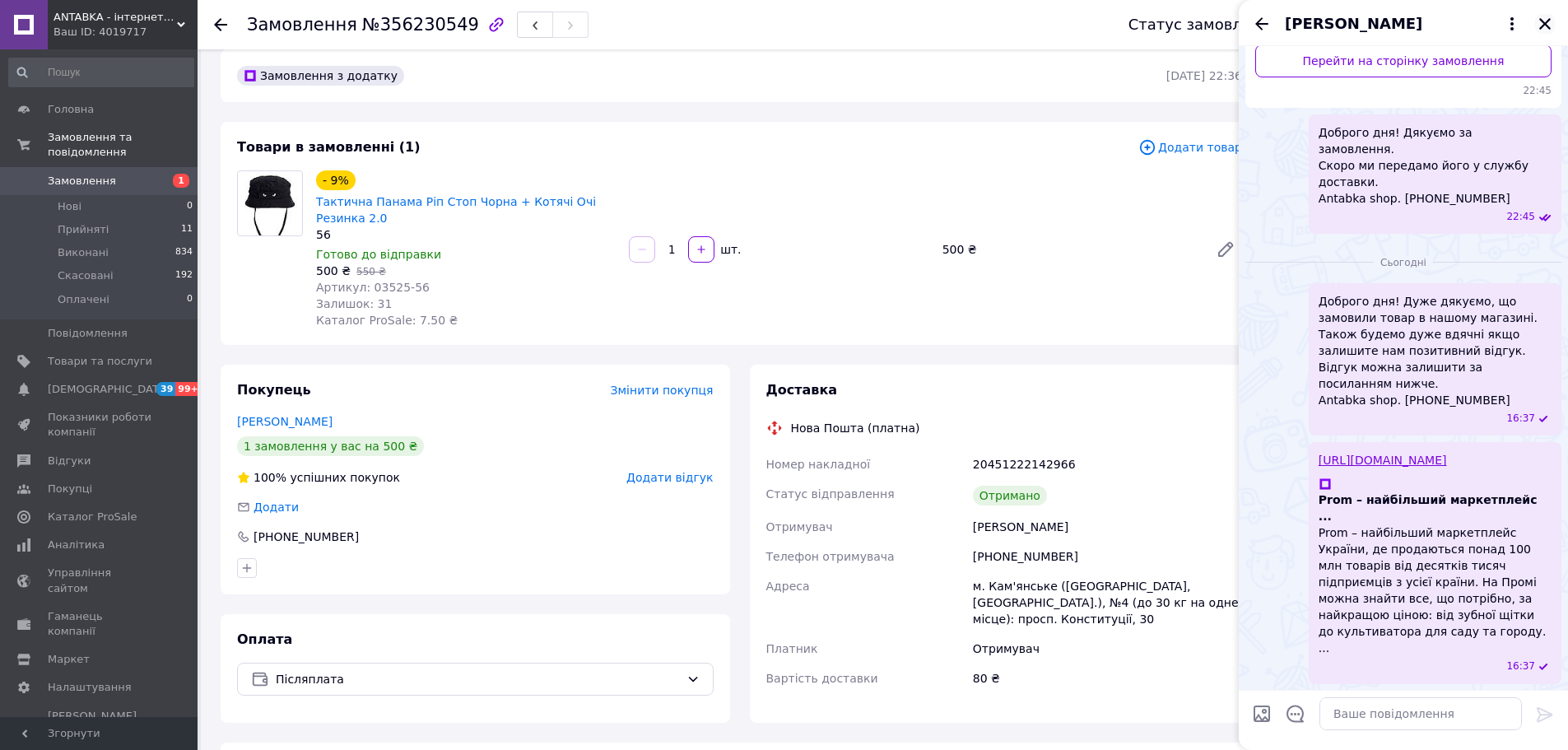
scroll to position [141, 0]
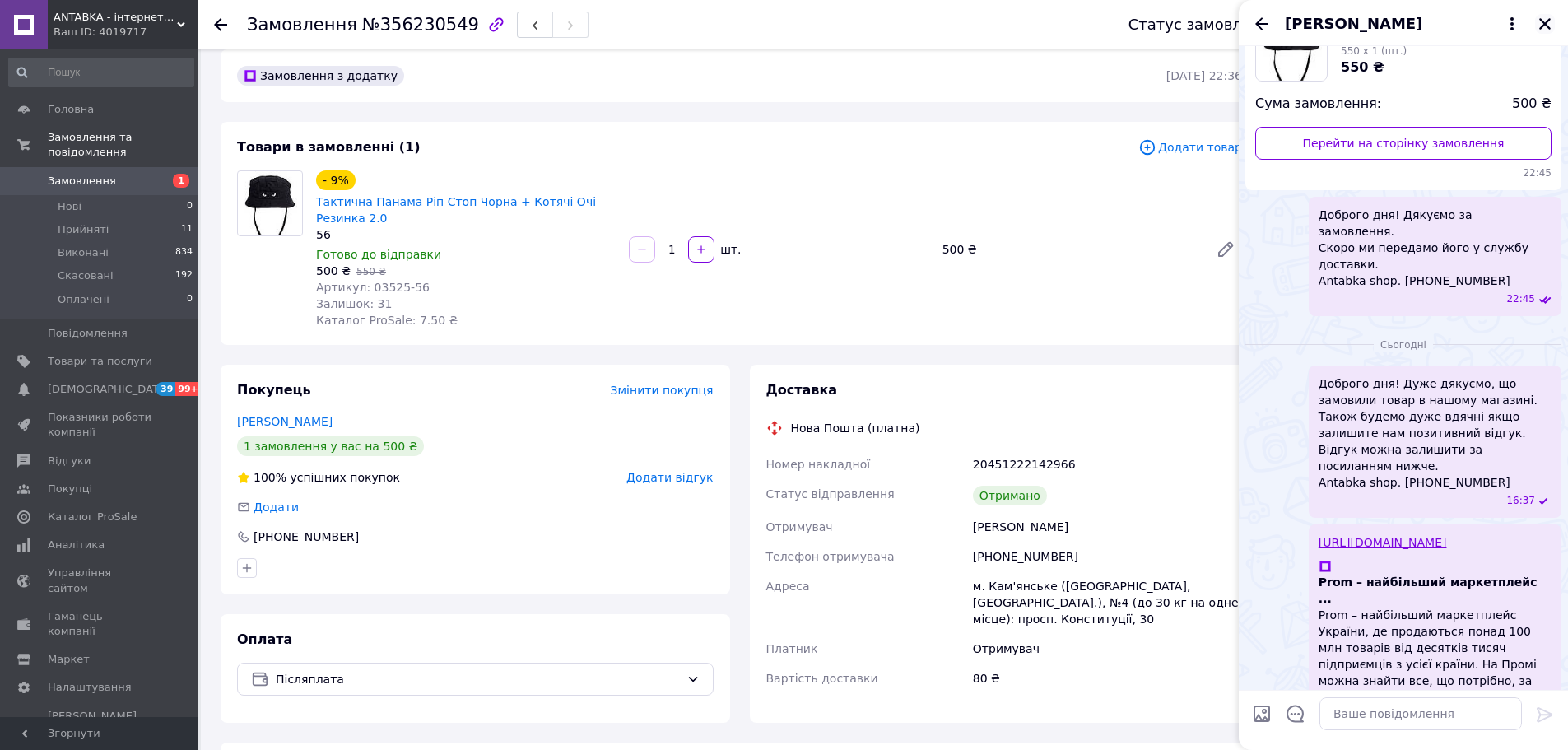
click at [1546, 18] on icon "Закрити" at bounding box center [1545, 24] width 15 height 15
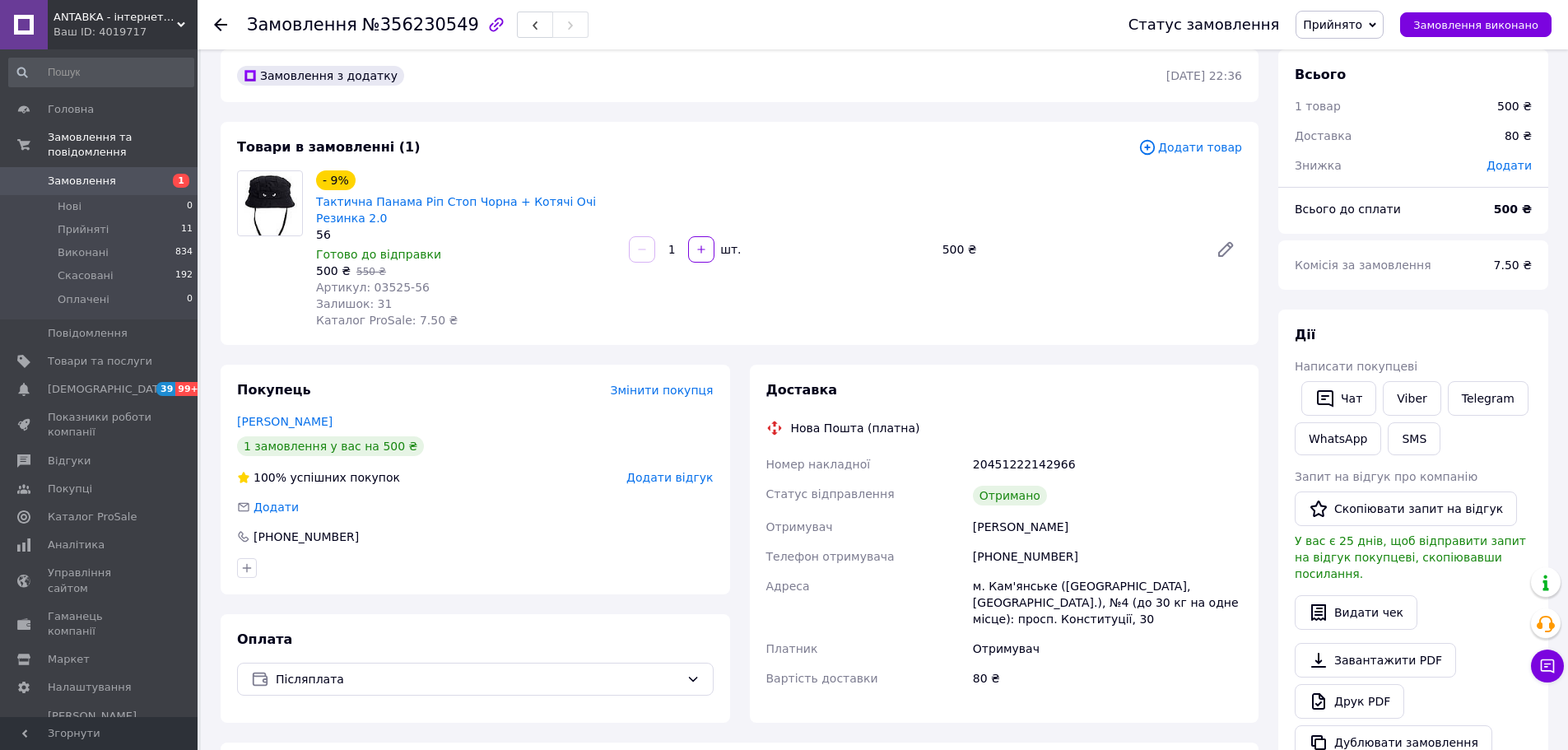
click at [1366, 33] on span "Прийнято" at bounding box center [1340, 25] width 88 height 28
click at [1365, 61] on li "Виконано" at bounding box center [1340, 57] width 87 height 25
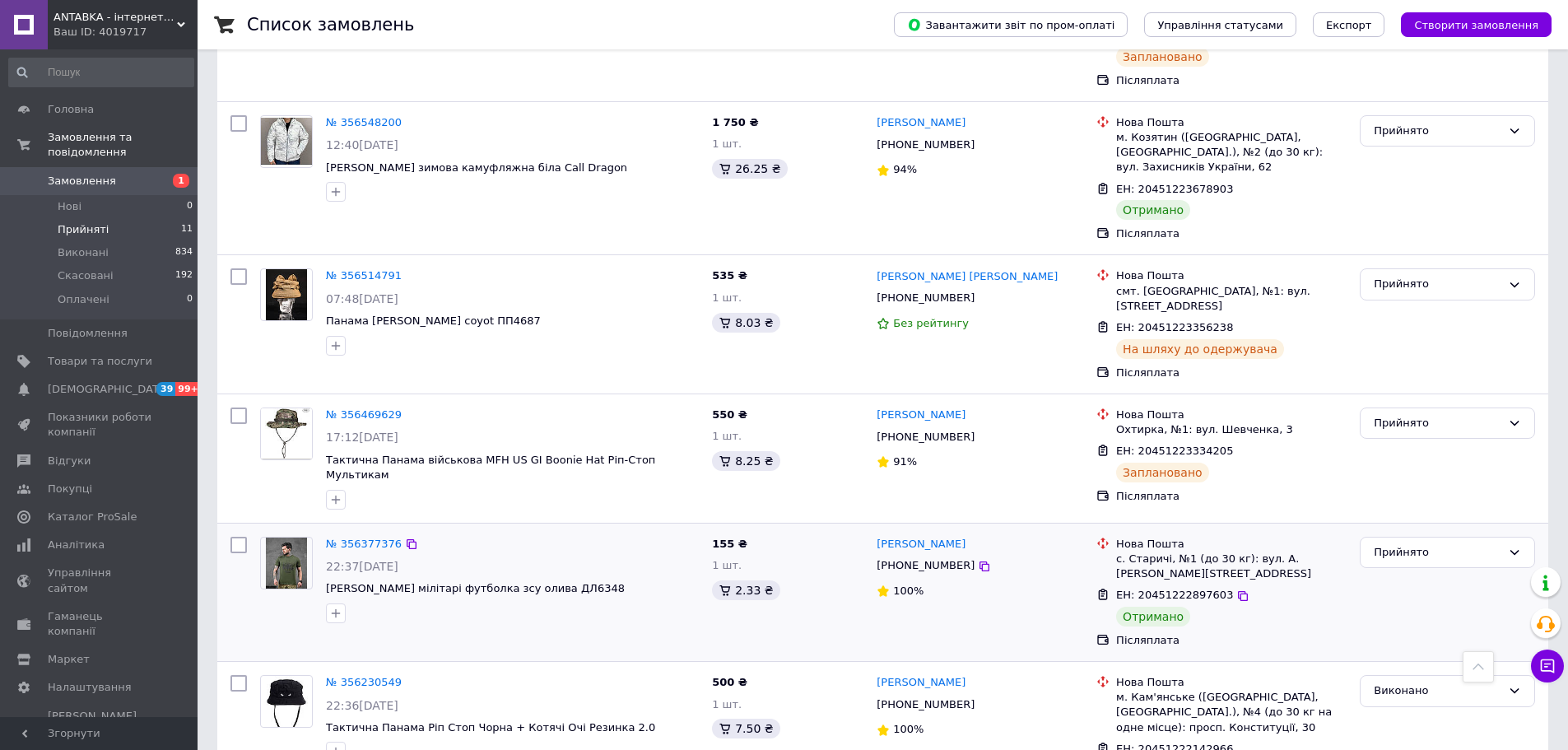
scroll to position [1084, 0]
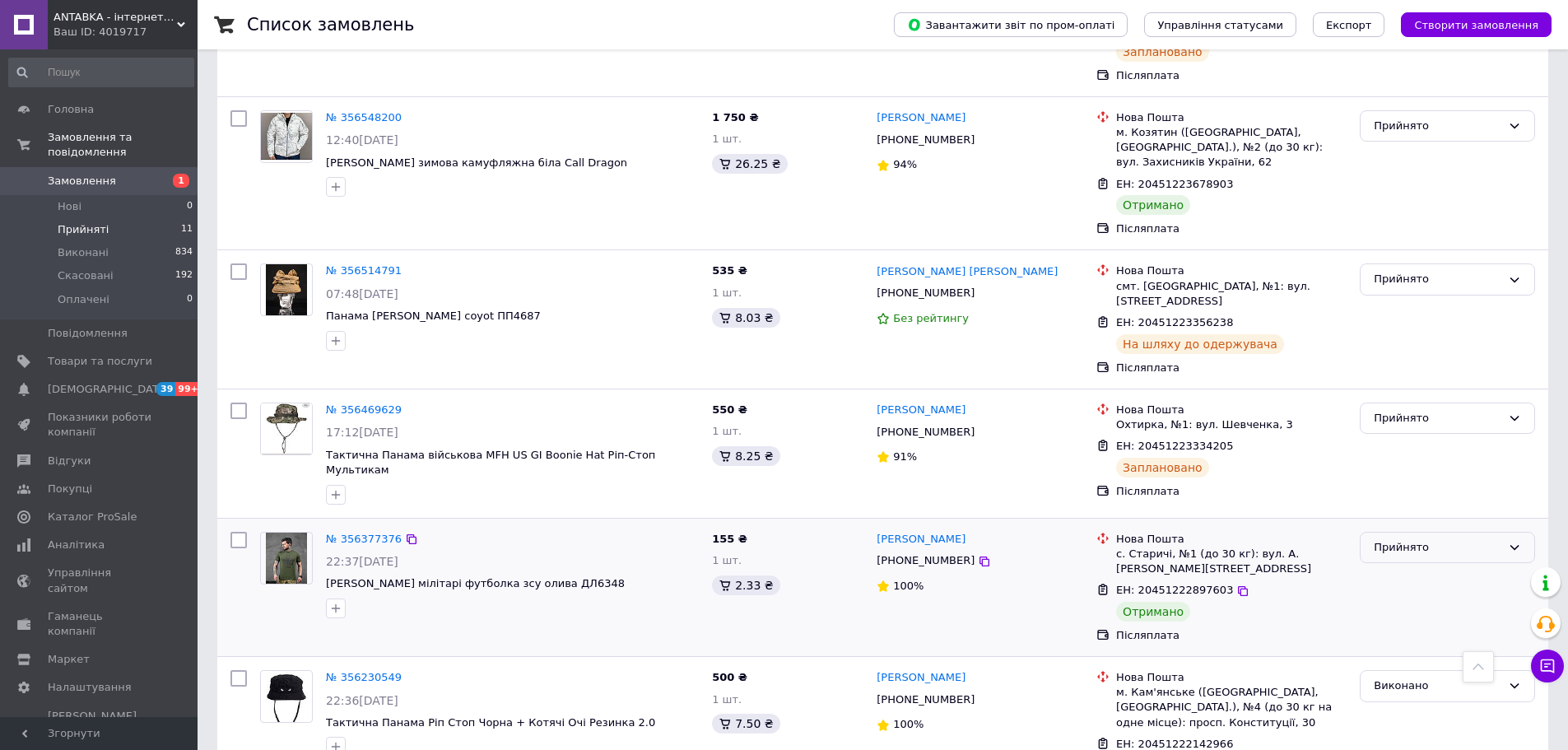
click at [1416, 539] on div "Прийнято" at bounding box center [1438, 548] width 128 height 18
click at [1416, 566] on li "Виконано" at bounding box center [1448, 581] width 174 height 30
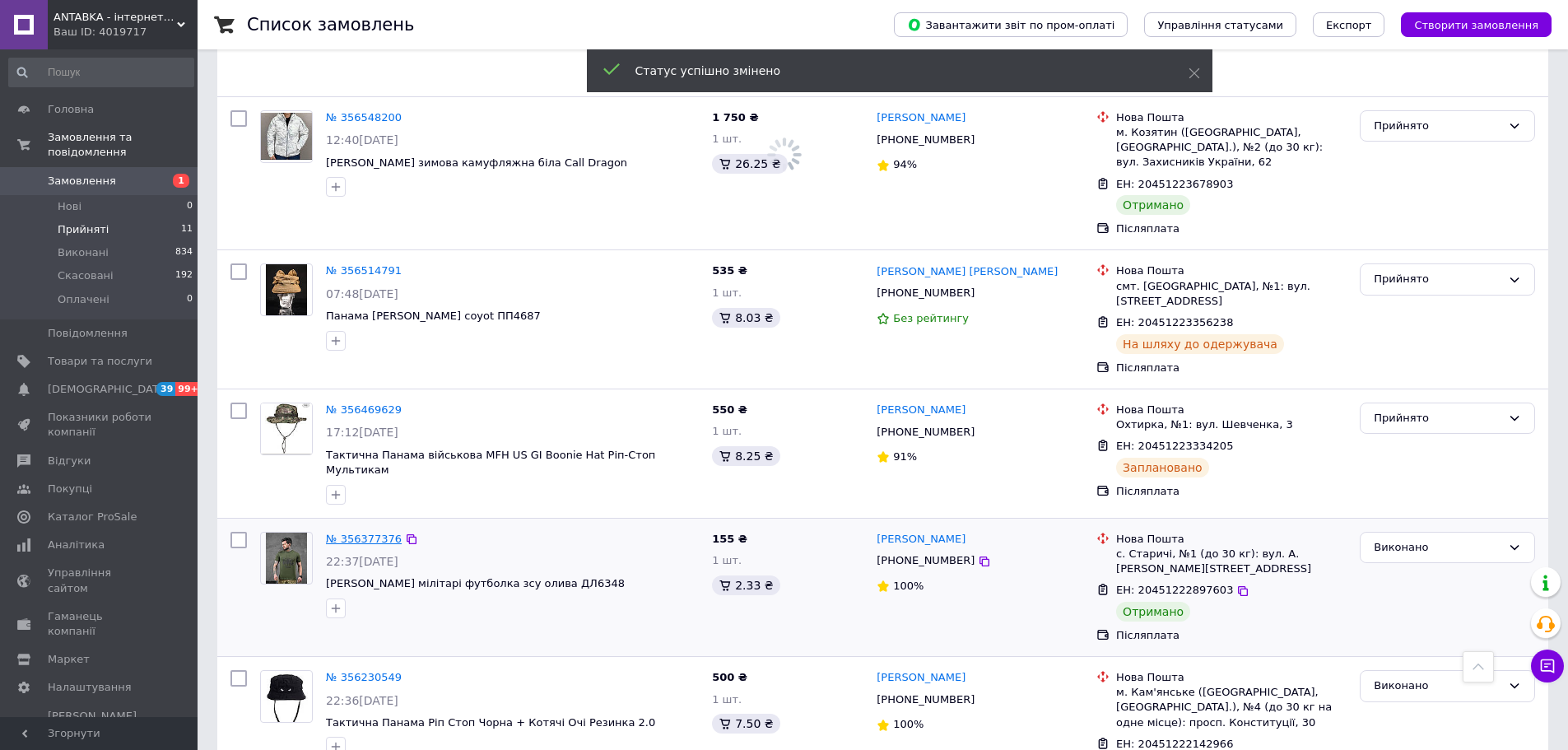
click at [357, 533] on link "№ 356377376" at bounding box center [364, 538] width 76 height 12
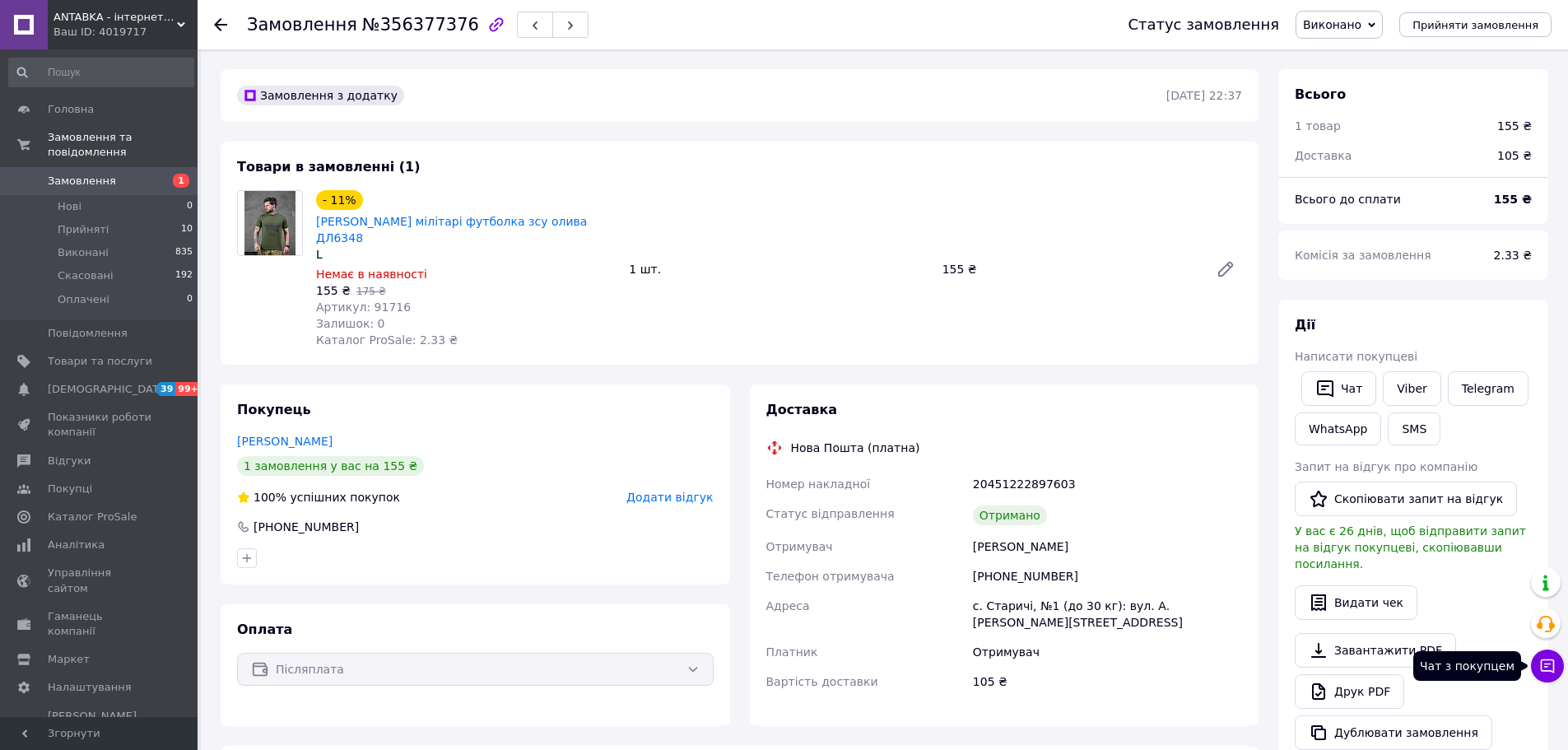
click at [1556, 662] on button "Чат з покупцем" at bounding box center [1548, 666] width 33 height 33
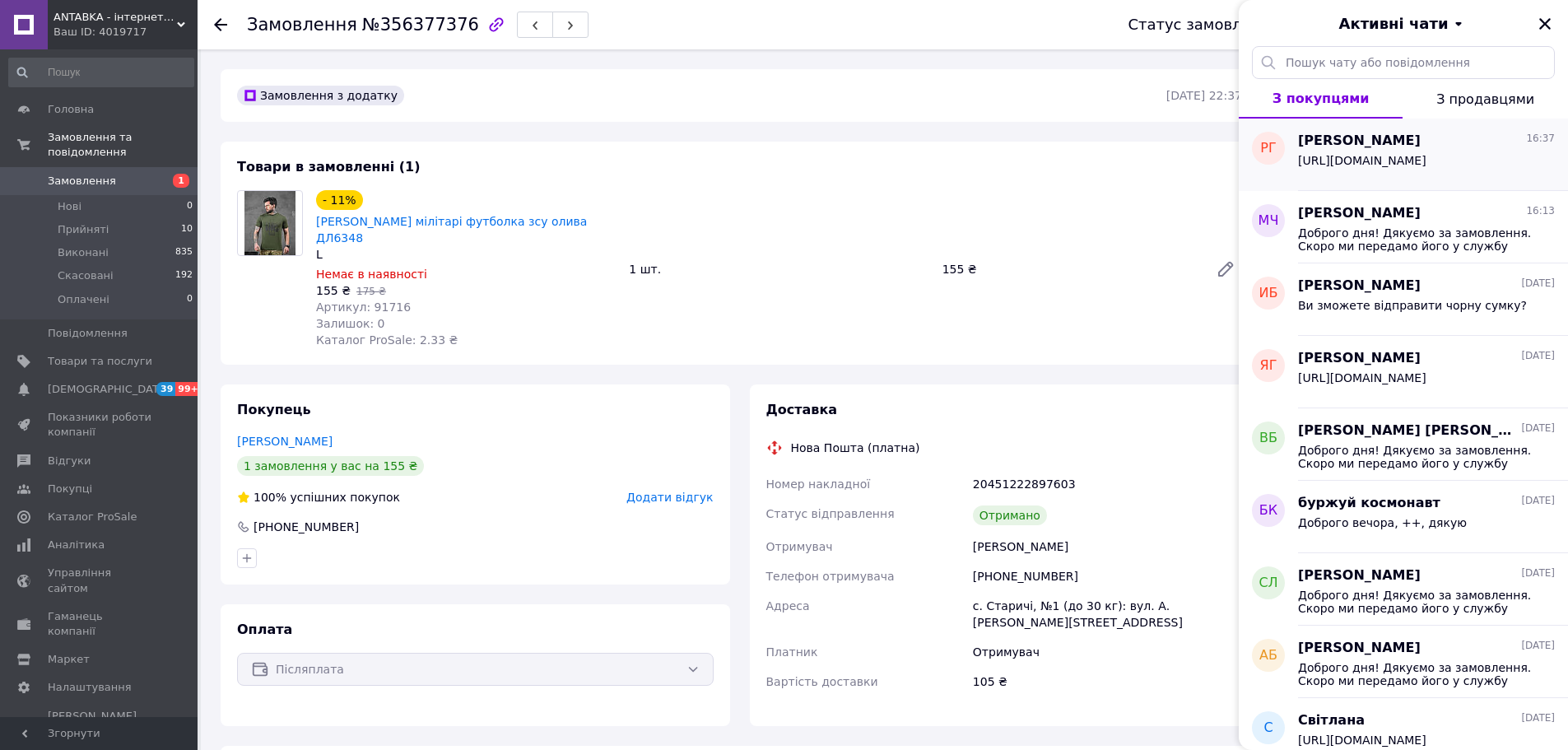
click at [1354, 139] on span "[PERSON_NAME]" at bounding box center [1359, 141] width 123 height 18
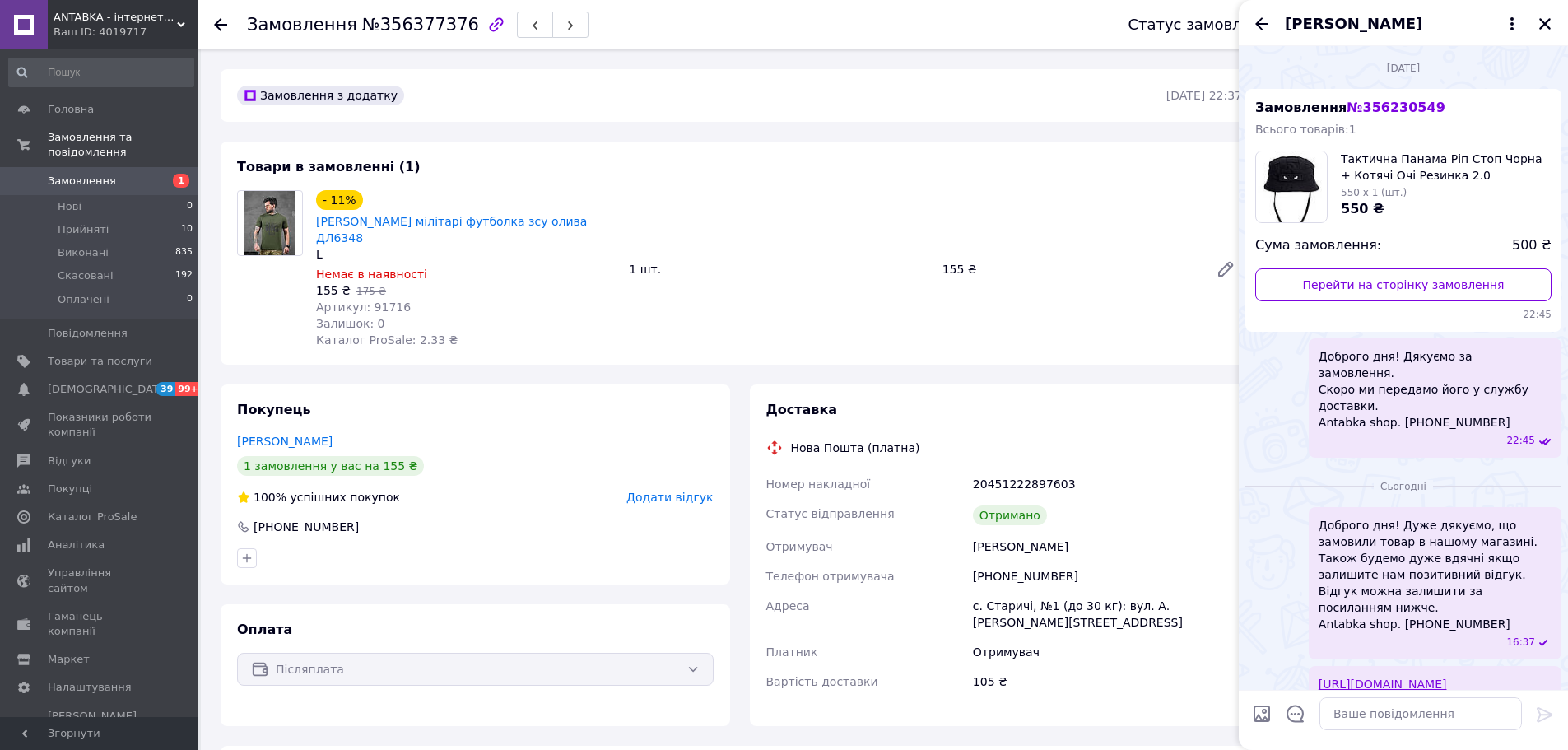
scroll to position [141, 0]
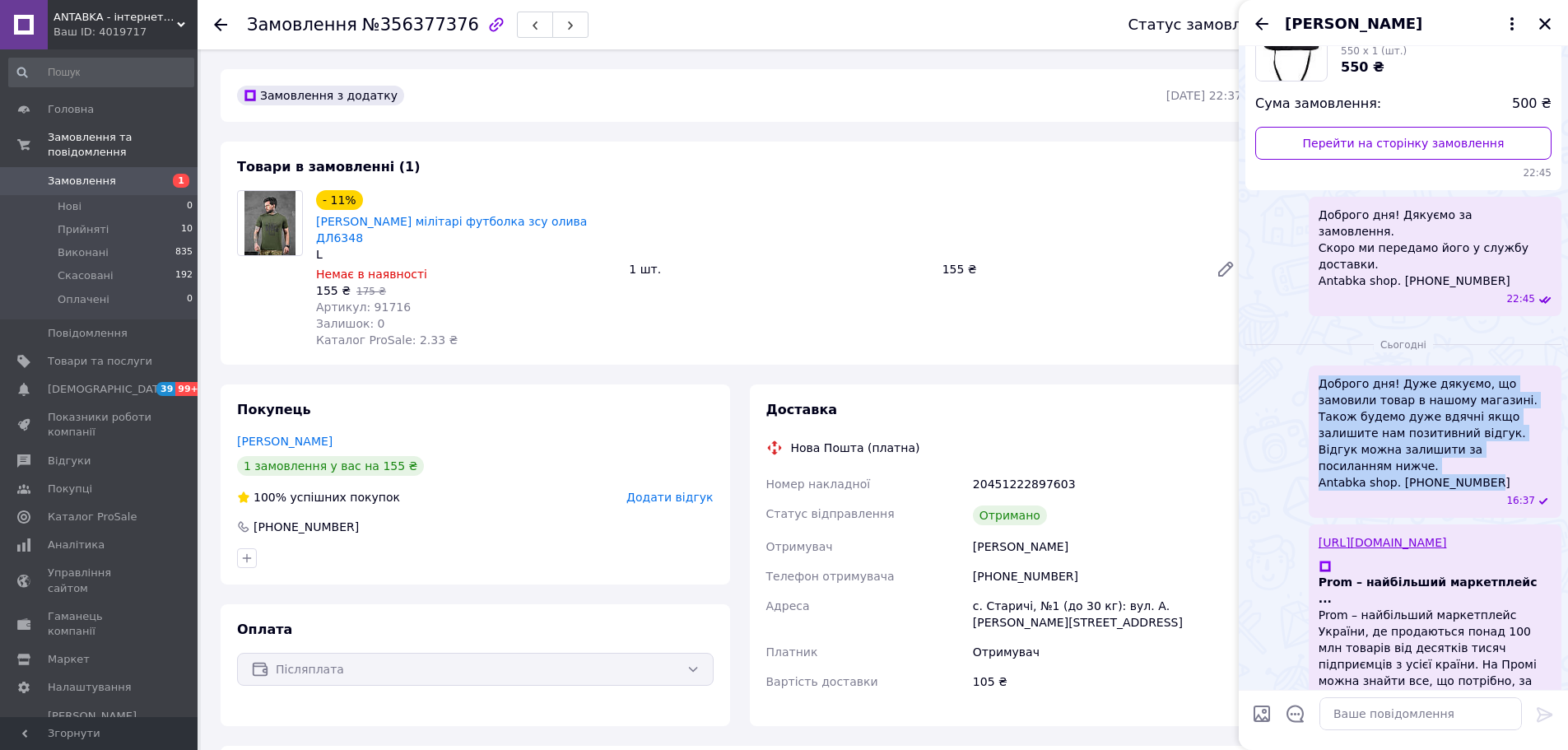
drag, startPoint x: 1319, startPoint y: 362, endPoint x: 1498, endPoint y: 466, distance: 207.0
click at [1500, 466] on span "Доброго дня! Дуже дякуємо, що замовили товар в нашому магазині. Також будемо ду…" at bounding box center [1435, 432] width 233 height 115
copy span "Доброго дня! Дуже дякуємо, що замовили товар в нашому магазині. Також будемо ду…"
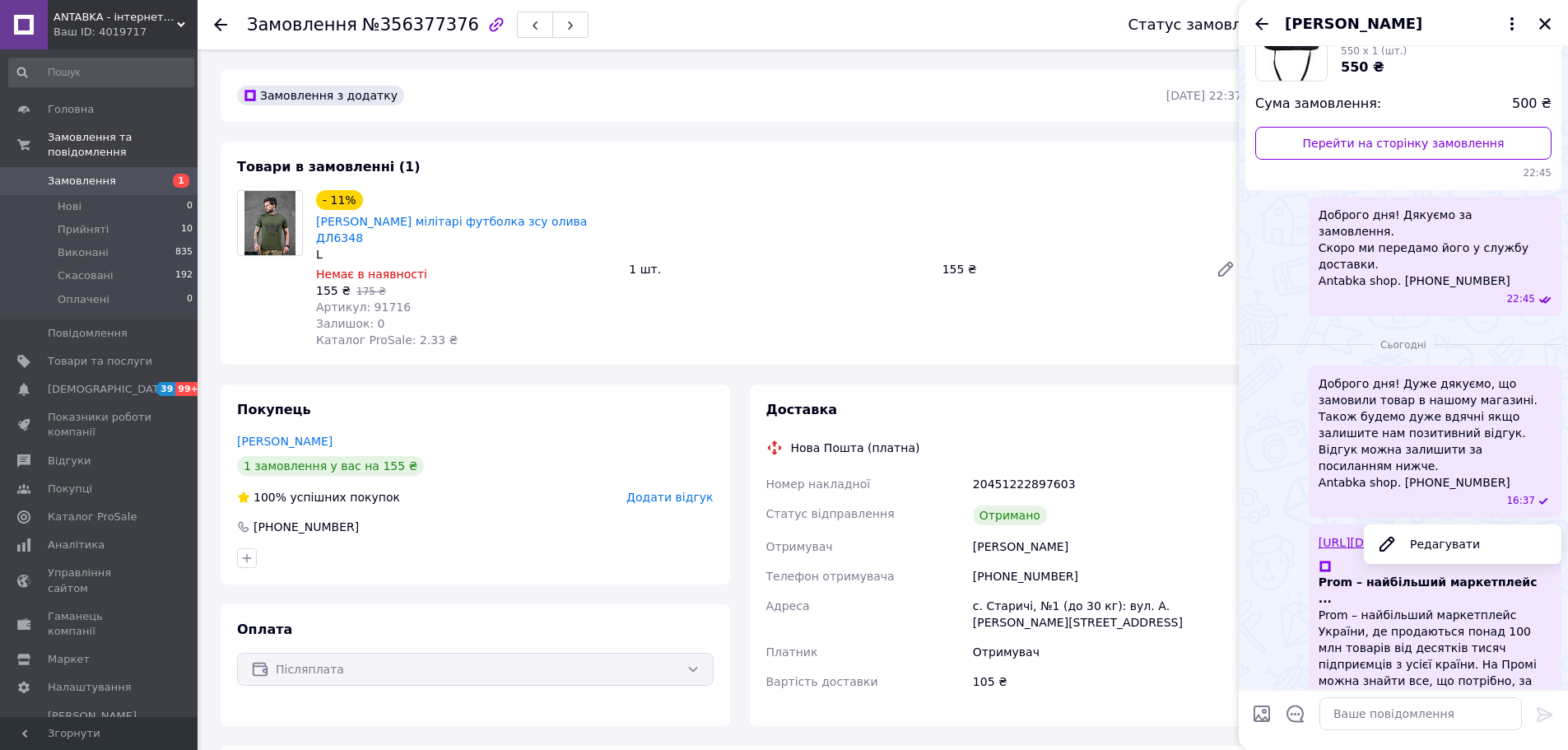
click at [1536, 30] on div at bounding box center [1545, 23] width 19 height 19
click at [1543, 24] on icon "Закрити" at bounding box center [1545, 24] width 15 height 15
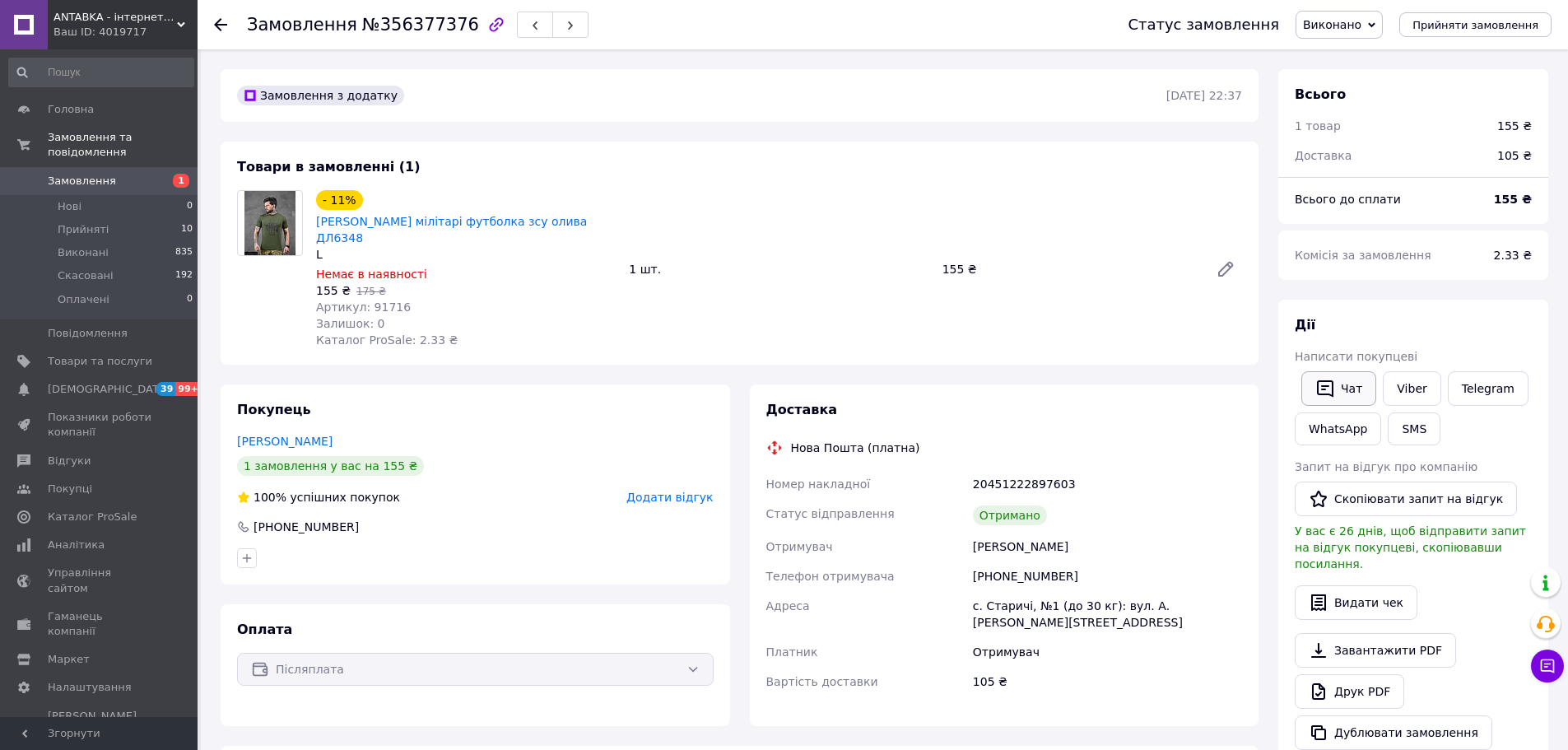
click at [1334, 381] on button "Чат" at bounding box center [1339, 388] width 75 height 34
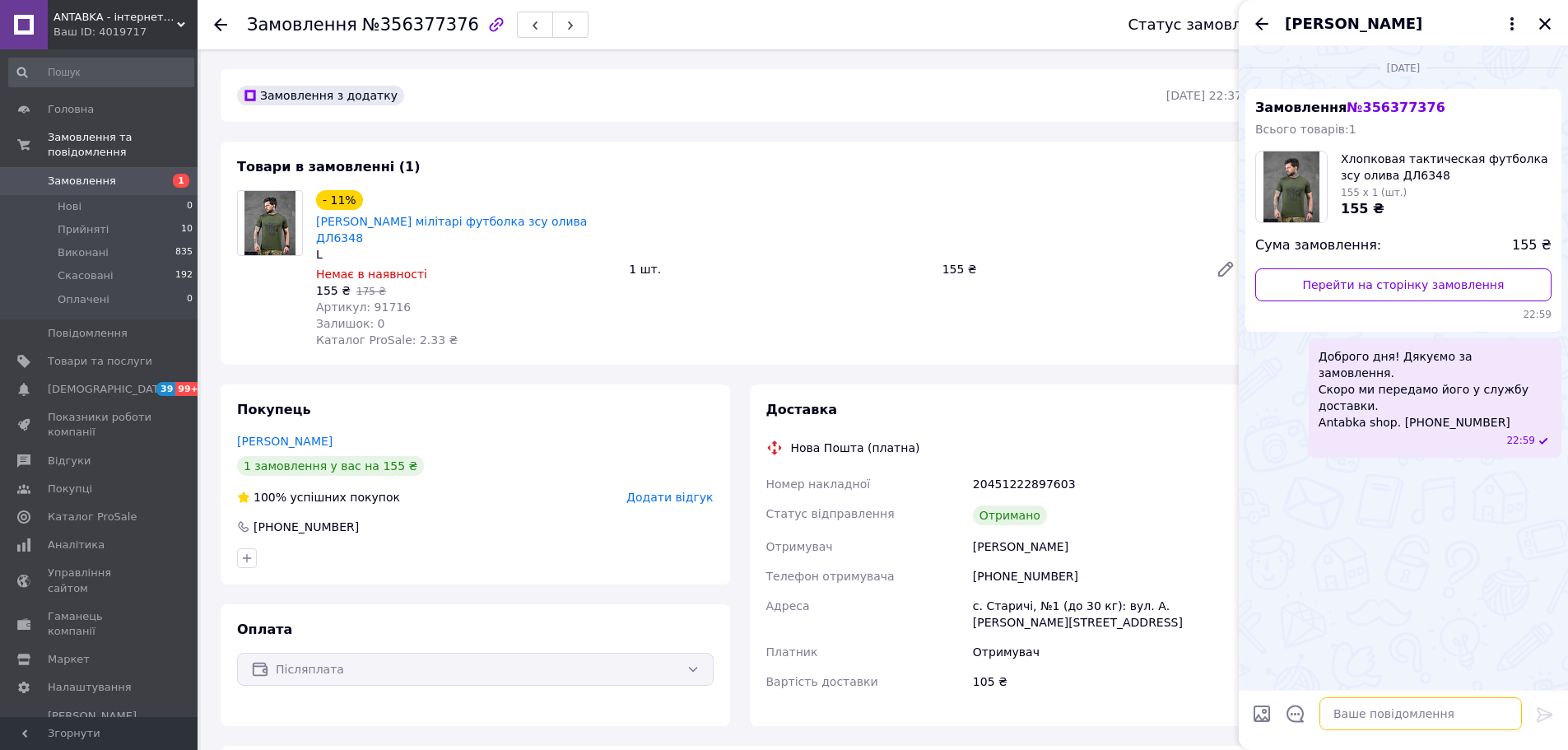
click at [1382, 724] on textarea at bounding box center [1420, 714] width 202 height 33
paste textarea "Доброго дня! Дуже дякуємо, що замовили товар в нашому магазині. Також будемо ду…"
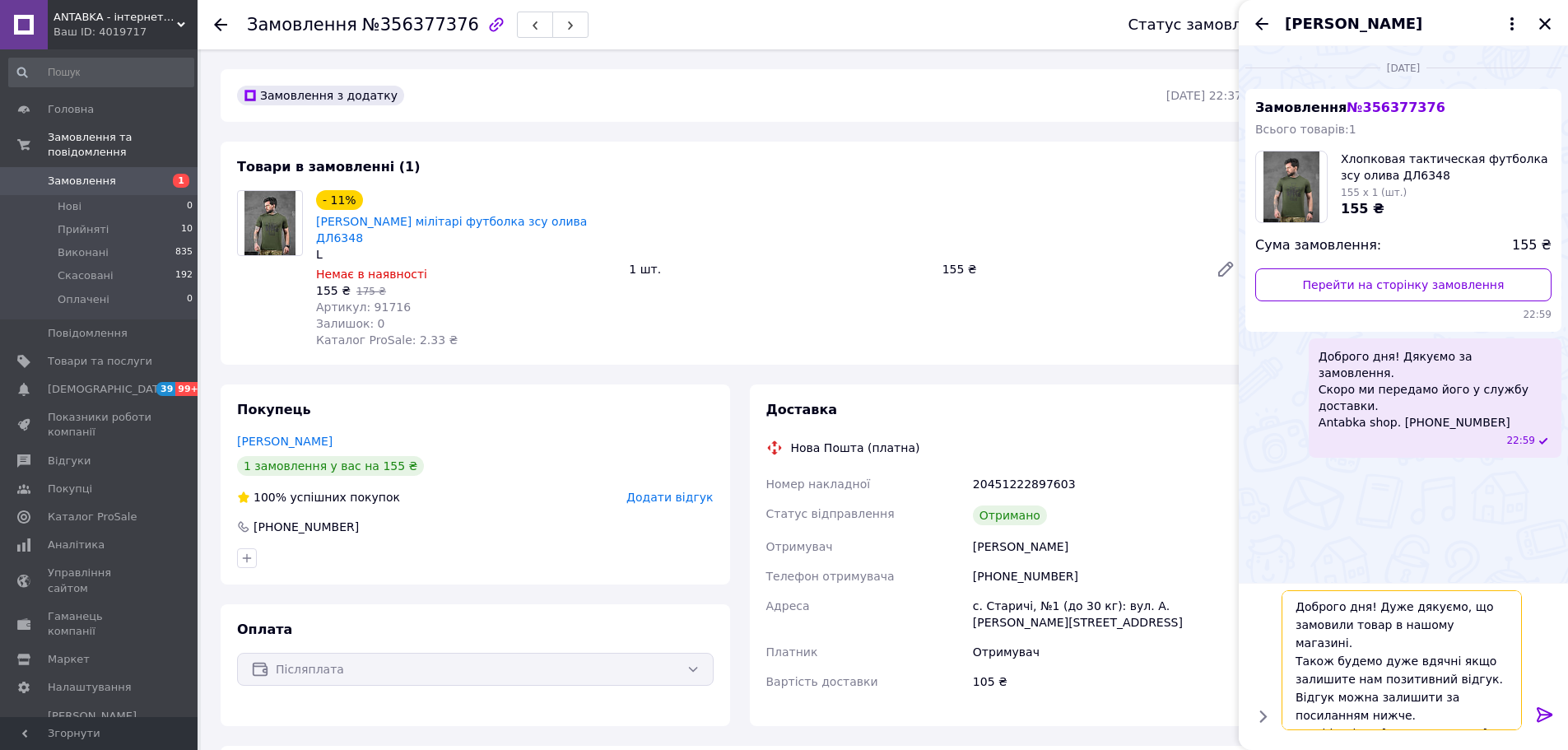
scroll to position [2, 0]
type textarea "Доброго дня! Дуже дякуємо, що замовили товар в нашому магазині. Також будемо ду…"
click at [1547, 716] on icon at bounding box center [1545, 714] width 19 height 19
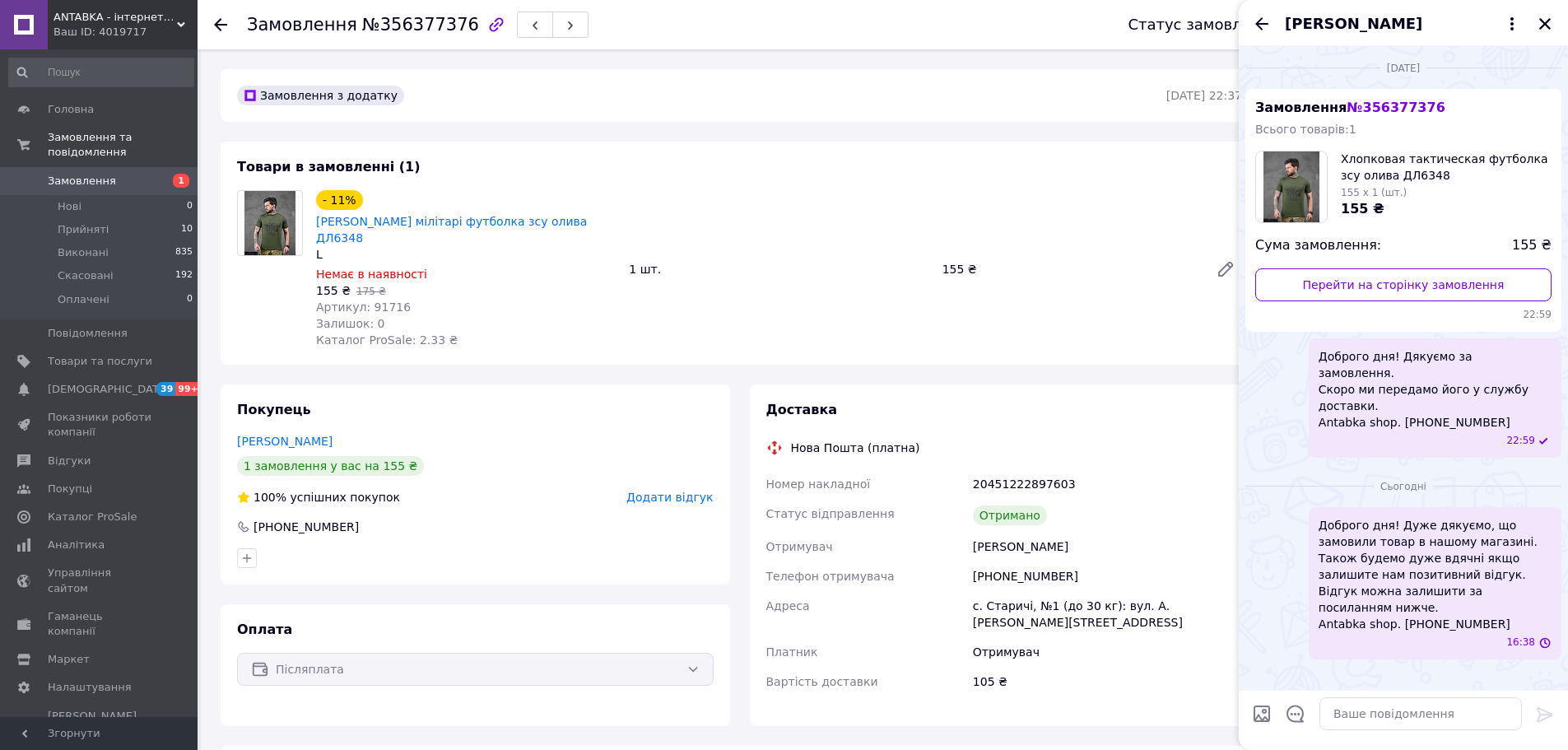
scroll to position [0, 0]
click at [1543, 21] on icon "Закрити" at bounding box center [1545, 24] width 11 height 11
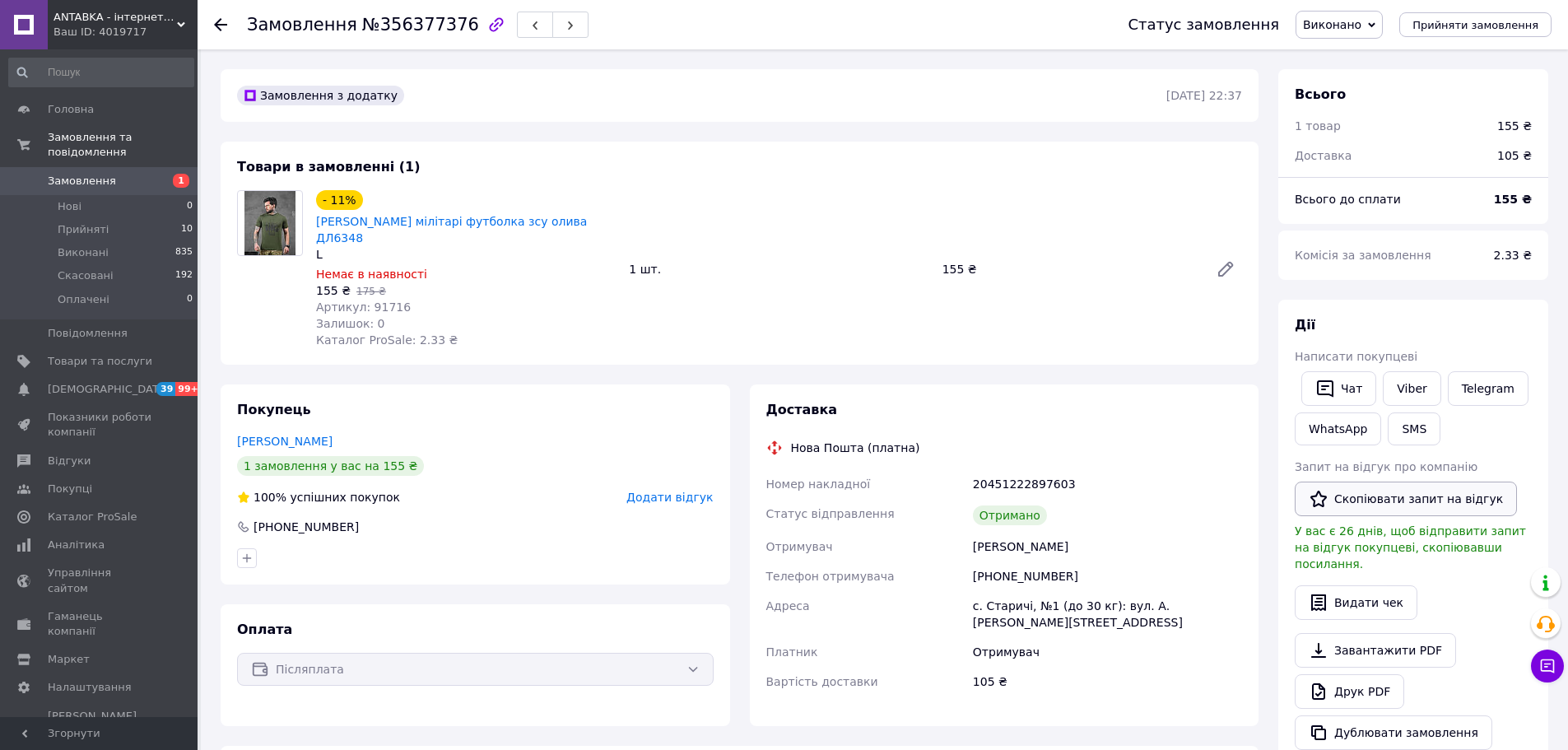
click at [1360, 492] on button "Скопіювати запит на відгук" at bounding box center [1406, 498] width 223 height 34
click at [1349, 381] on button "Чат" at bounding box center [1339, 388] width 75 height 34
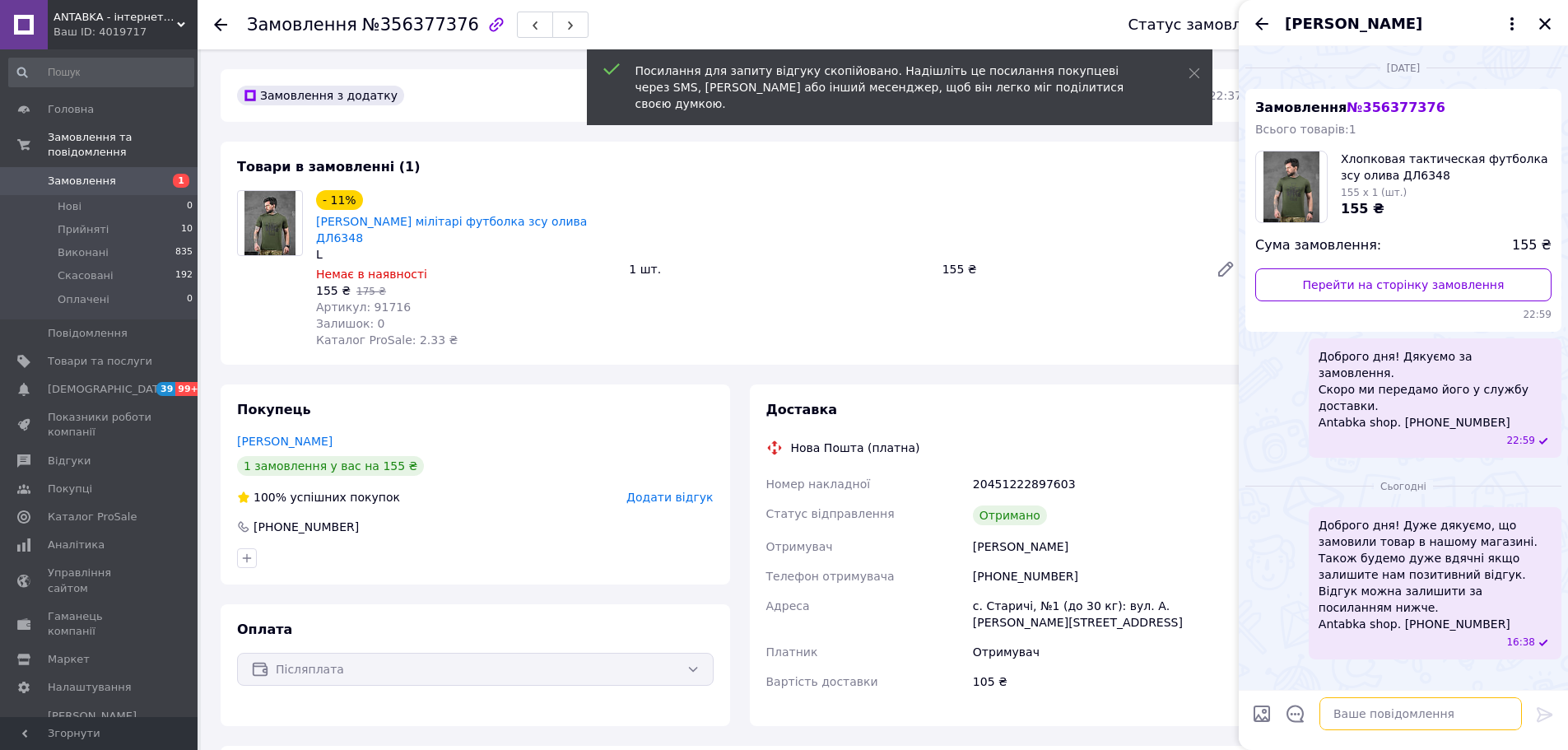
click at [1360, 717] on textarea at bounding box center [1420, 714] width 202 height 33
paste textarea "[URL][DOMAIN_NAME]"
type textarea "[URL][DOMAIN_NAME]"
click at [1543, 709] on icon at bounding box center [1545, 714] width 16 height 15
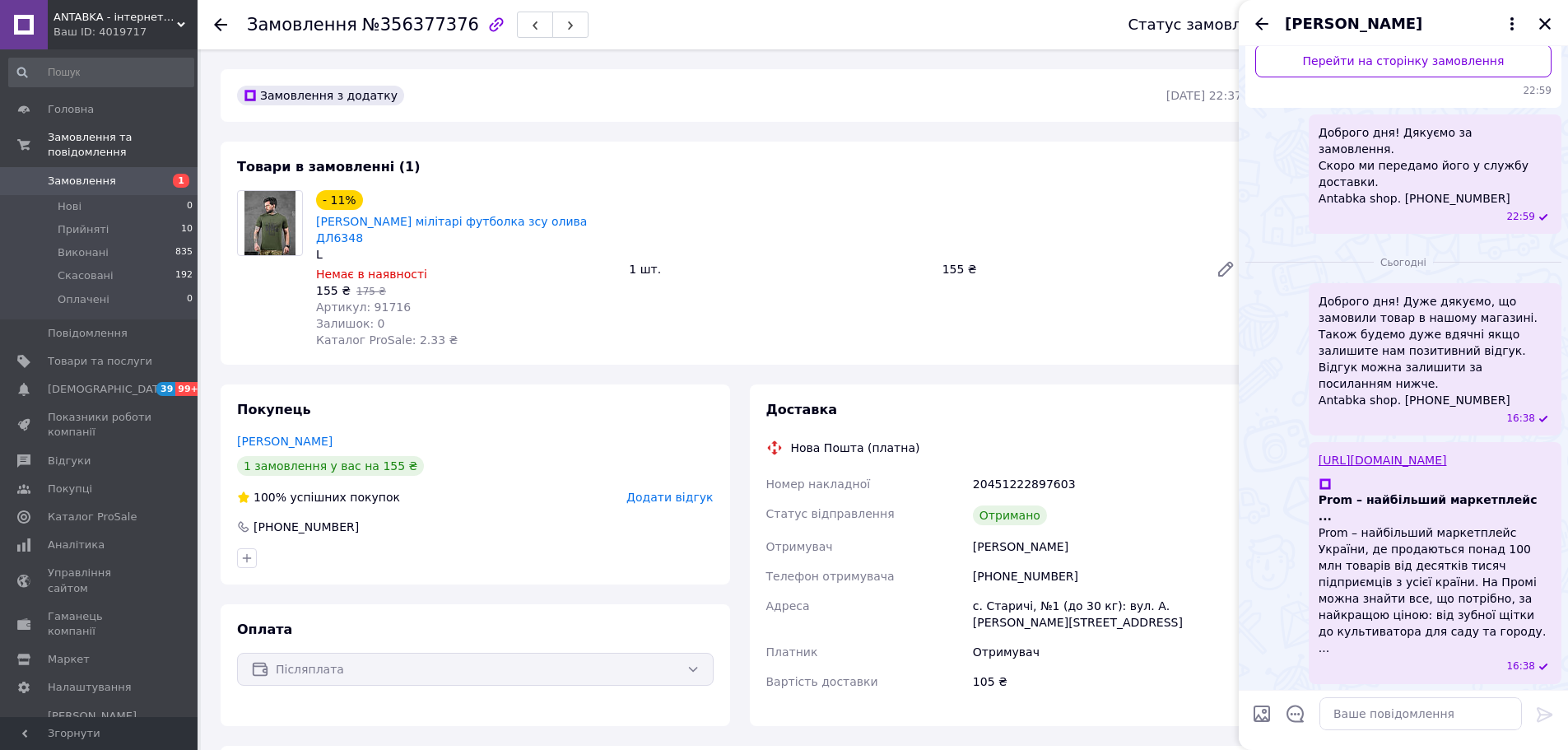
scroll to position [141, 0]
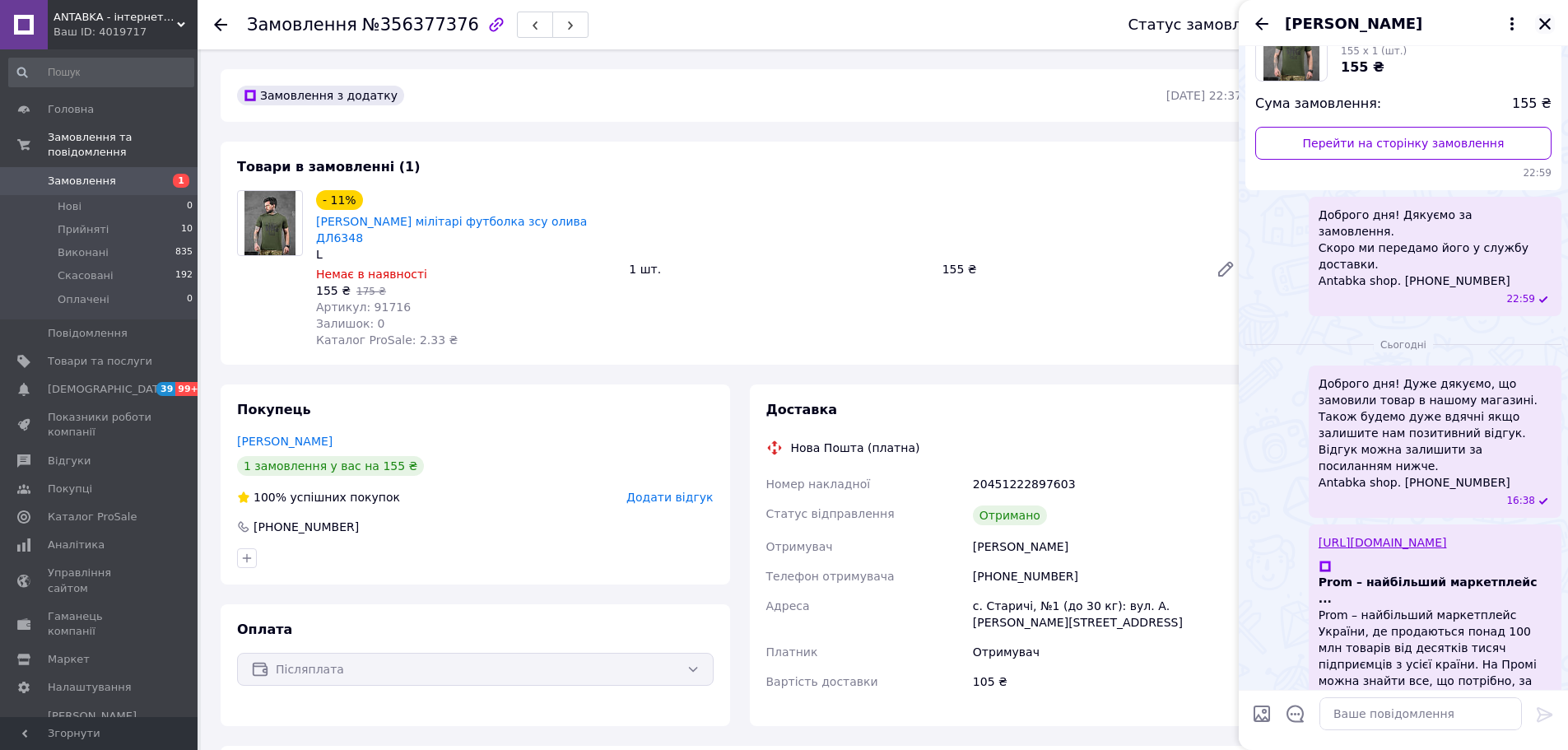
click at [1550, 20] on icon "Закрити" at bounding box center [1545, 24] width 15 height 15
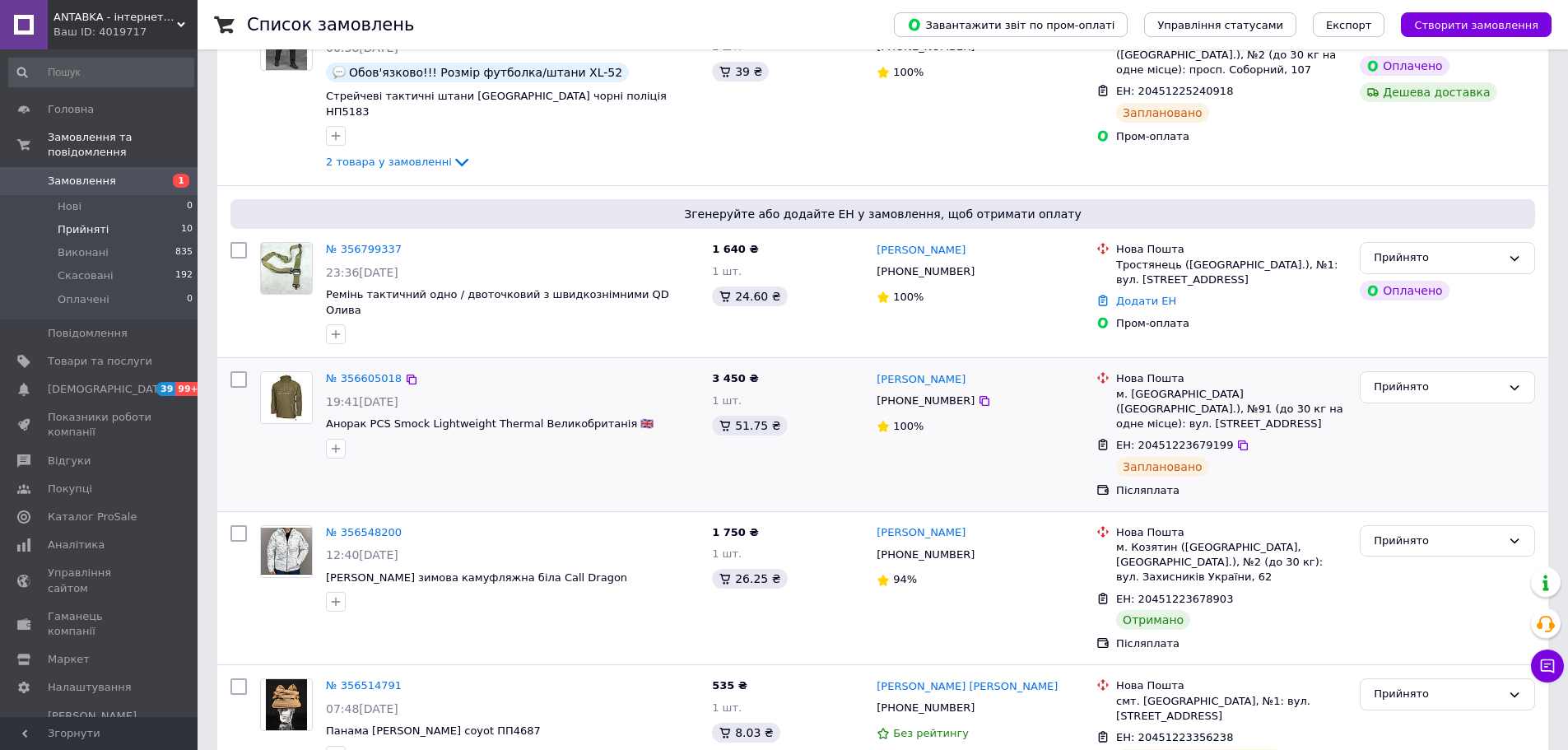
scroll to position [792, 0]
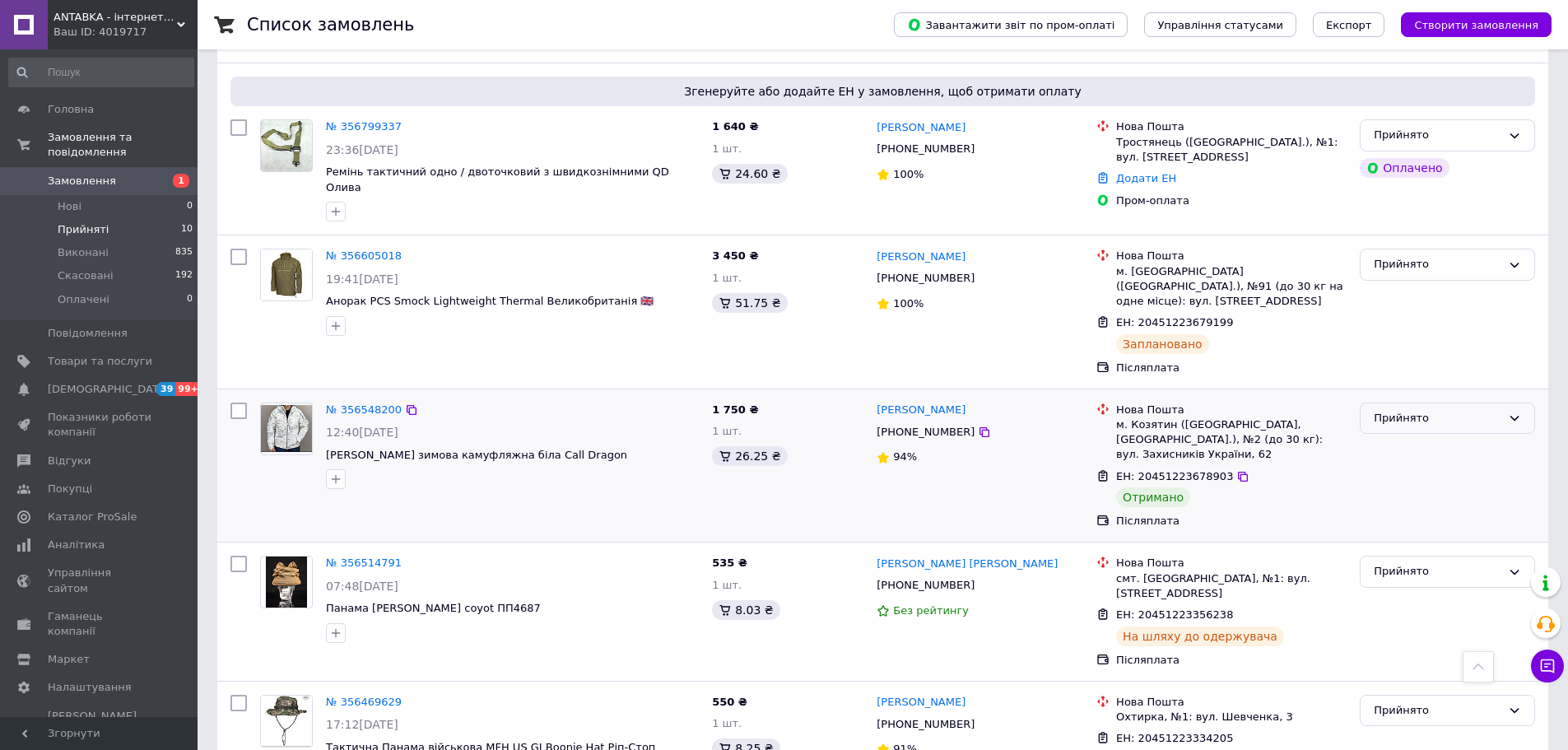
click at [1437, 410] on div "Прийнято" at bounding box center [1438, 418] width 128 height 18
click at [1422, 437] on li "Виконано" at bounding box center [1448, 452] width 174 height 30
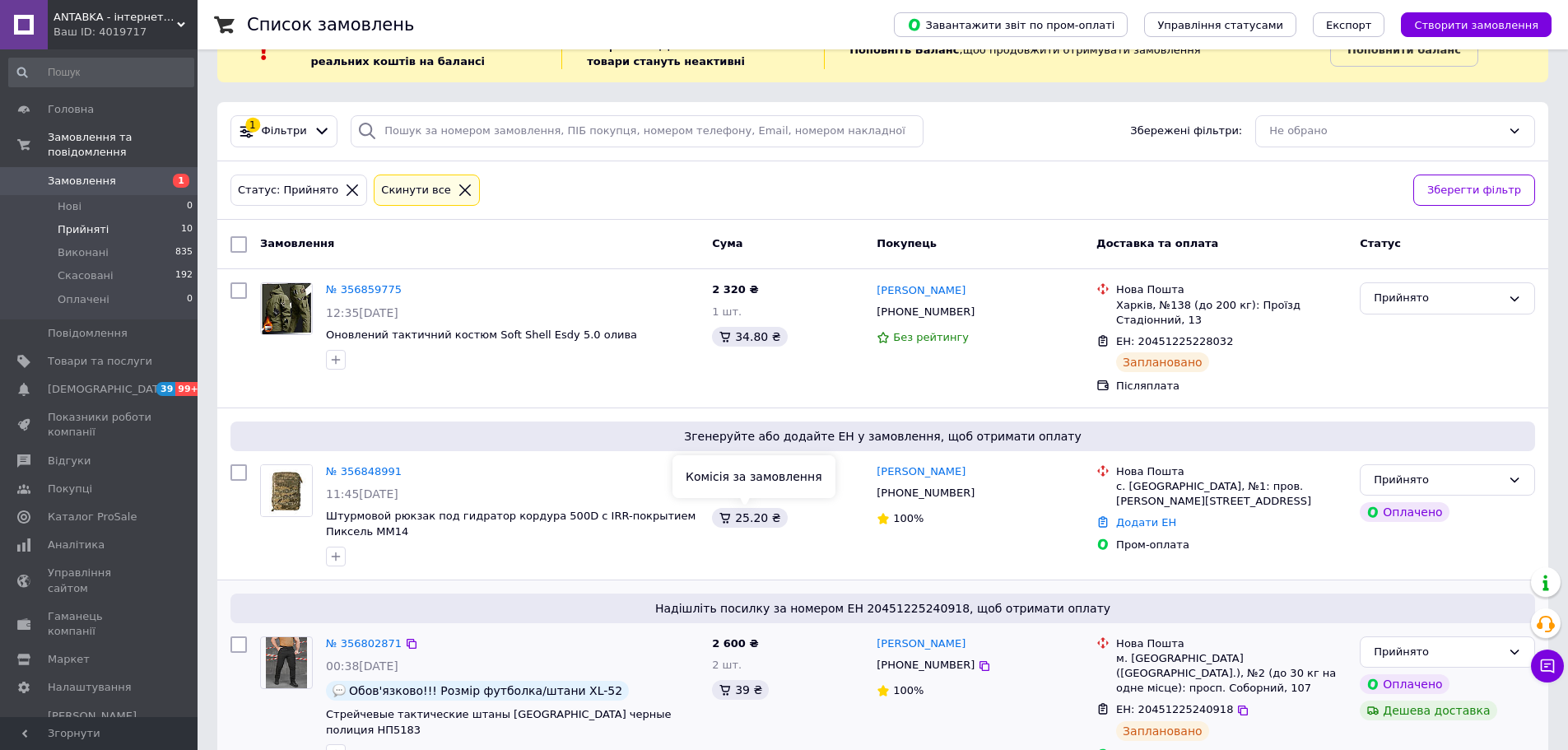
scroll to position [0, 0]
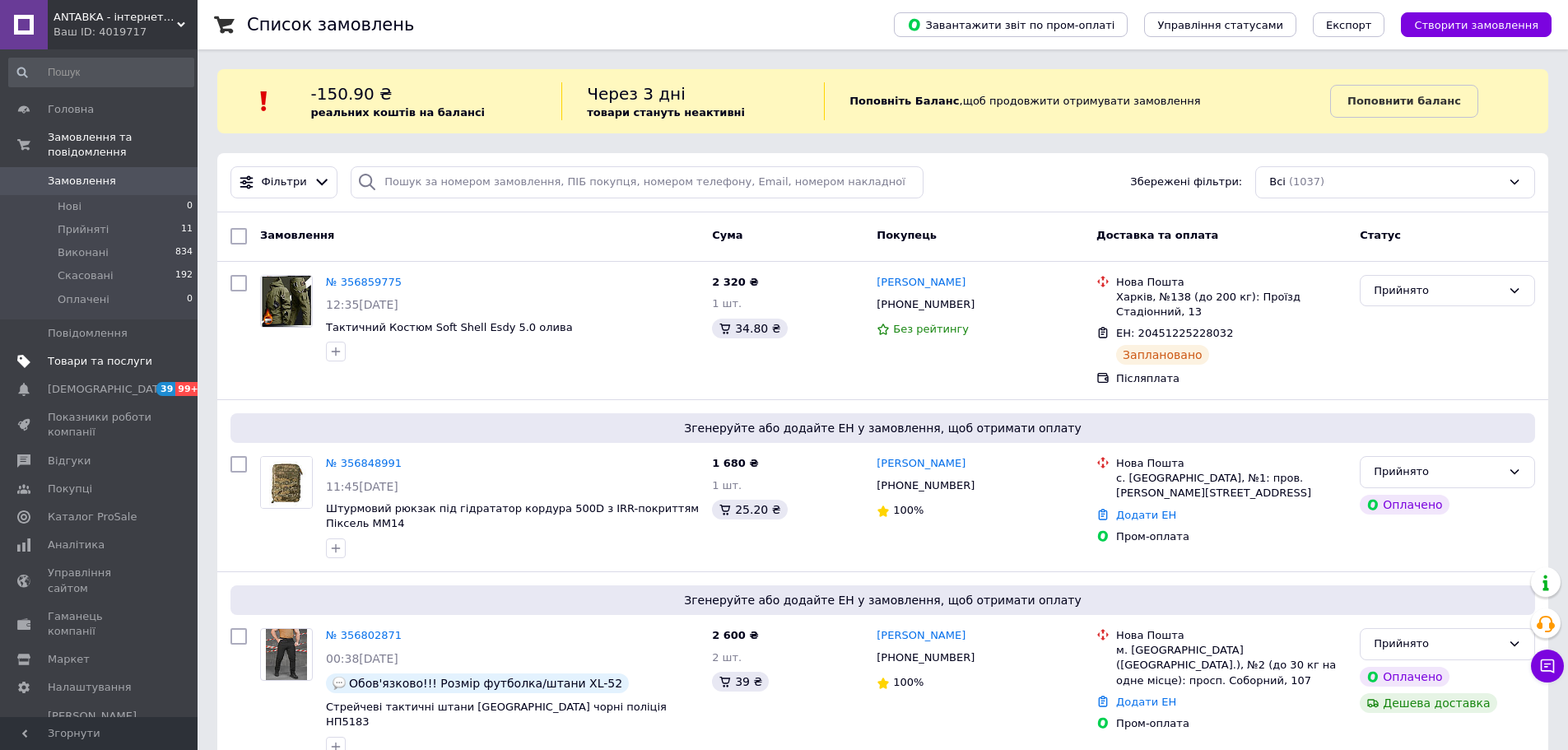
click at [82, 354] on link "Товари та послуги" at bounding box center [101, 361] width 202 height 28
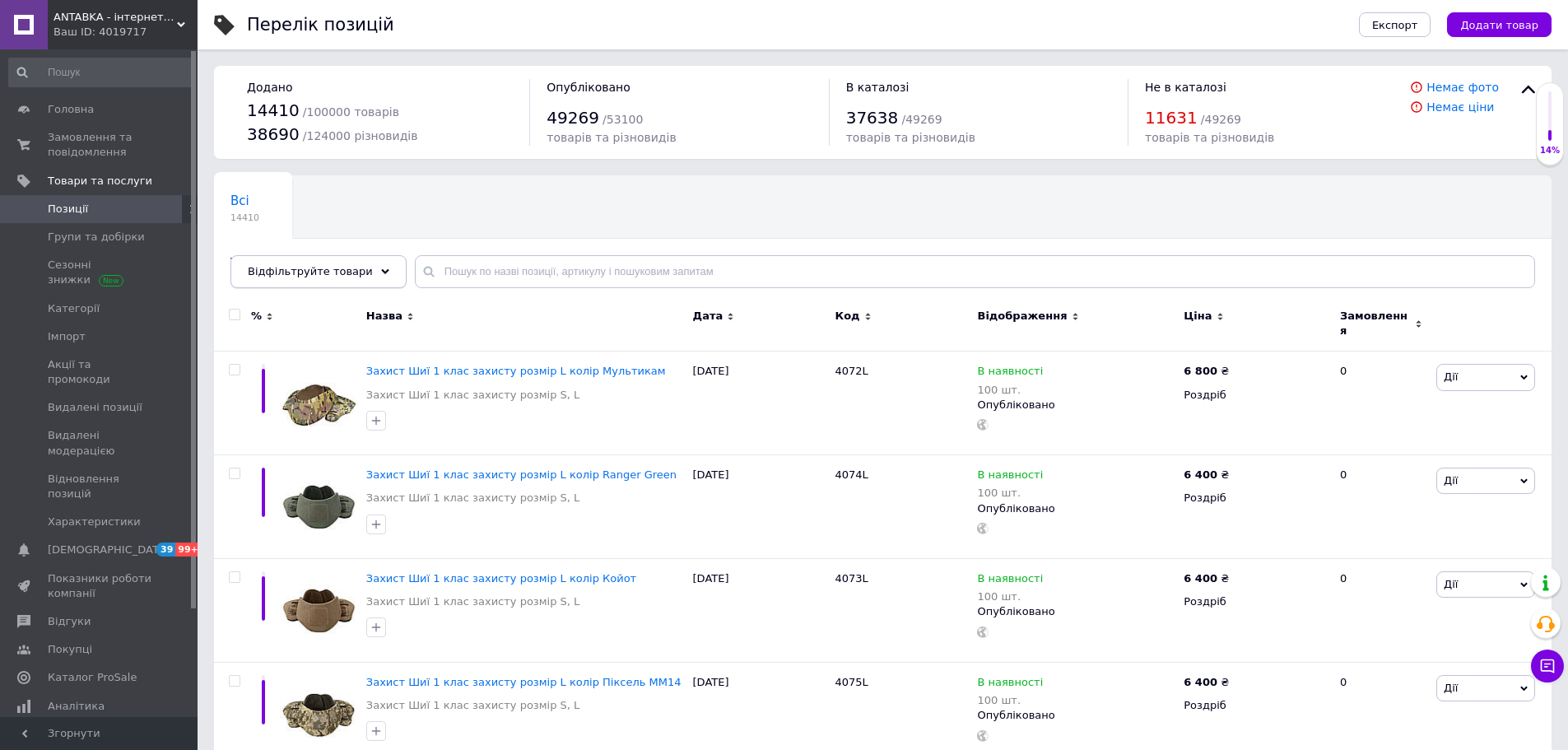
click at [357, 267] on div "Відфільтруйте товари" at bounding box center [318, 272] width 176 height 33
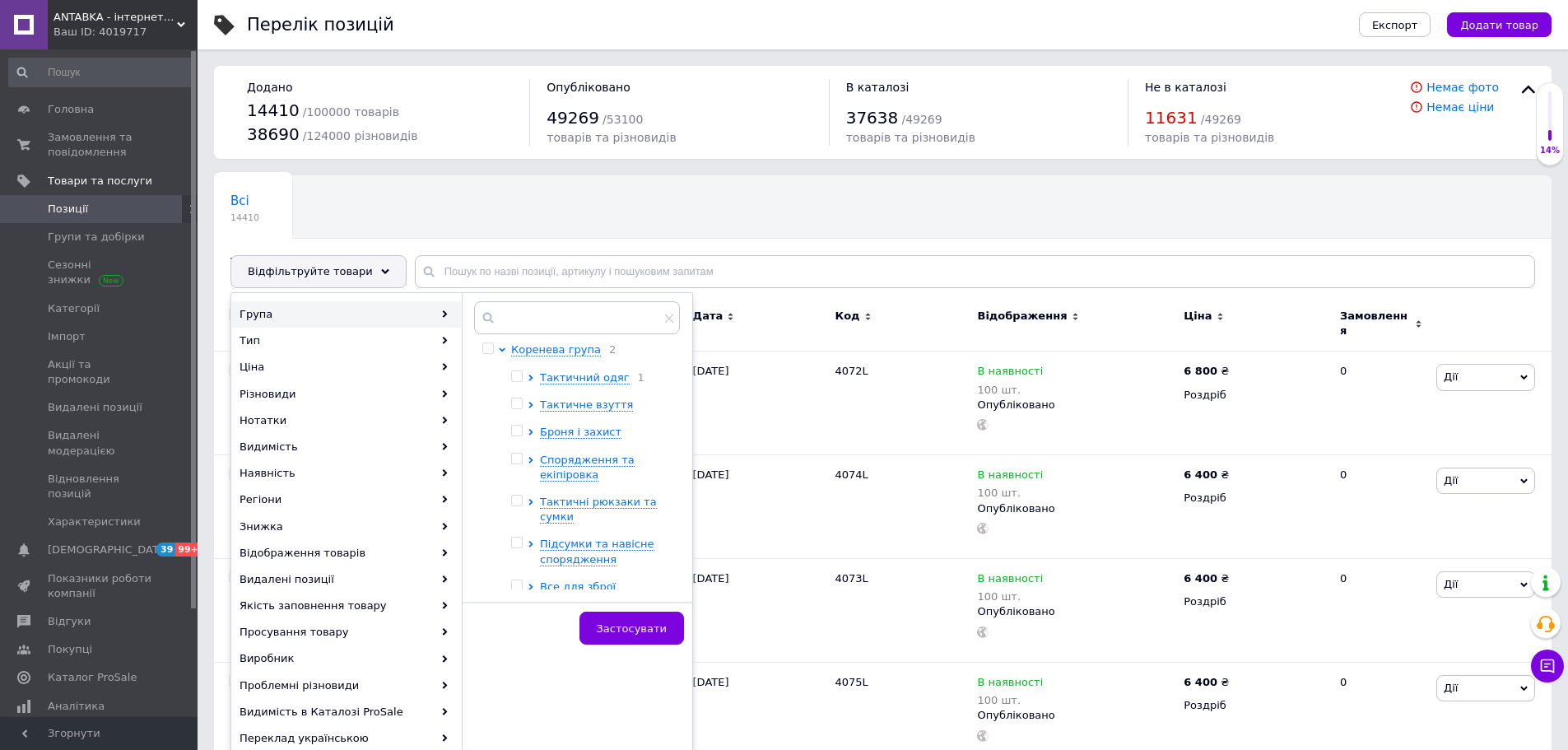
click at [325, 319] on div "Група" at bounding box center [346, 314] width 229 height 27
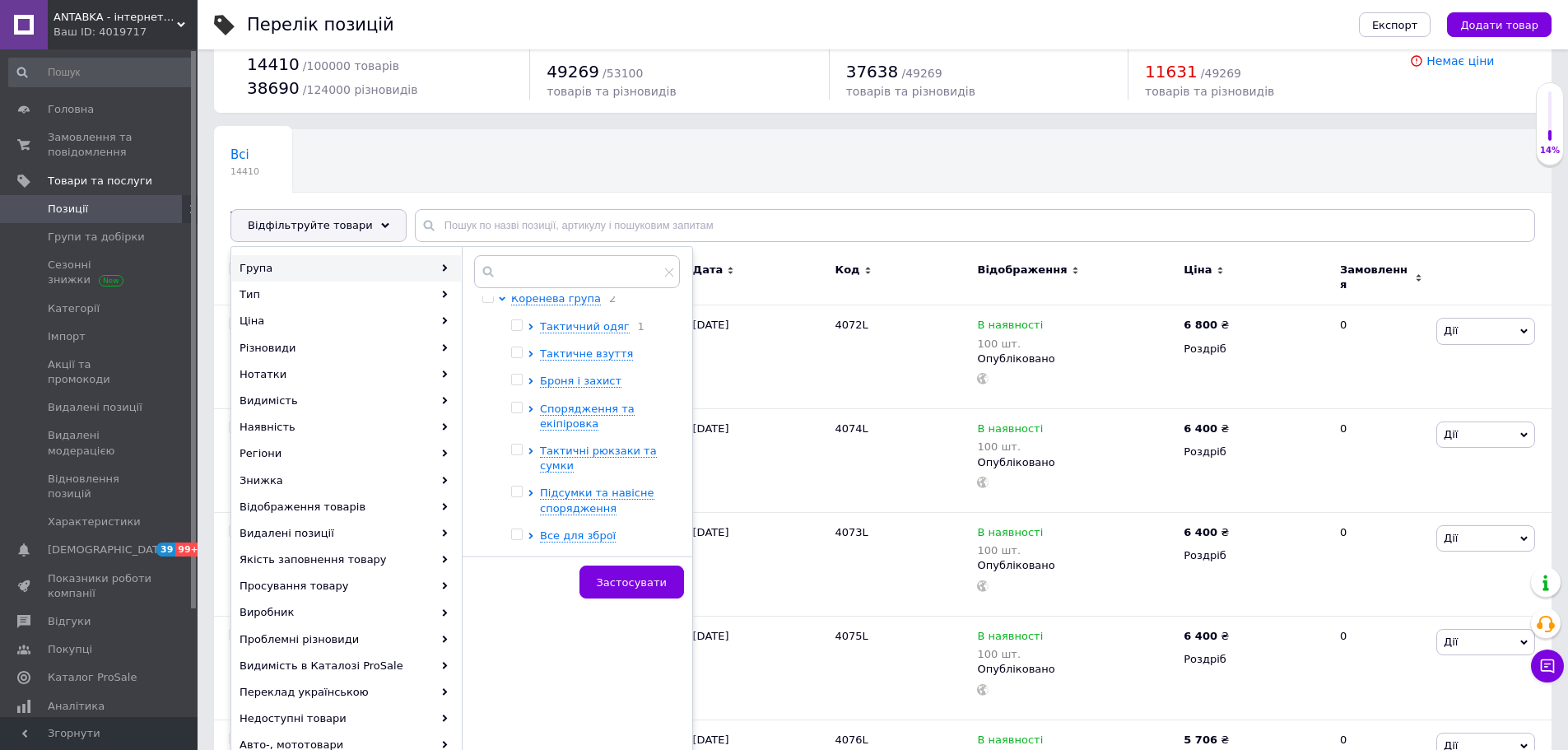
scroll to position [82, 0]
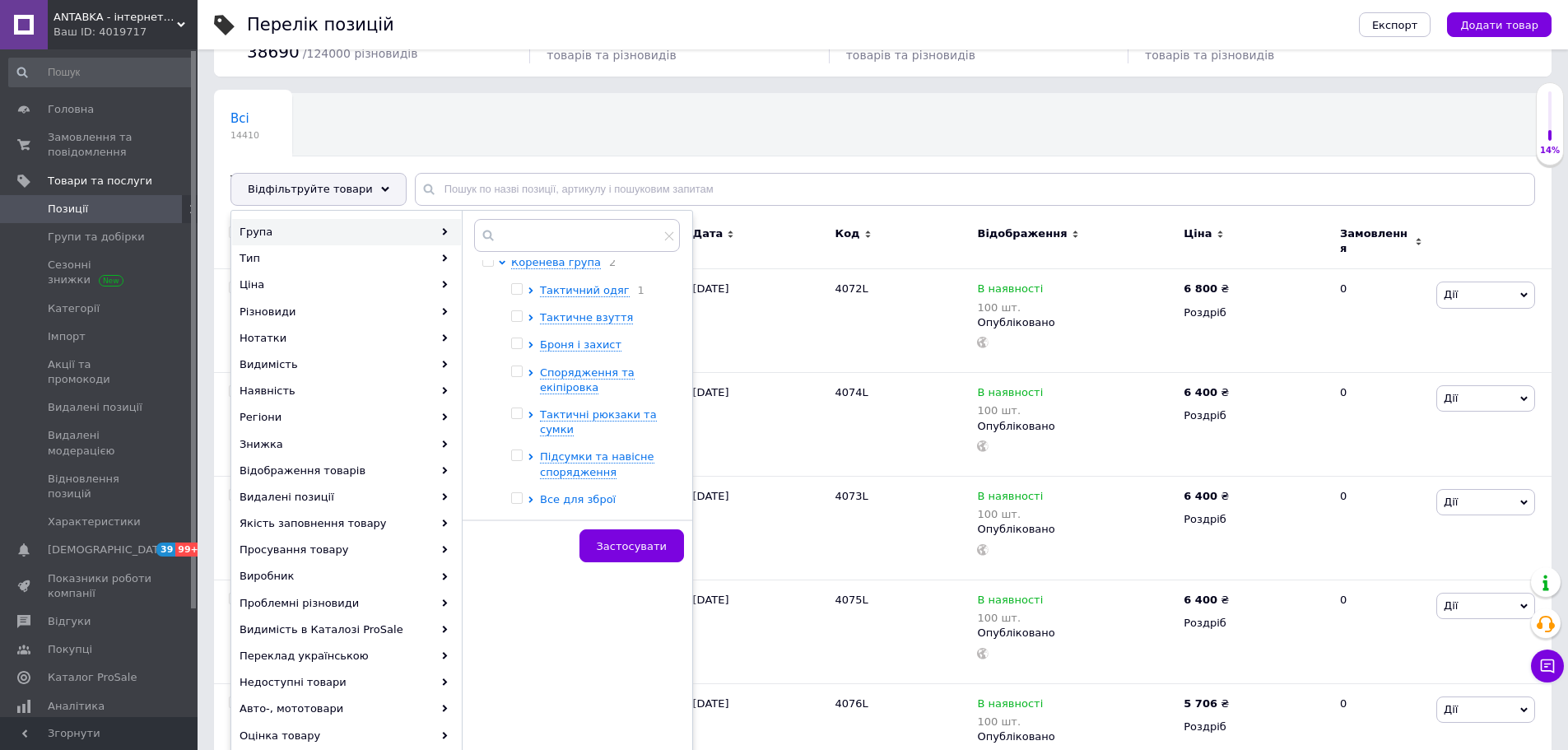
click at [529, 500] on icon at bounding box center [530, 499] width 6 height 6
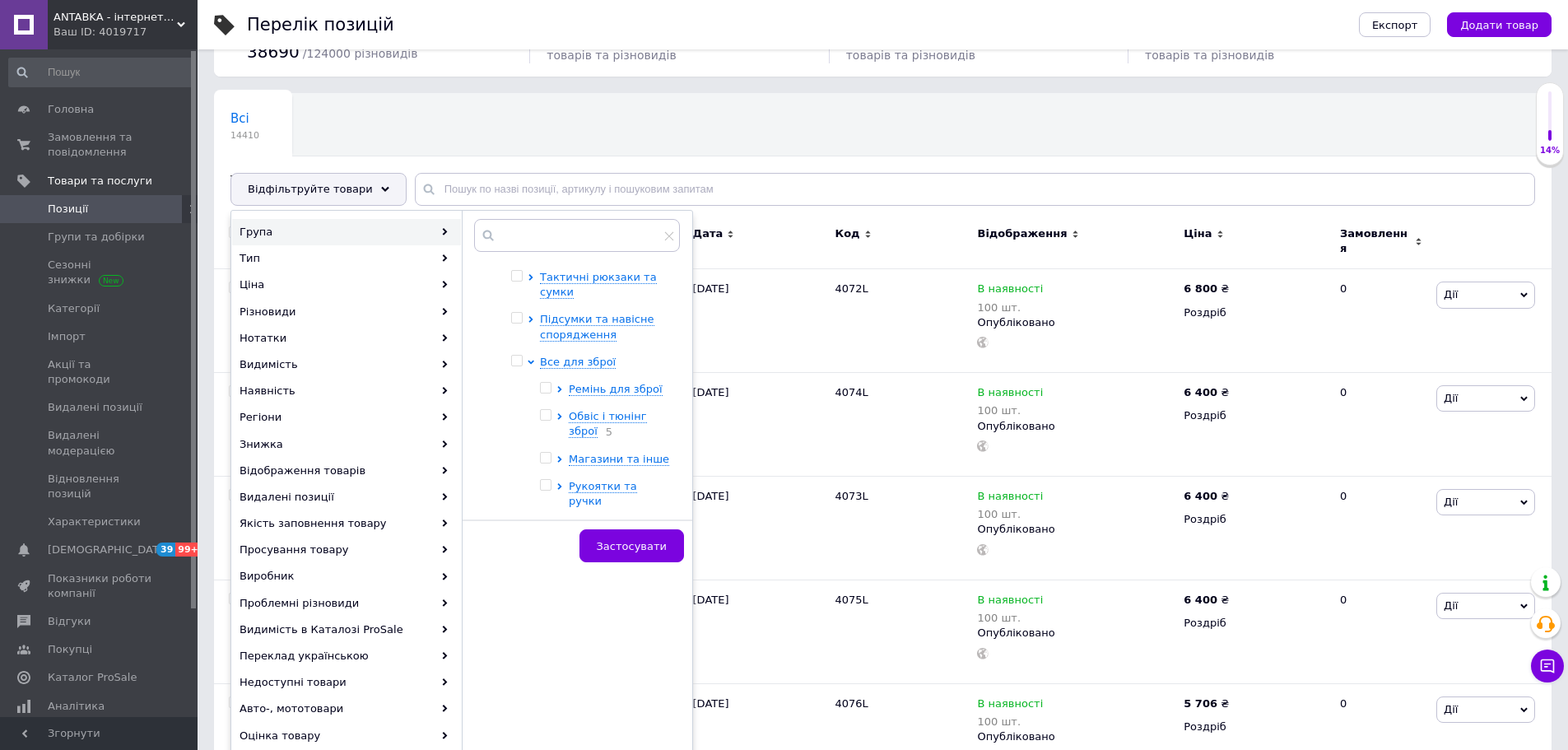
scroll to position [171, 0]
click at [563, 362] on icon at bounding box center [559, 360] width 6 height 6
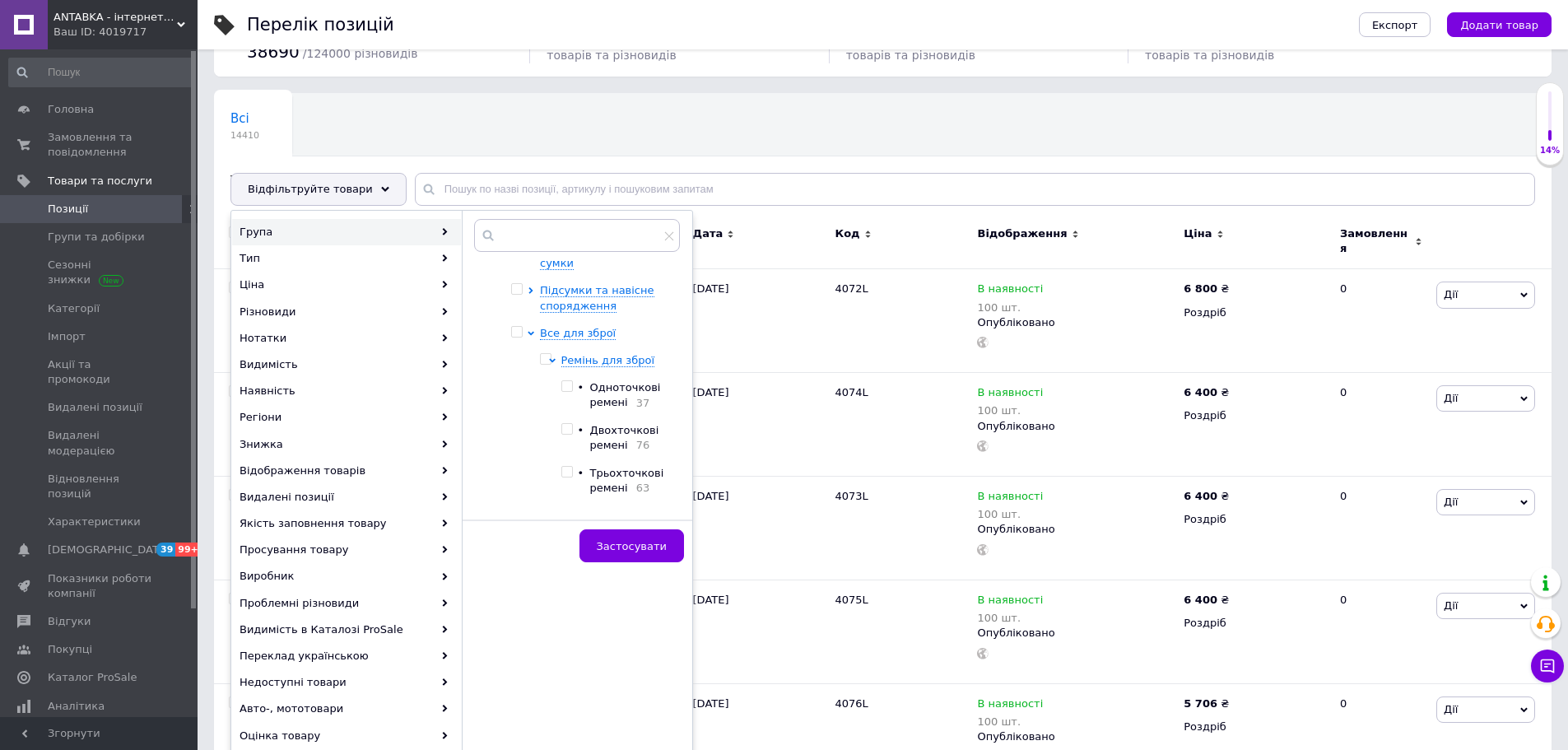
click at [572, 434] on input "checkbox" at bounding box center [567, 429] width 11 height 11
checkbox input "true"
click at [628, 550] on span "Застосувати" at bounding box center [632, 546] width 70 height 12
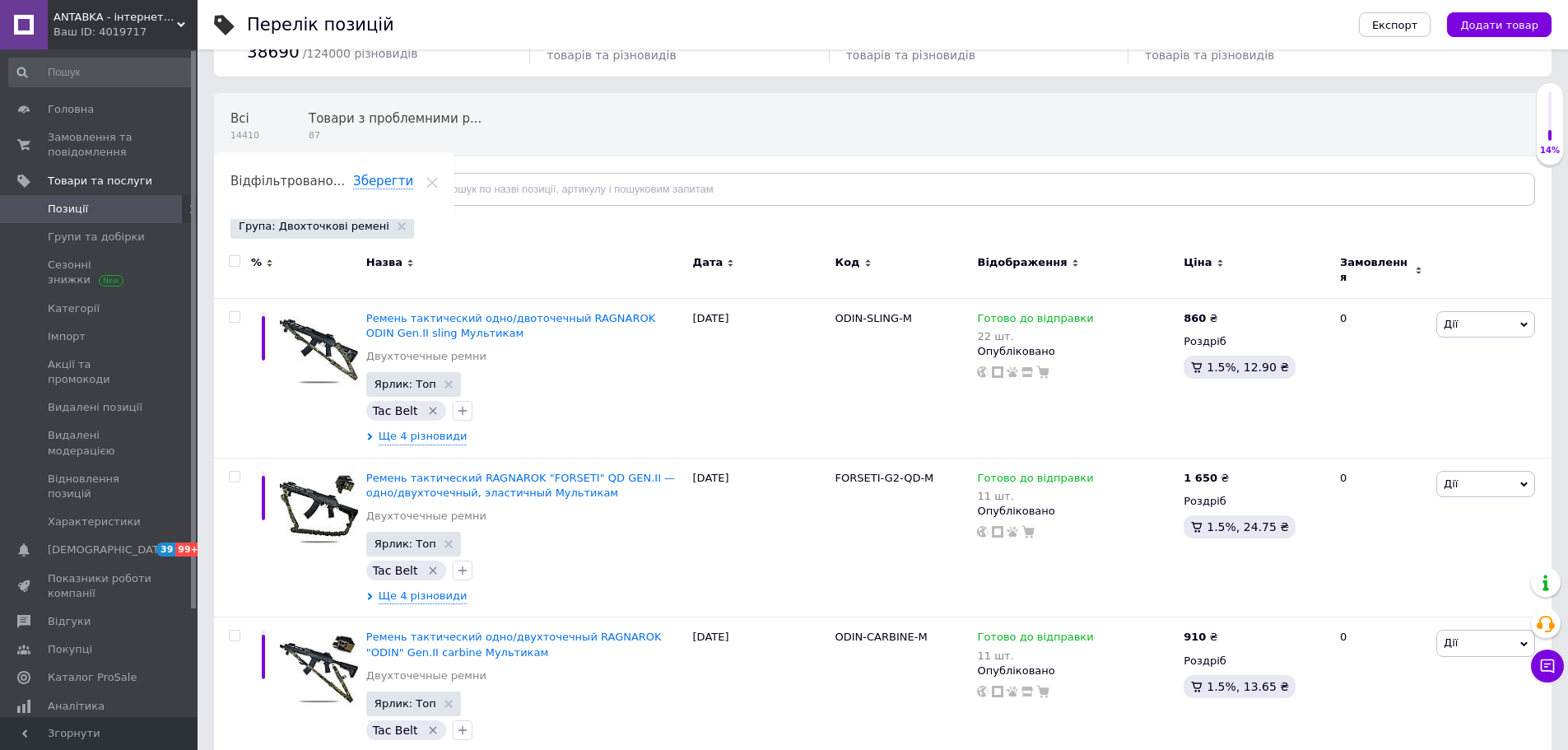
click at [382, 190] on use at bounding box center [385, 188] width 8 height 5
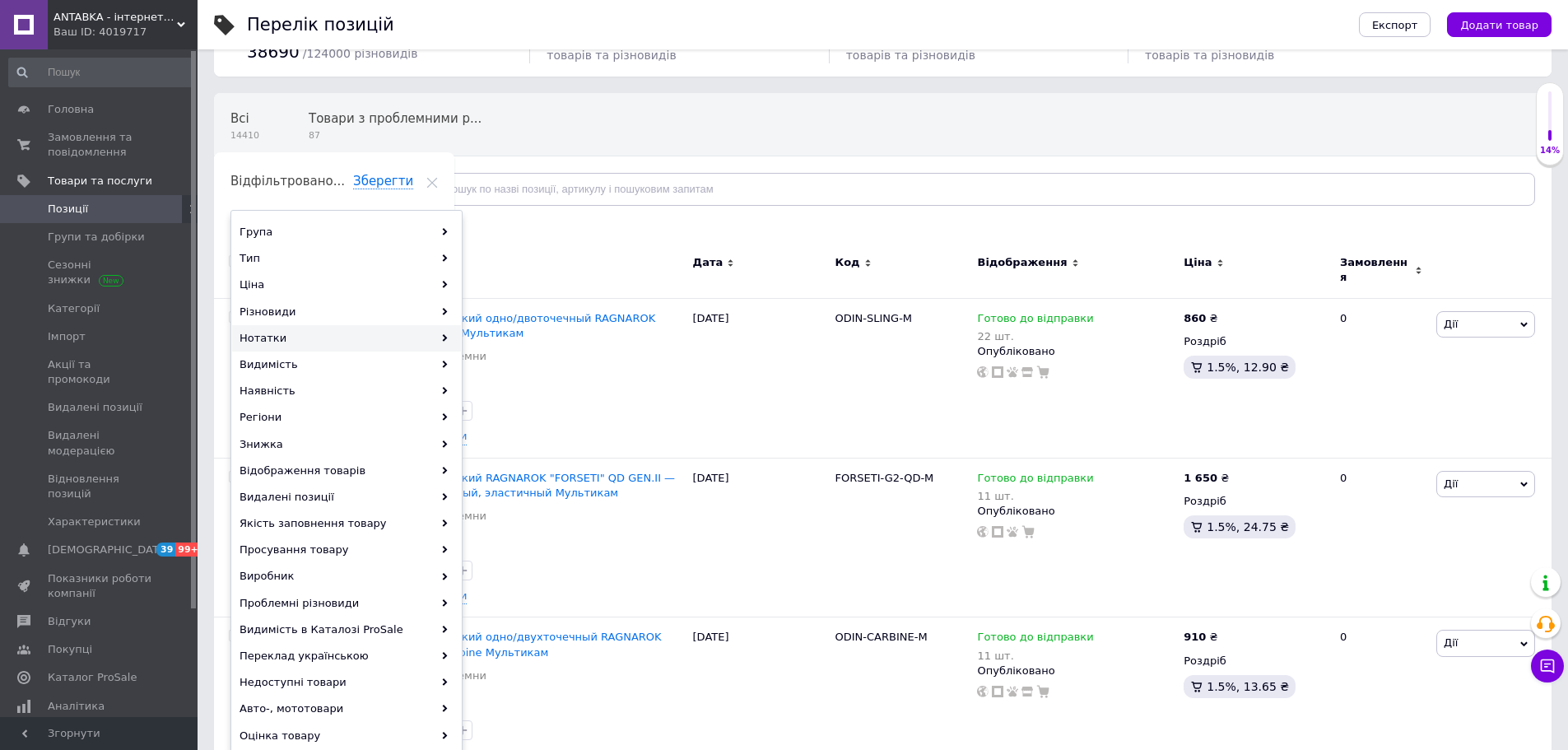
click at [313, 342] on div "Нотатки" at bounding box center [346, 338] width 229 height 27
click at [309, 335] on div "Нотатки" at bounding box center [346, 338] width 229 height 27
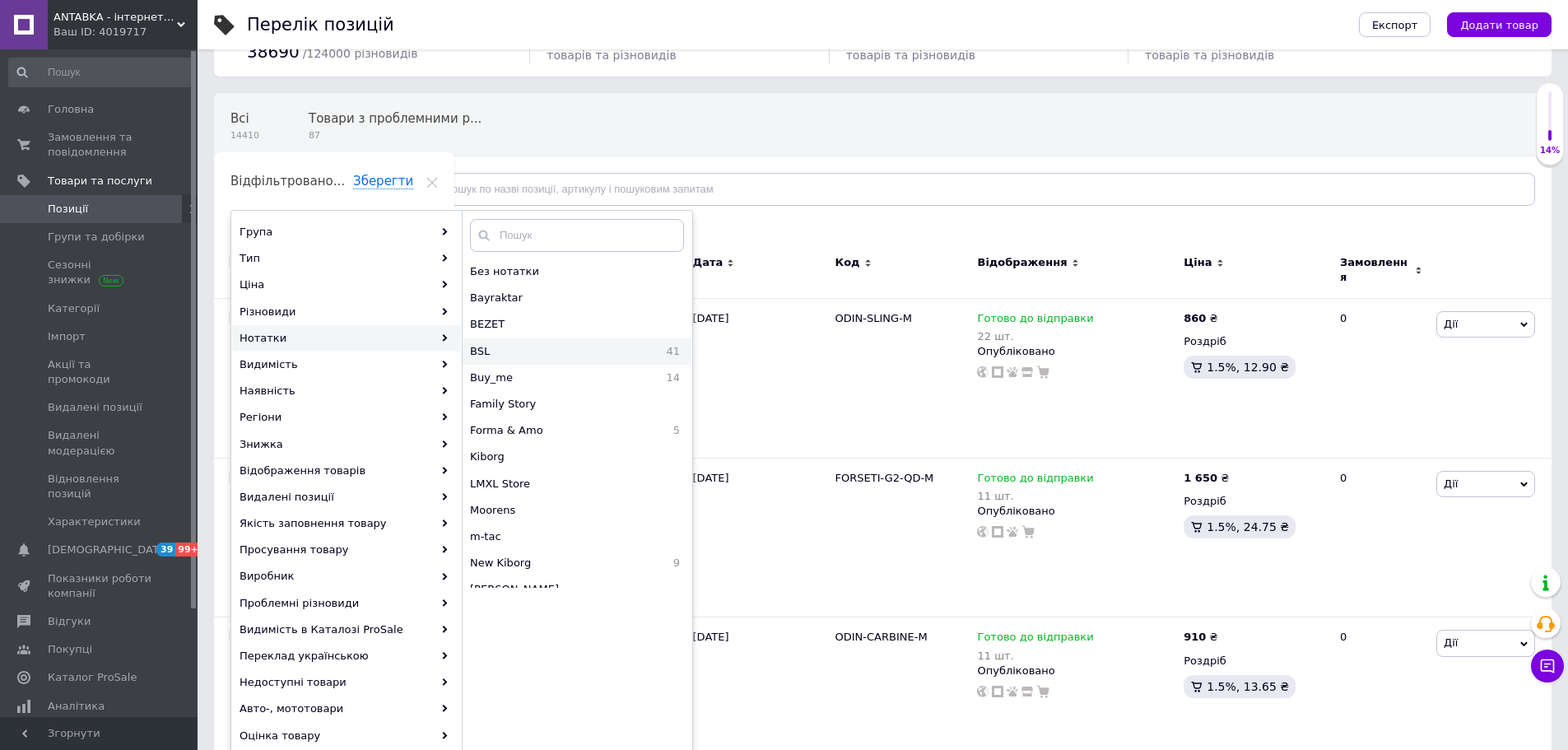
click at [487, 358] on span "BSL" at bounding box center [520, 351] width 101 height 15
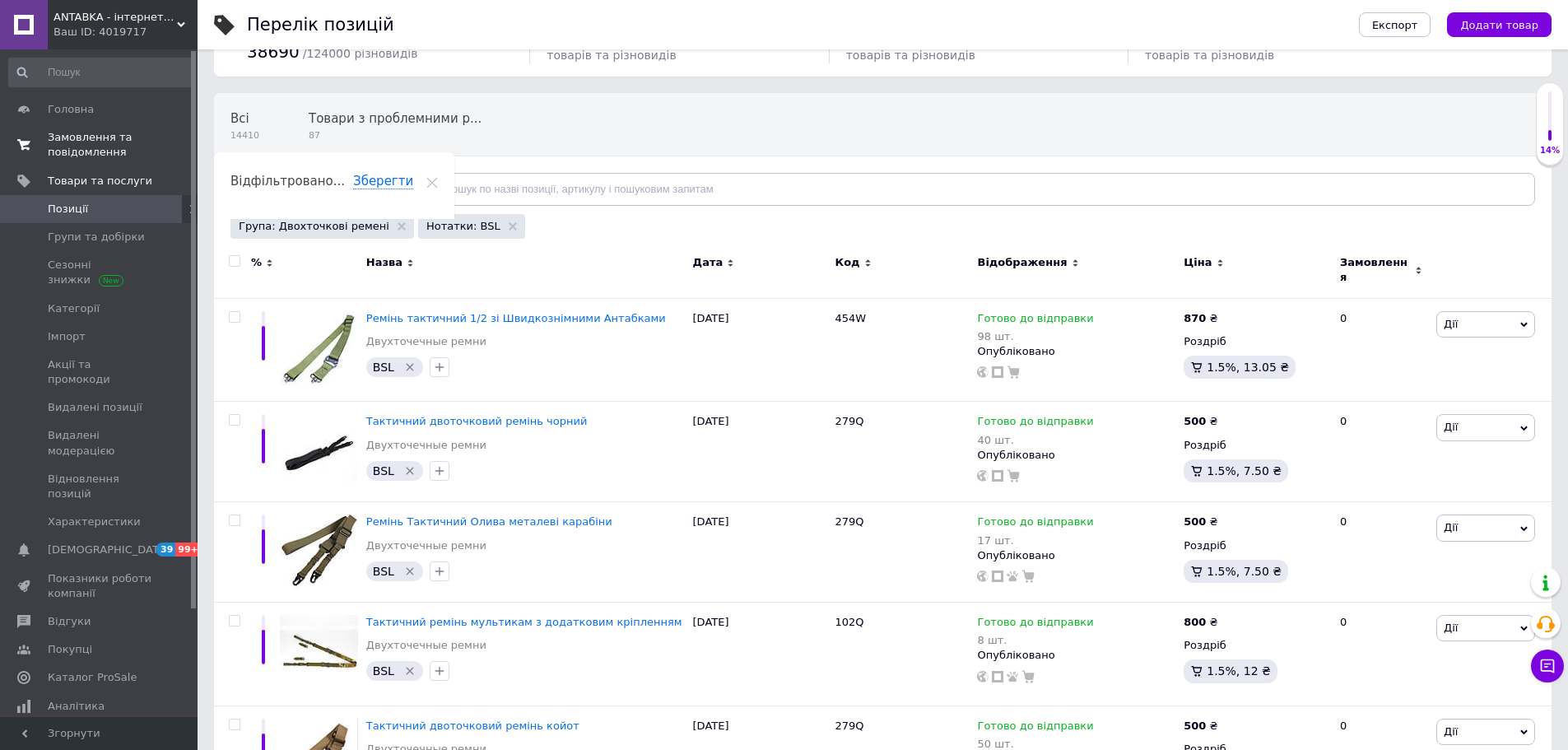
click at [115, 151] on span "Замовлення та повідомлення" at bounding box center [100, 145] width 104 height 30
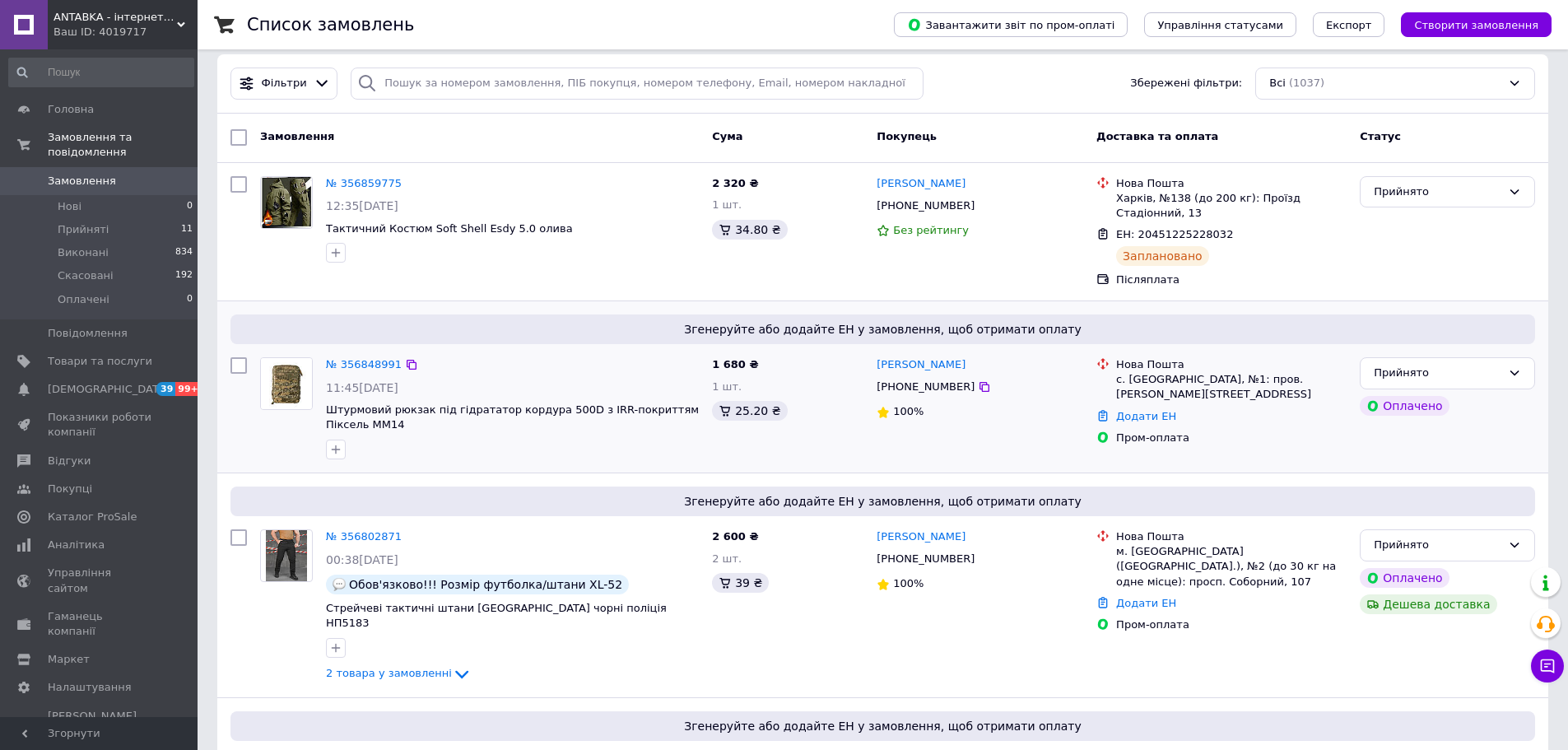
scroll to position [82, 0]
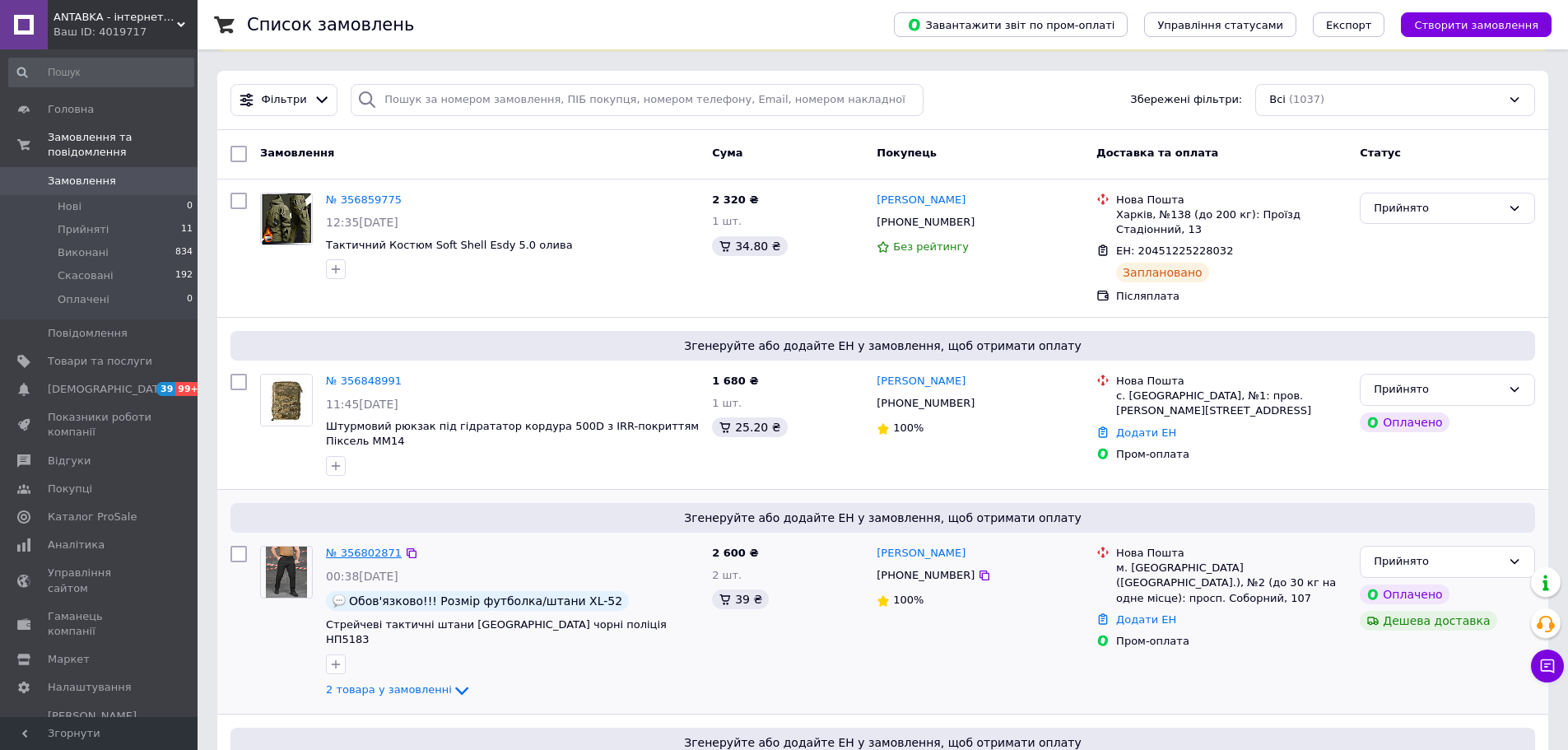
click at [364, 555] on link "№ 356802871" at bounding box center [364, 552] width 76 height 12
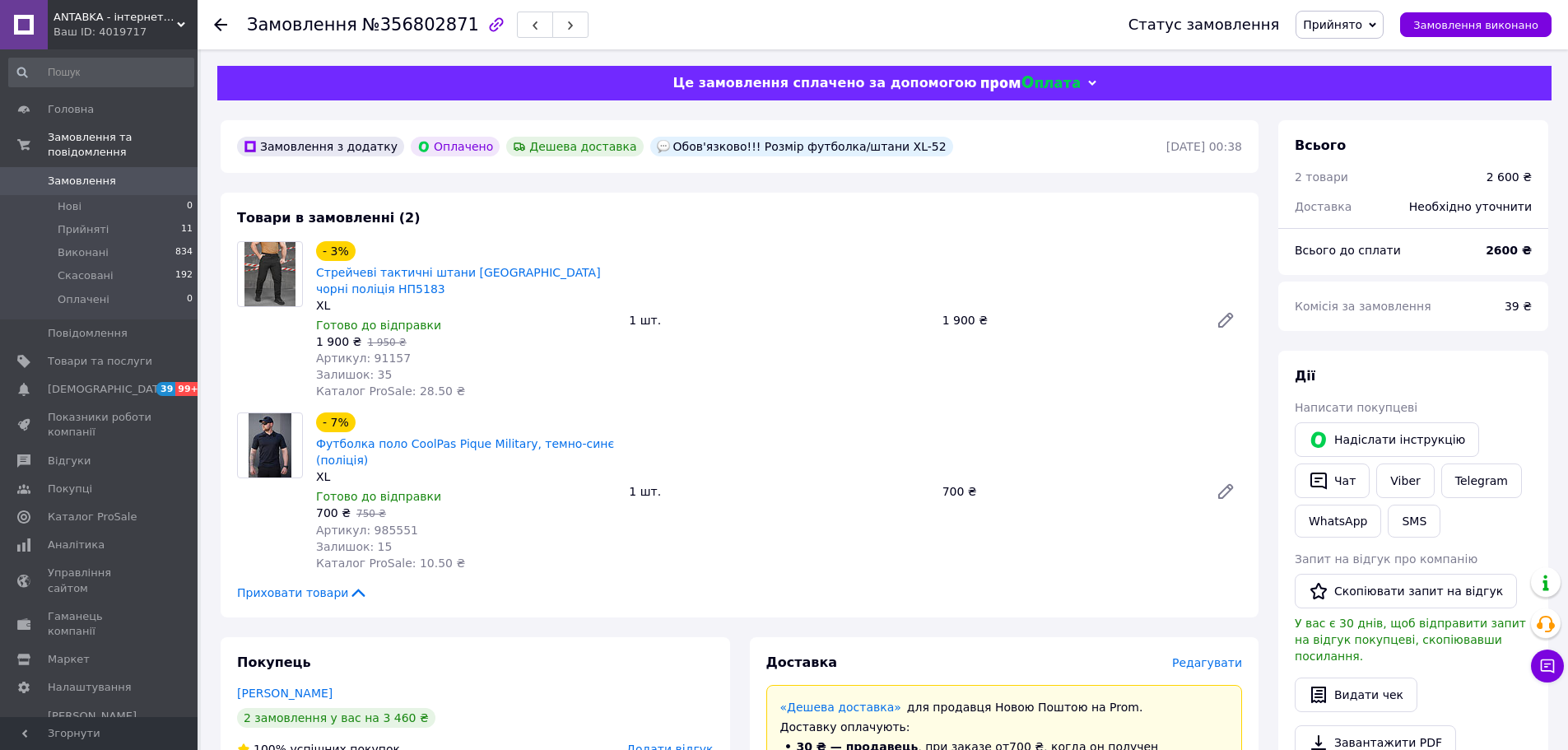
click at [389, 524] on span "Артикул: 985551" at bounding box center [367, 530] width 102 height 13
click at [388, 524] on span "Артикул: 985551" at bounding box center [367, 530] width 102 height 13
copy span "985551"
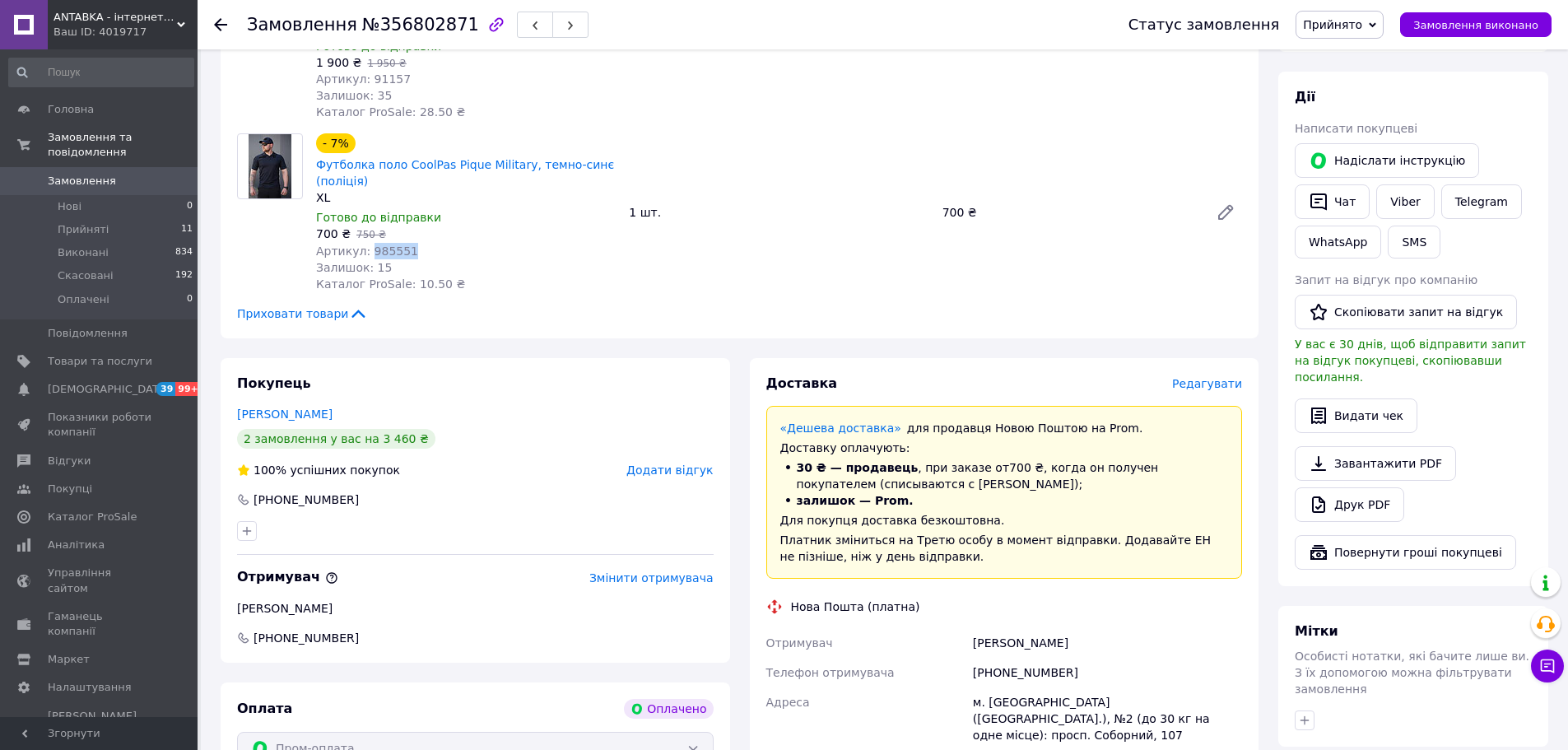
scroll to position [412, 0]
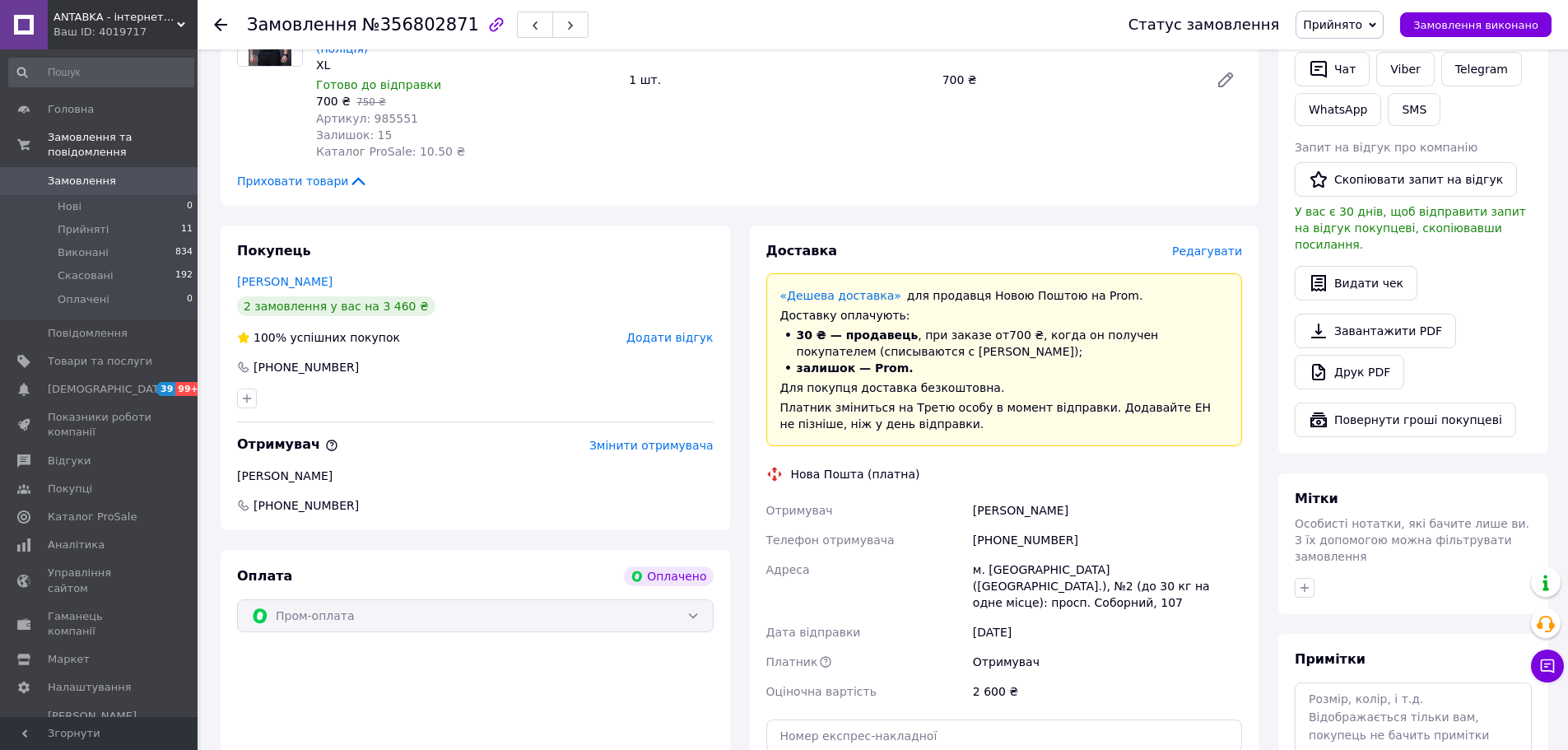
click at [996, 506] on div "[PERSON_NAME]" at bounding box center [1108, 510] width 276 height 30
copy div "[PERSON_NAME]"
click at [1001, 533] on div "[PHONE_NUMBER]" at bounding box center [1108, 539] width 276 height 30
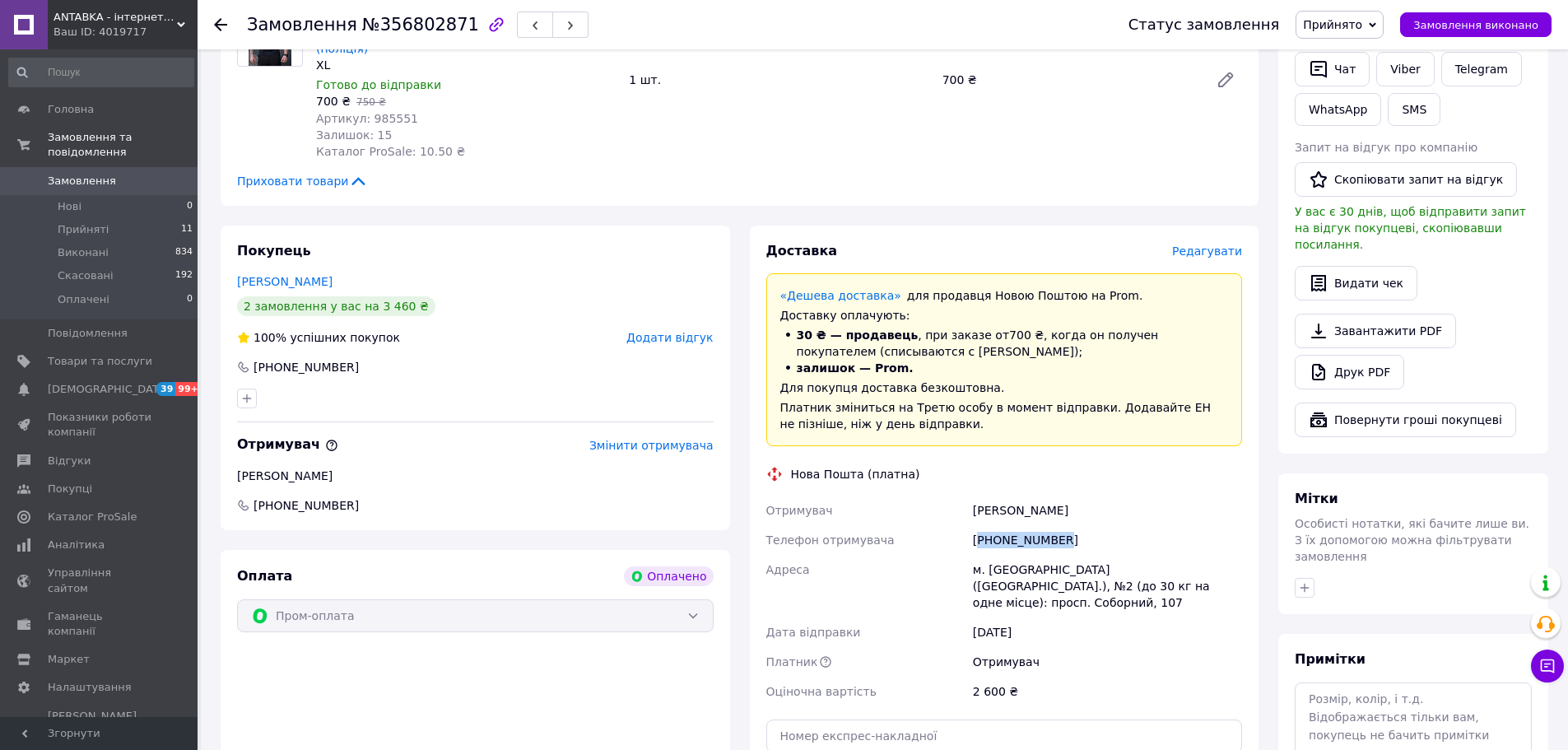
click at [1001, 533] on div "[PHONE_NUMBER]" at bounding box center [1108, 539] width 276 height 30
copy div "[PHONE_NUMBER]"
click at [1018, 571] on div "м. [GEOGRAPHIC_DATA] ([GEOGRAPHIC_DATA].), №2 (до 30 кг на одне місце): просп. …" at bounding box center [1108, 587] width 276 height 63
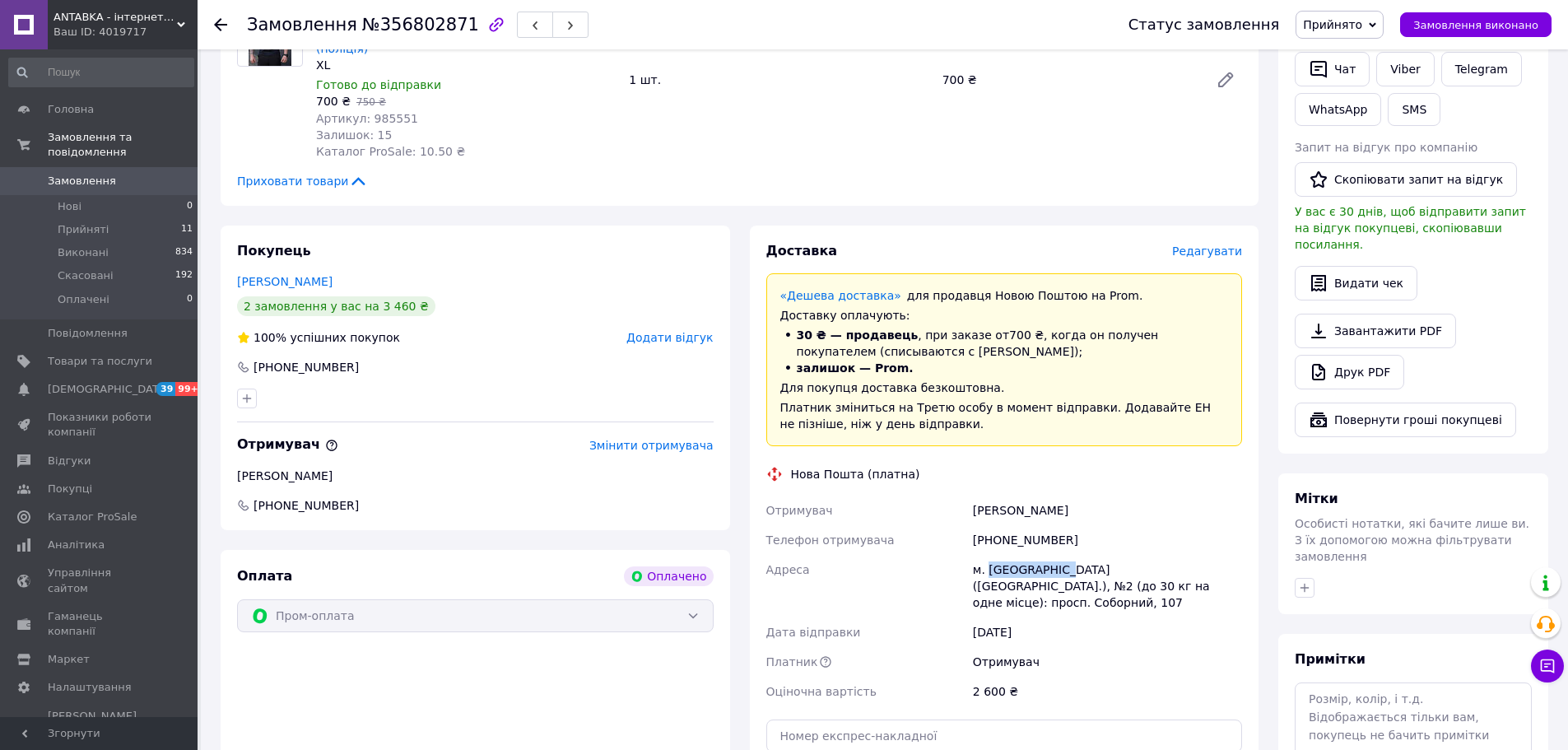
copy div "Олександрія"
click at [1546, 659] on icon at bounding box center [1548, 666] width 17 height 17
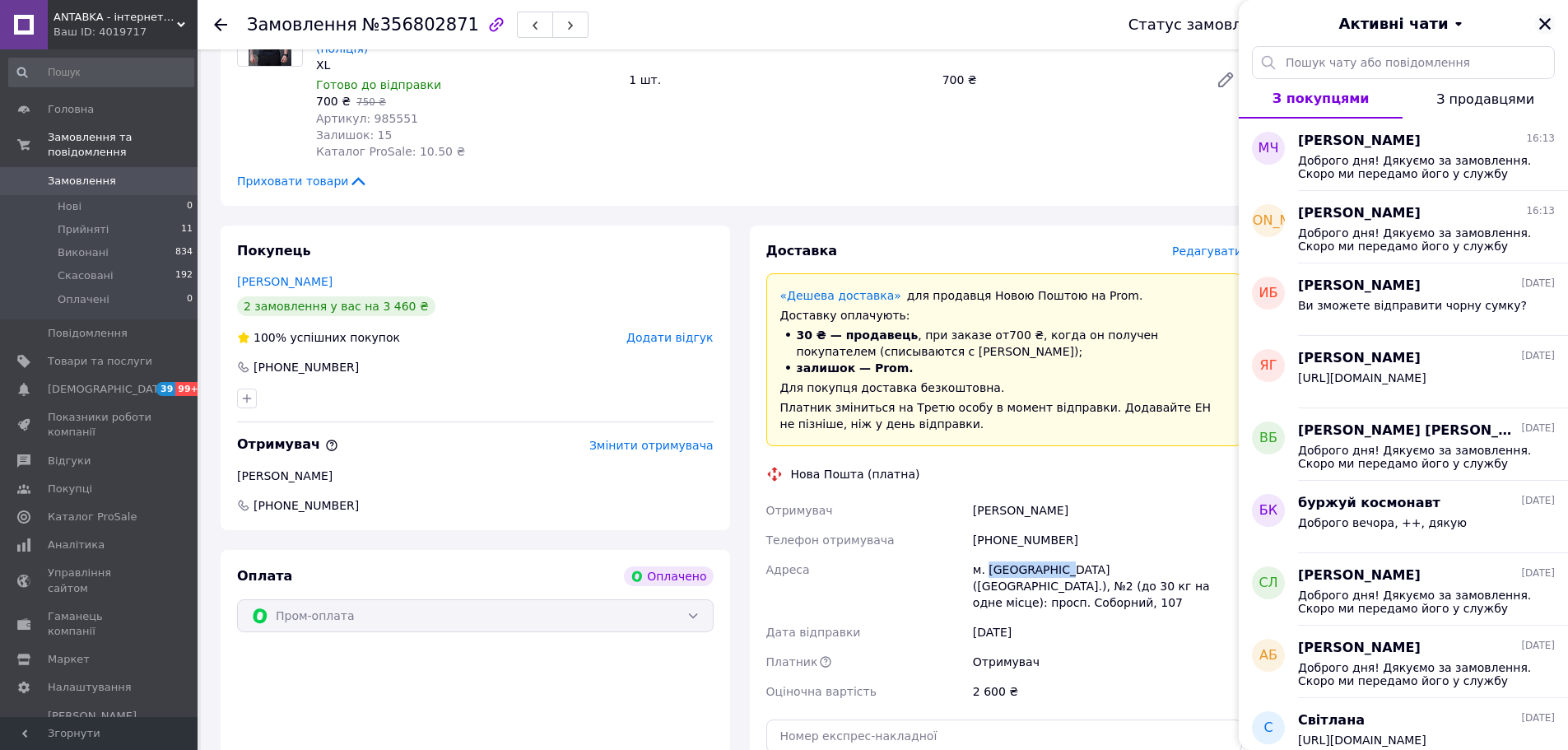
click at [1550, 21] on icon "Закрити" at bounding box center [1545, 24] width 15 height 15
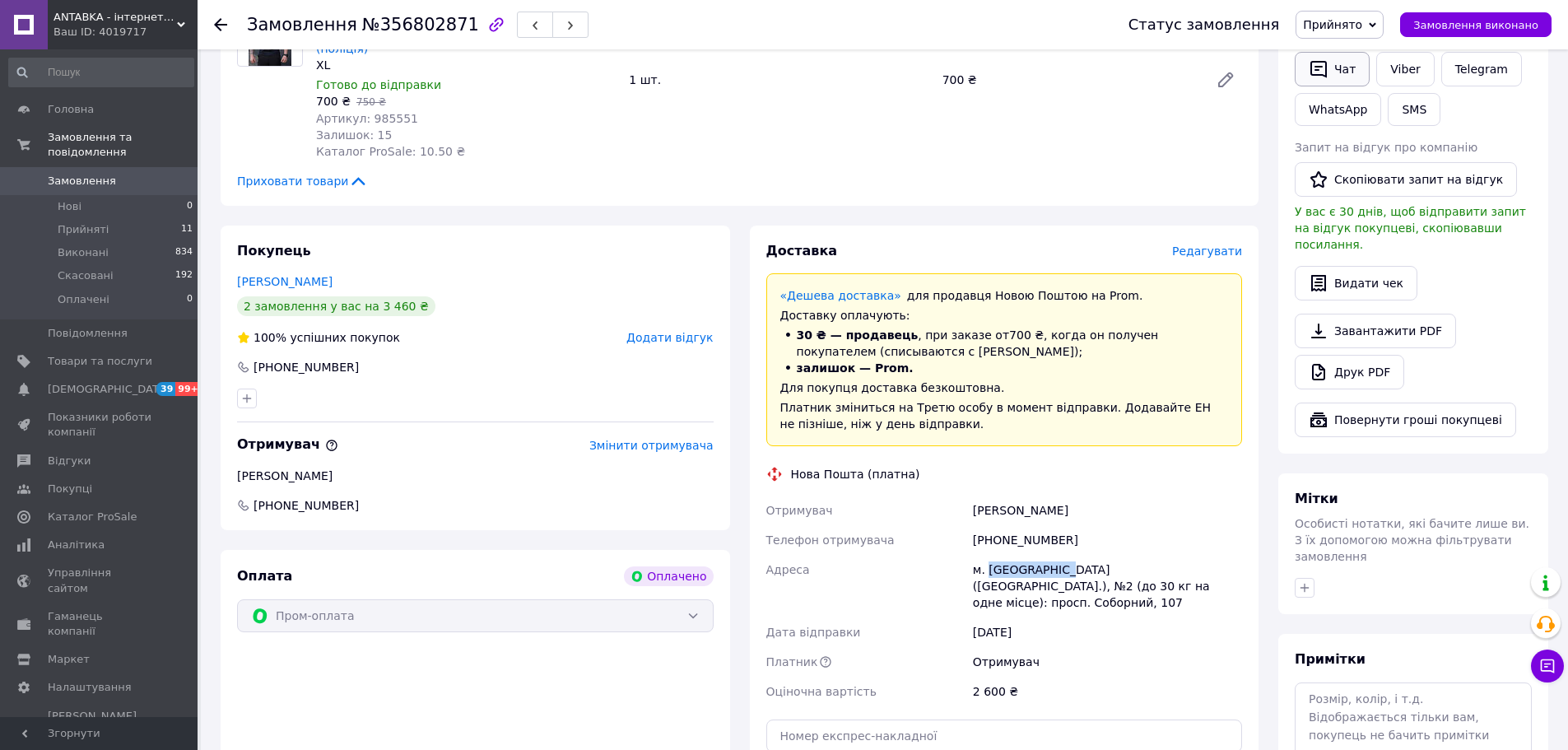
click at [1335, 58] on button "Чат" at bounding box center [1332, 68] width 75 height 34
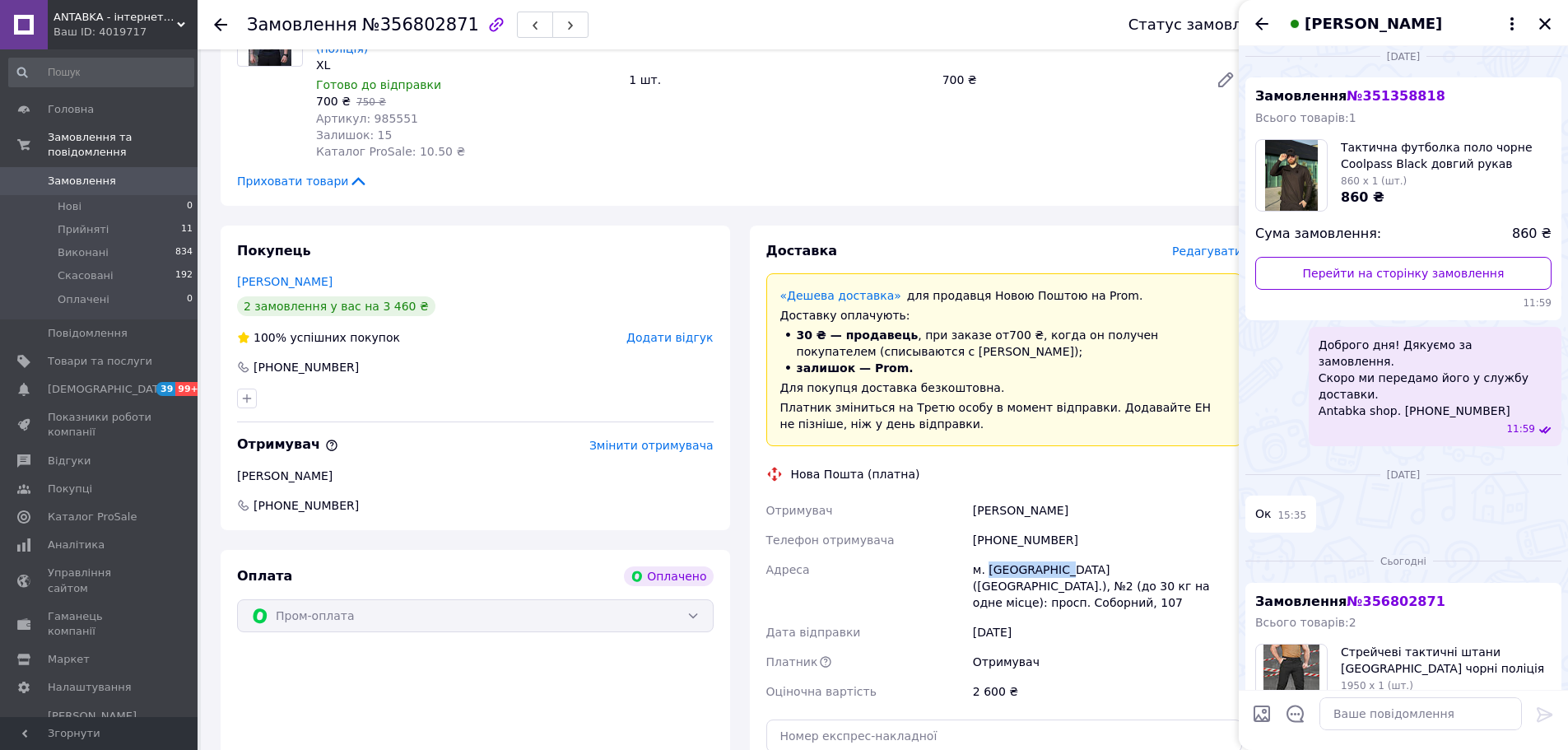
scroll to position [0, 0]
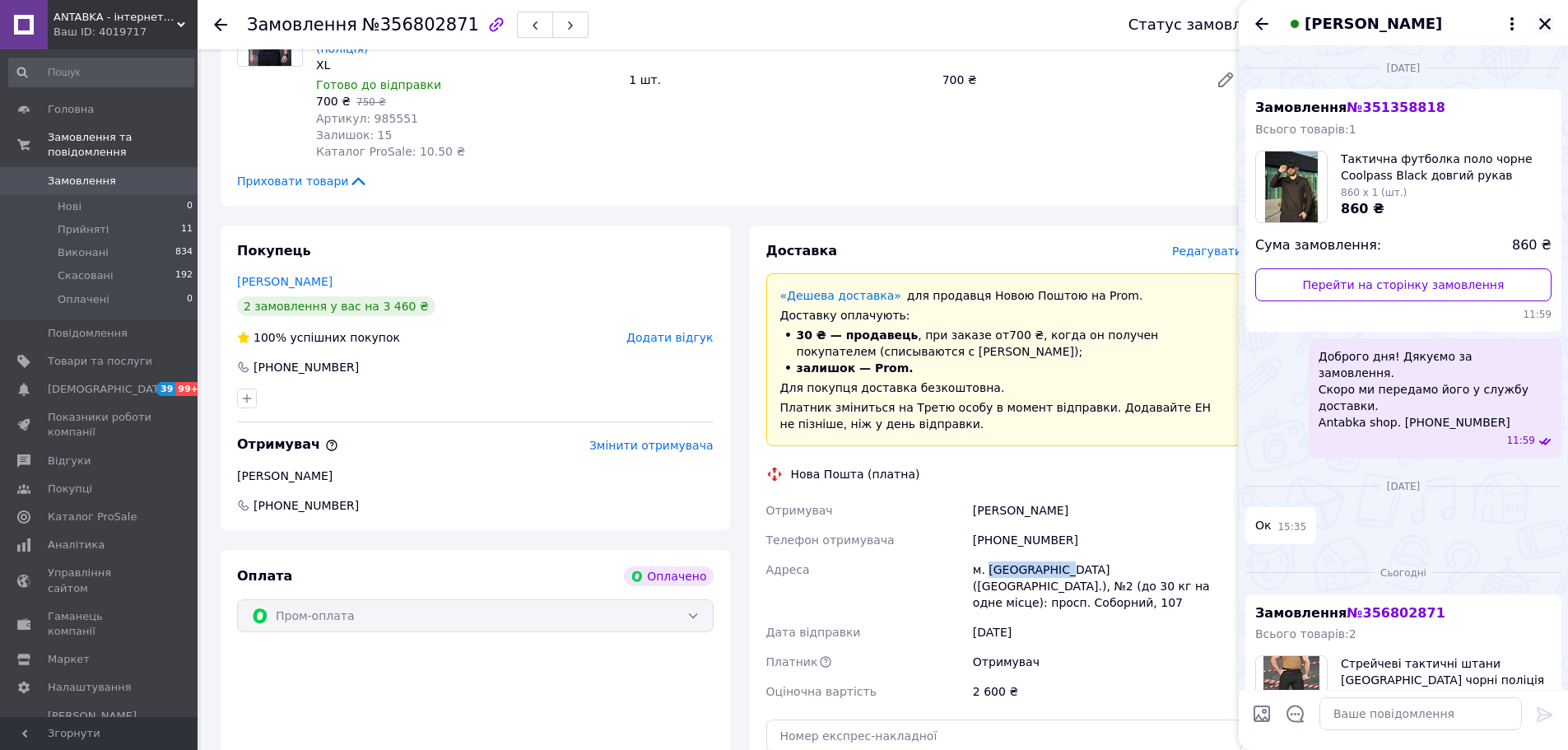
click at [1548, 24] on icon "Закрити" at bounding box center [1545, 24] width 15 height 15
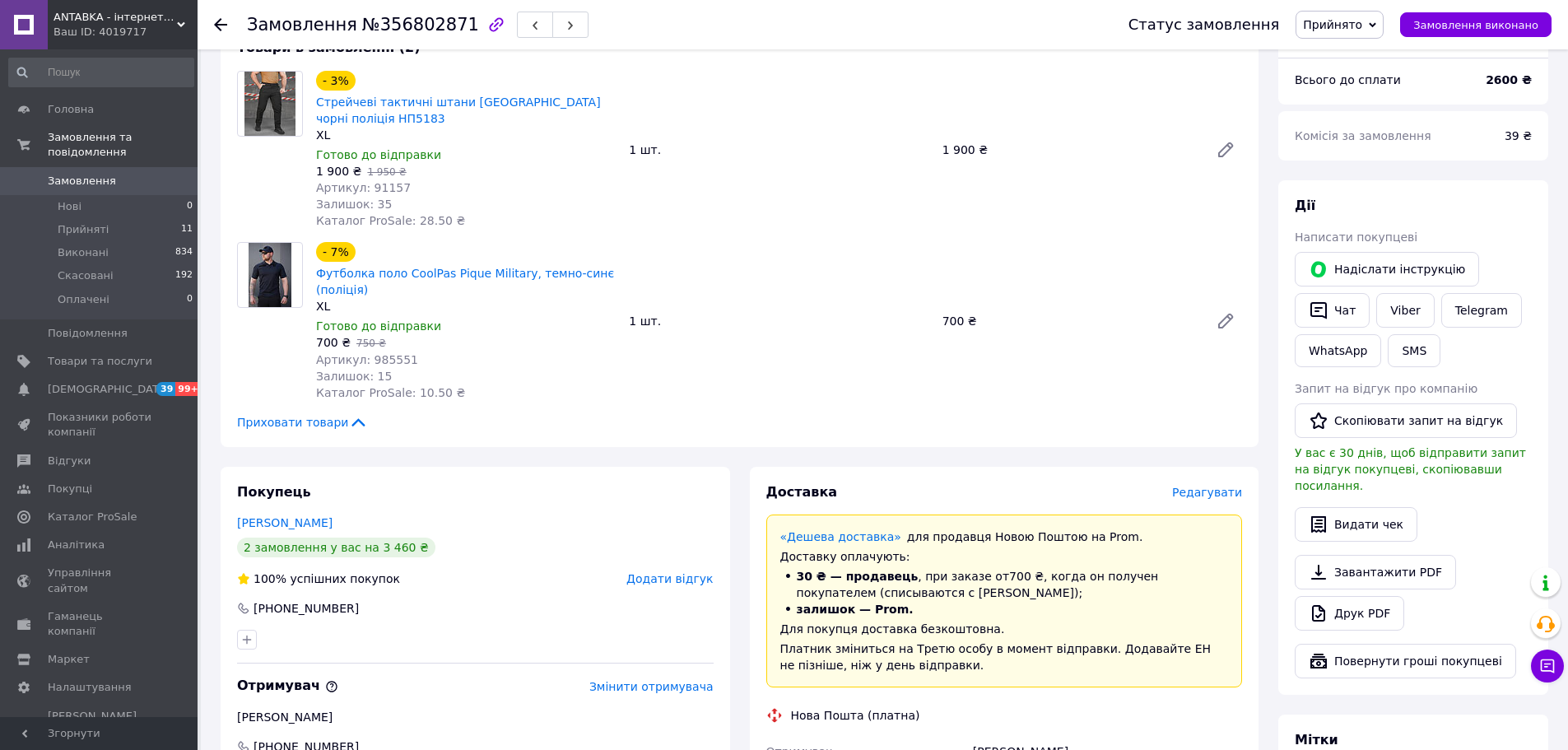
scroll to position [494, 0]
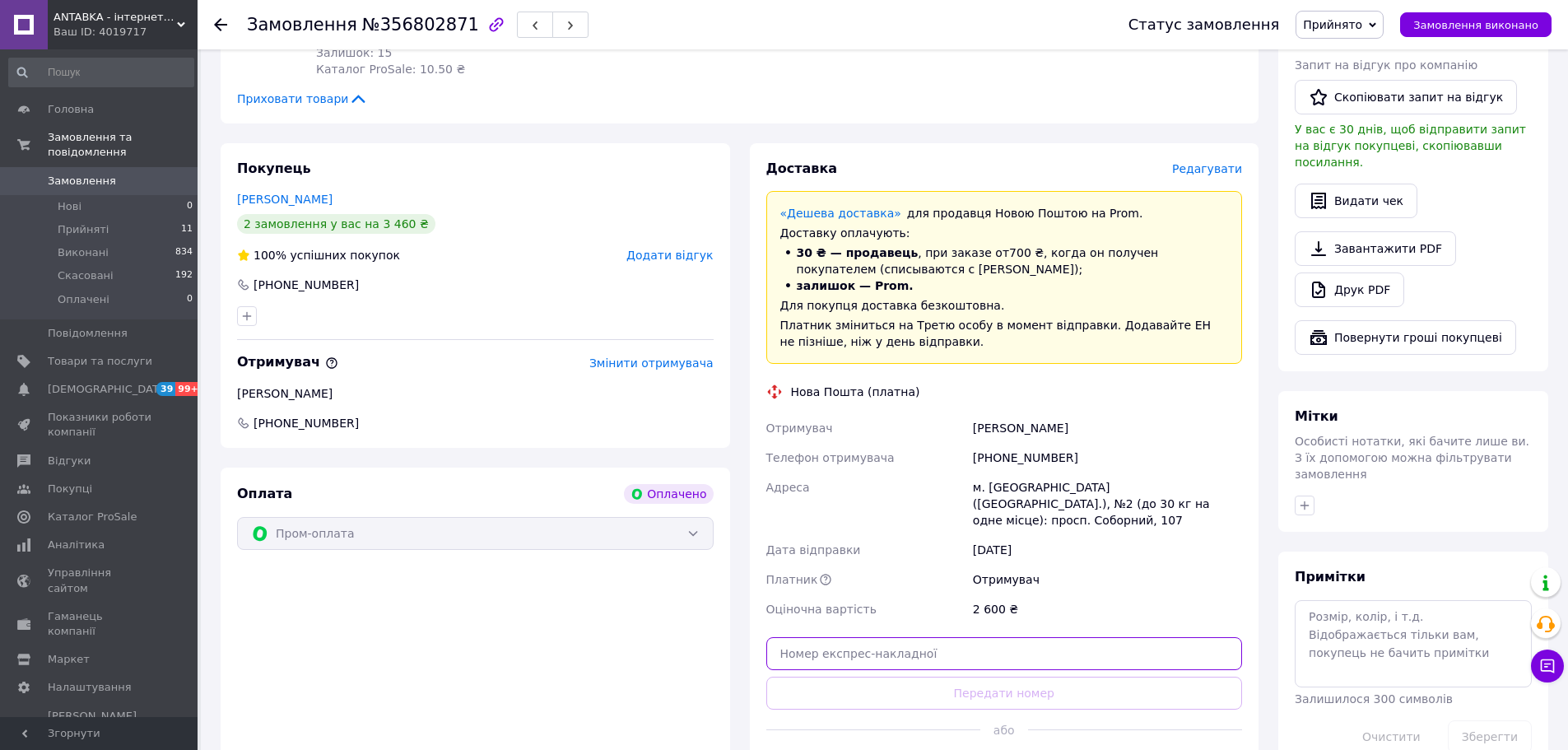
click at [972, 637] on input "text" at bounding box center [1005, 654] width 477 height 33
paste input "20451225240918"
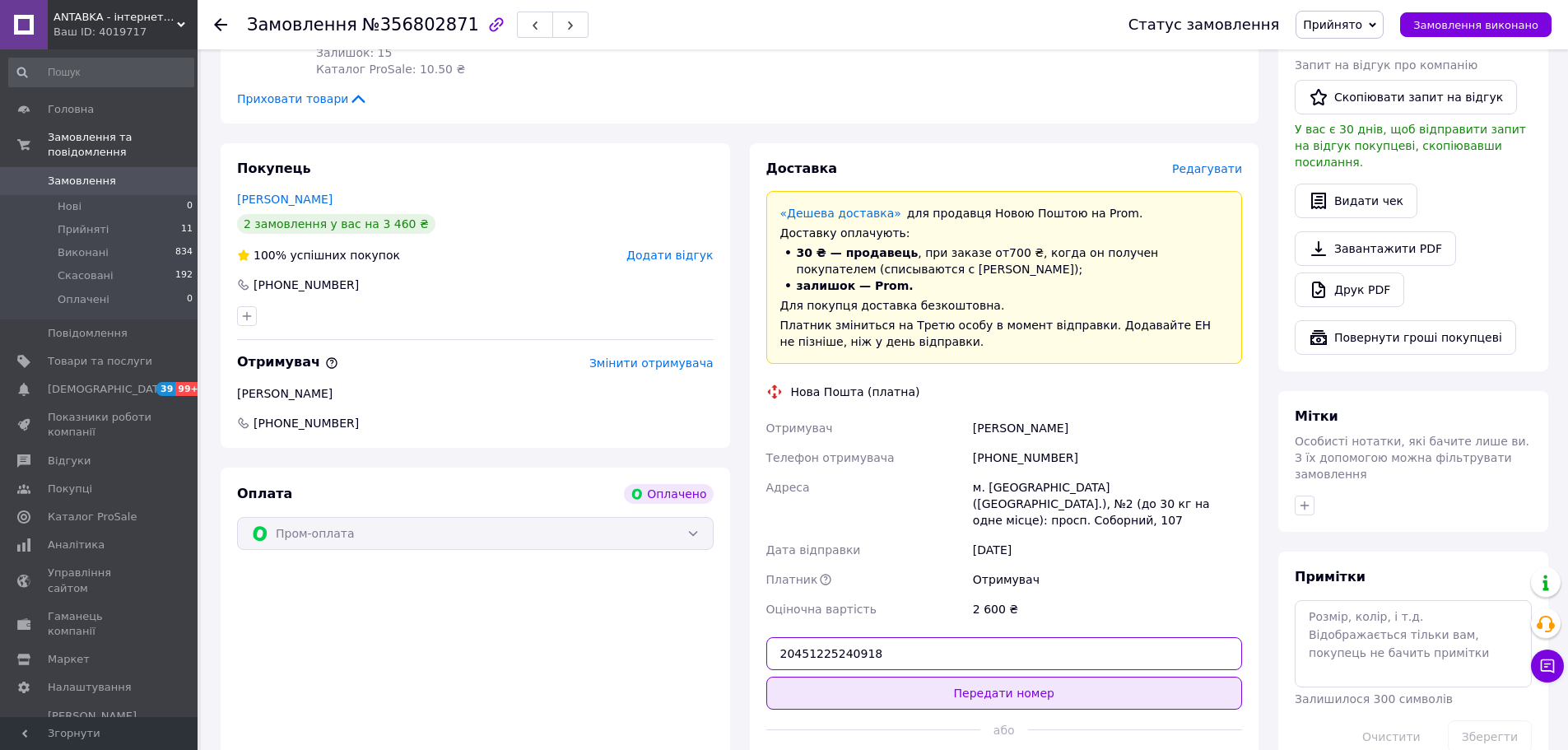
type input "20451225240918"
click at [1039, 680] on button "Передати номер" at bounding box center [1005, 693] width 477 height 33
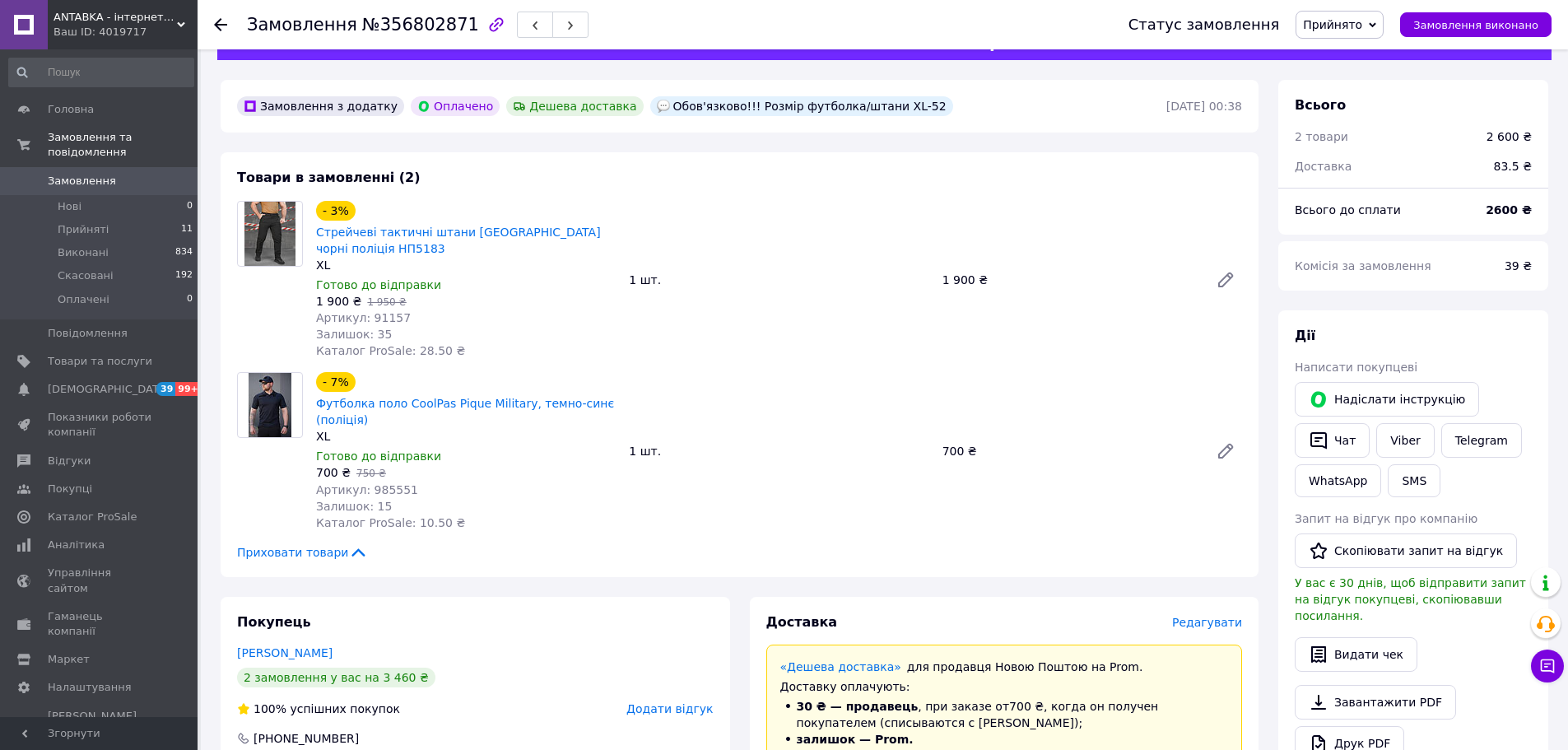
scroll to position [0, 0]
